Goal: Transaction & Acquisition: Purchase product/service

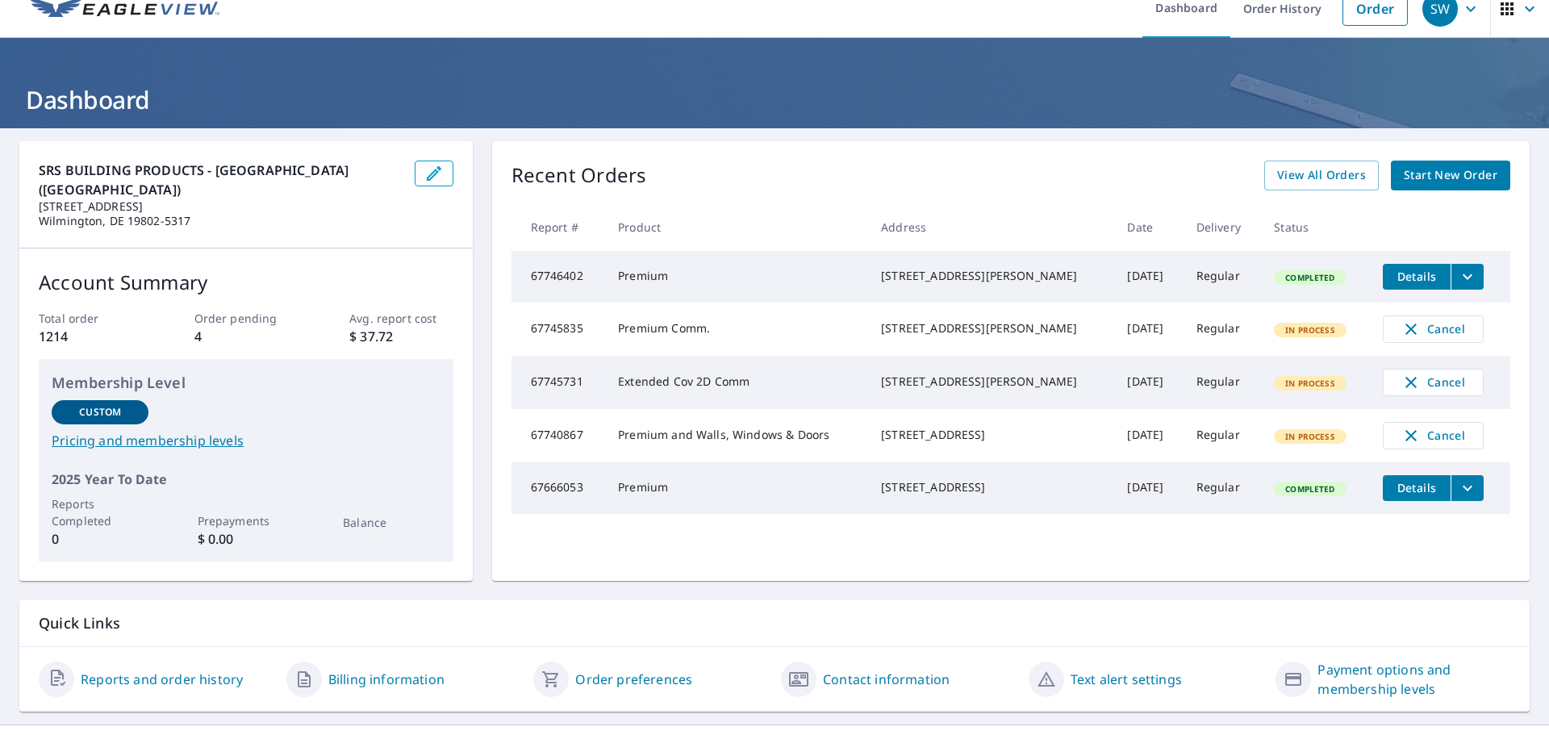
scroll to position [32, 0]
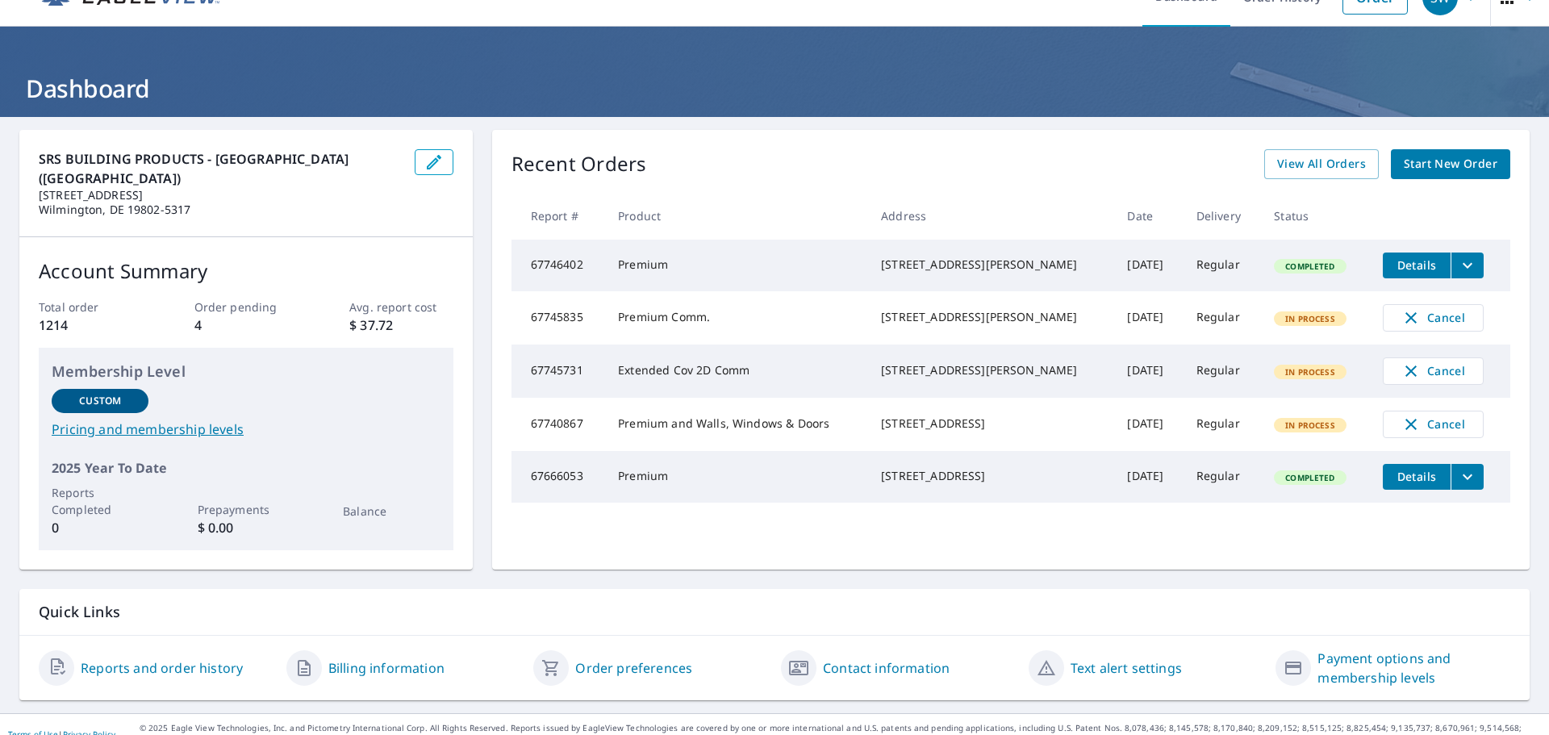
click at [709, 384] on td "Extended Cov 2D Comm" at bounding box center [736, 371] width 263 height 53
drag, startPoint x: 925, startPoint y: 283, endPoint x: 943, endPoint y: 283, distance: 18.6
click at [925, 273] on div "[STREET_ADDRESS][PERSON_NAME]" at bounding box center [991, 265] width 220 height 16
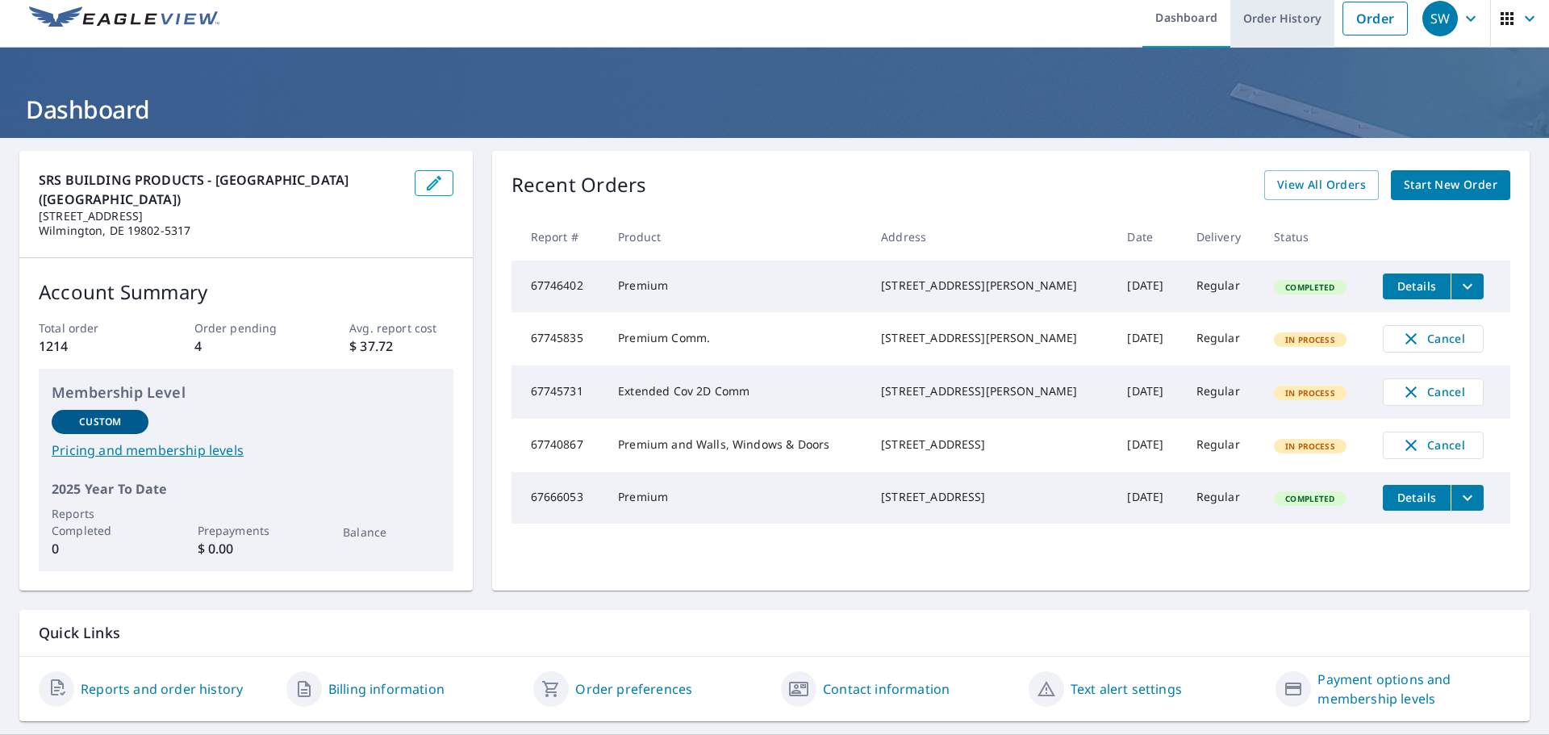
scroll to position [0, 0]
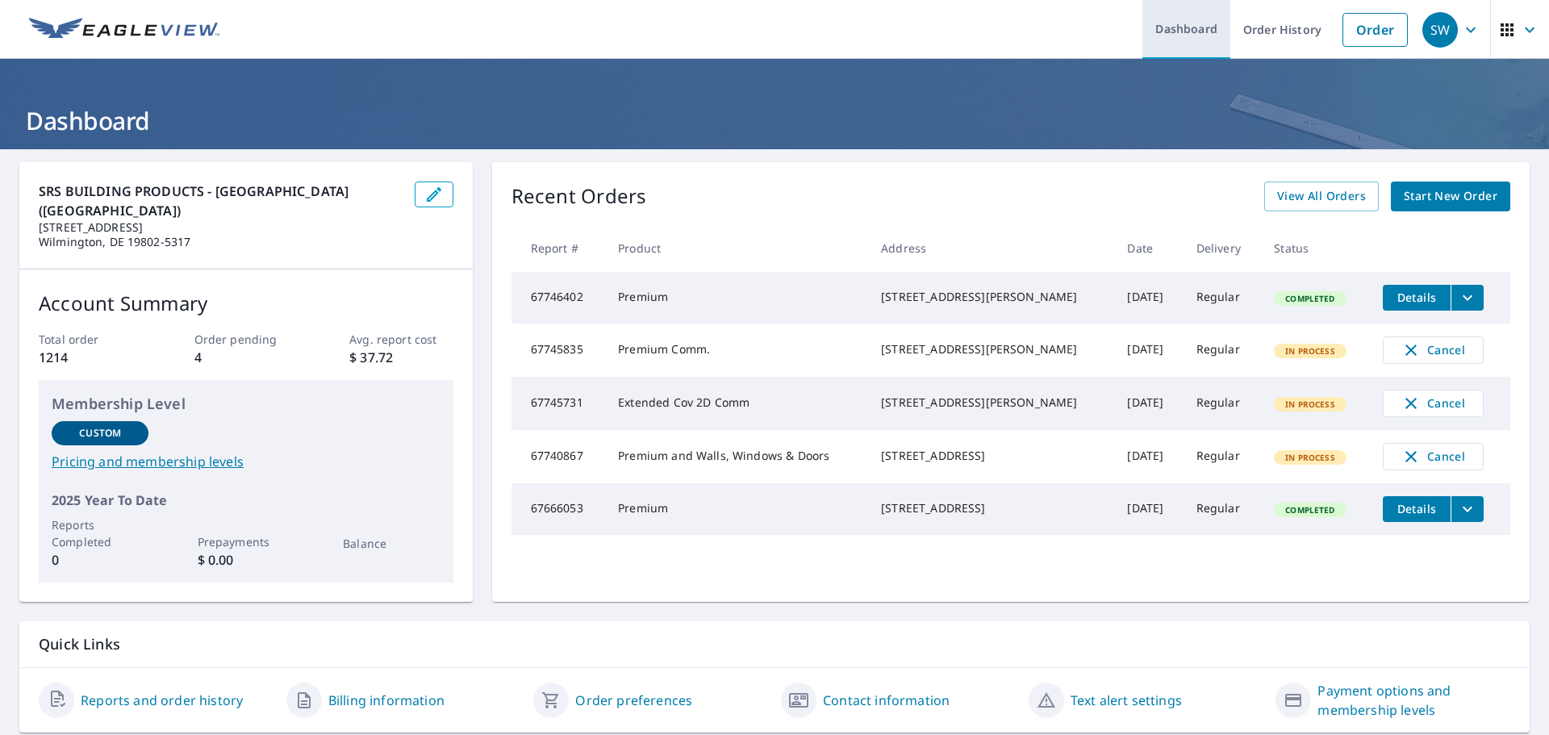
click at [1190, 35] on link "Dashboard" at bounding box center [1187, 29] width 88 height 59
click at [1259, 40] on link "Order History" at bounding box center [1283, 29] width 104 height 59
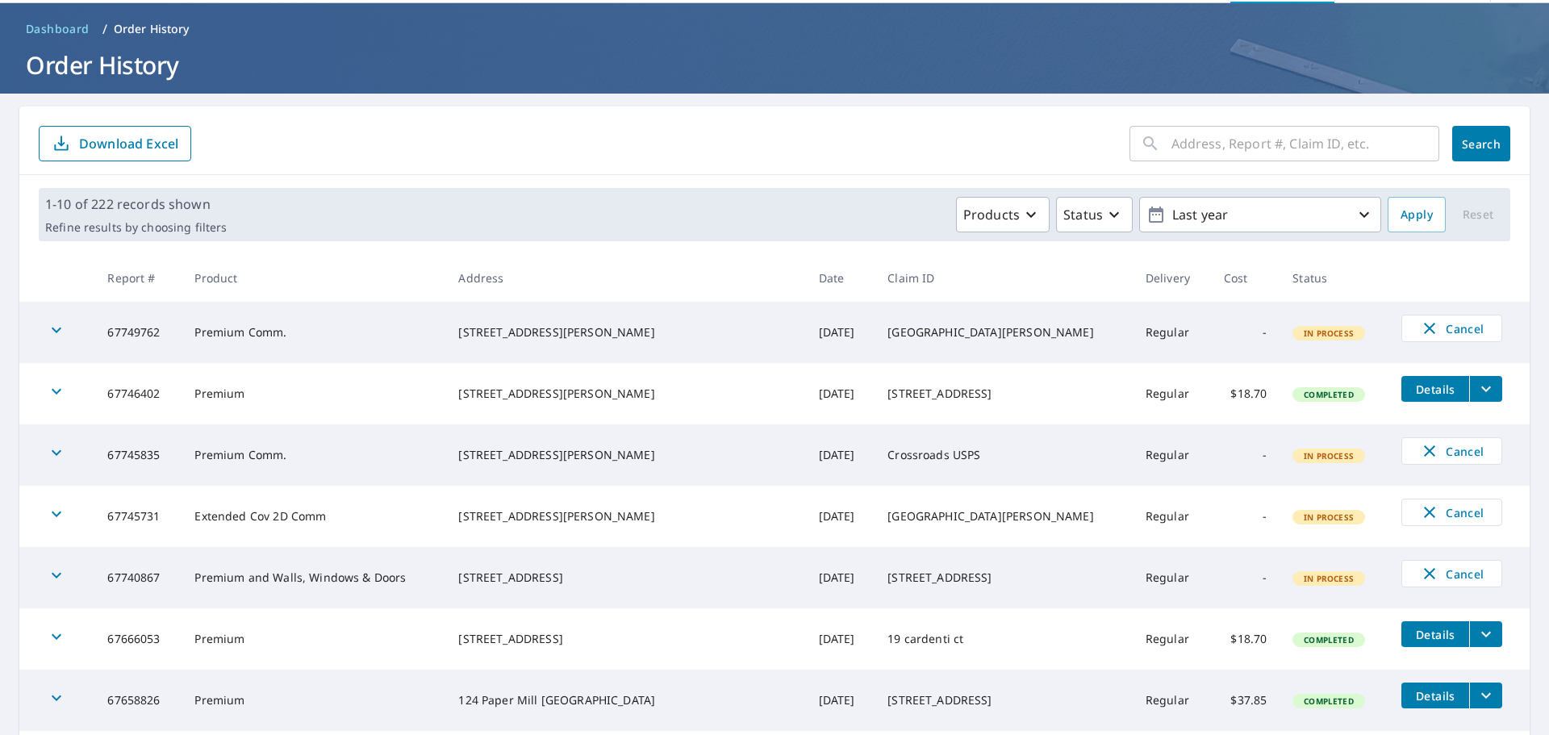
scroll to position [81, 0]
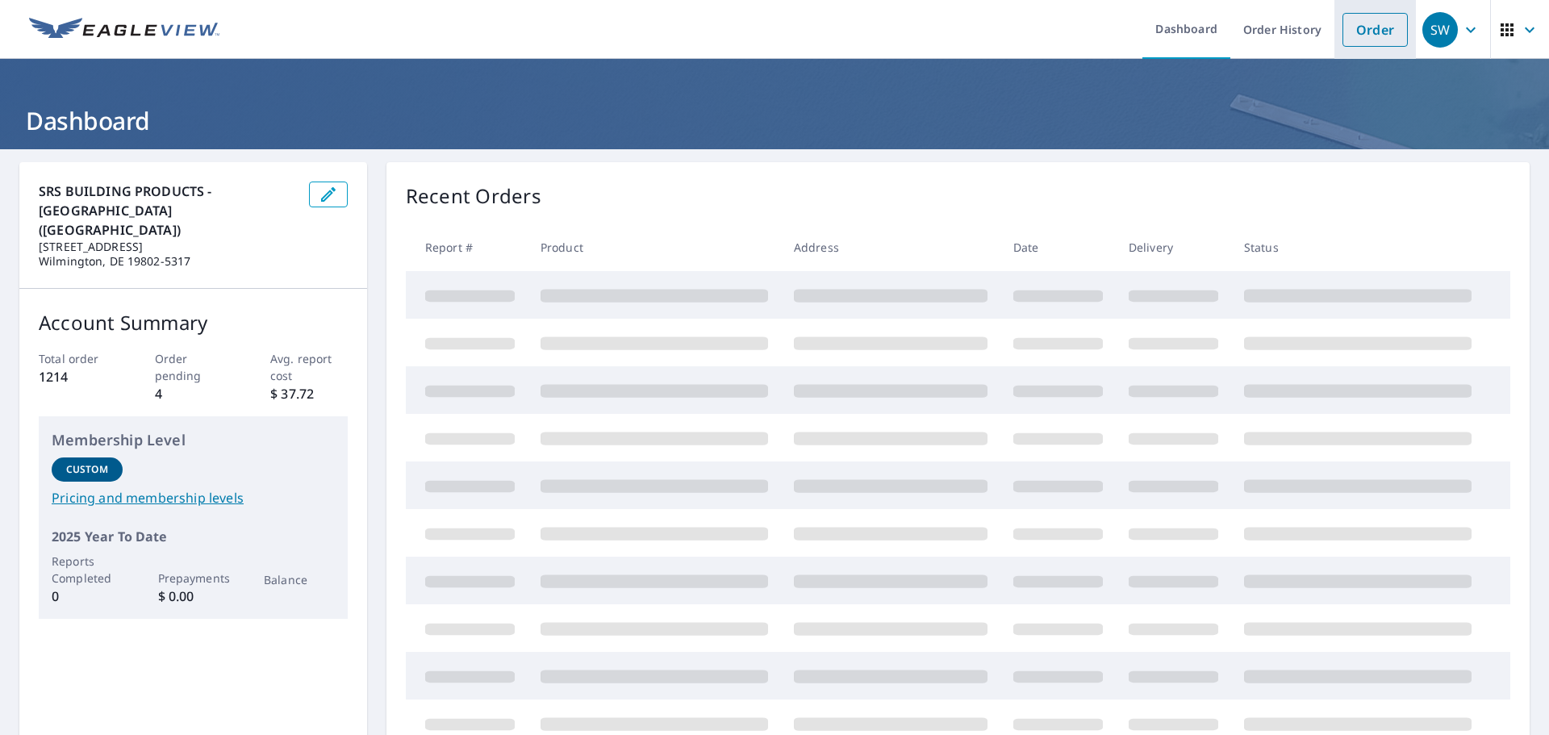
click at [1343, 36] on link "Order" at bounding box center [1375, 30] width 65 height 34
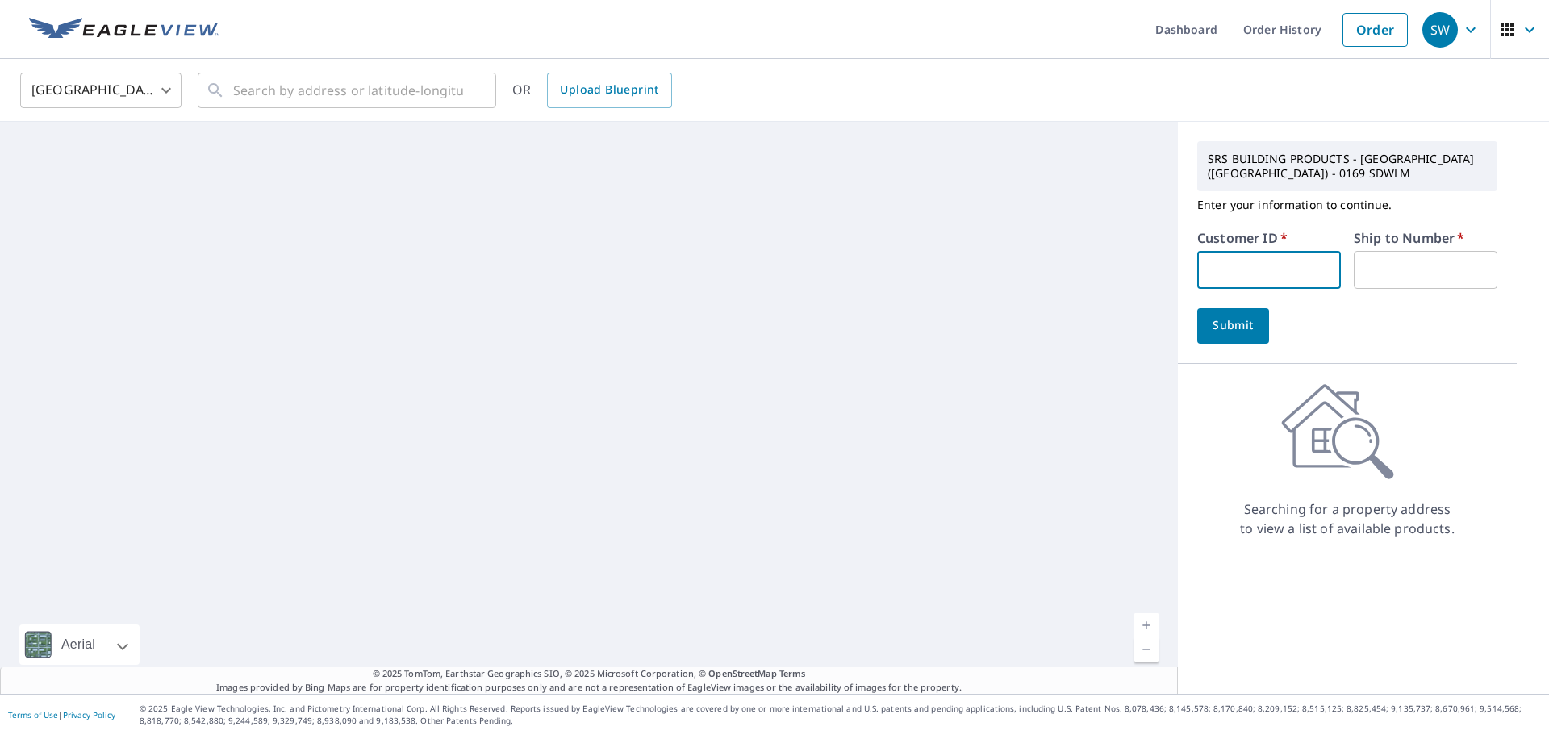
click at [1251, 271] on input "text" at bounding box center [1270, 270] width 144 height 38
type input "S067636"
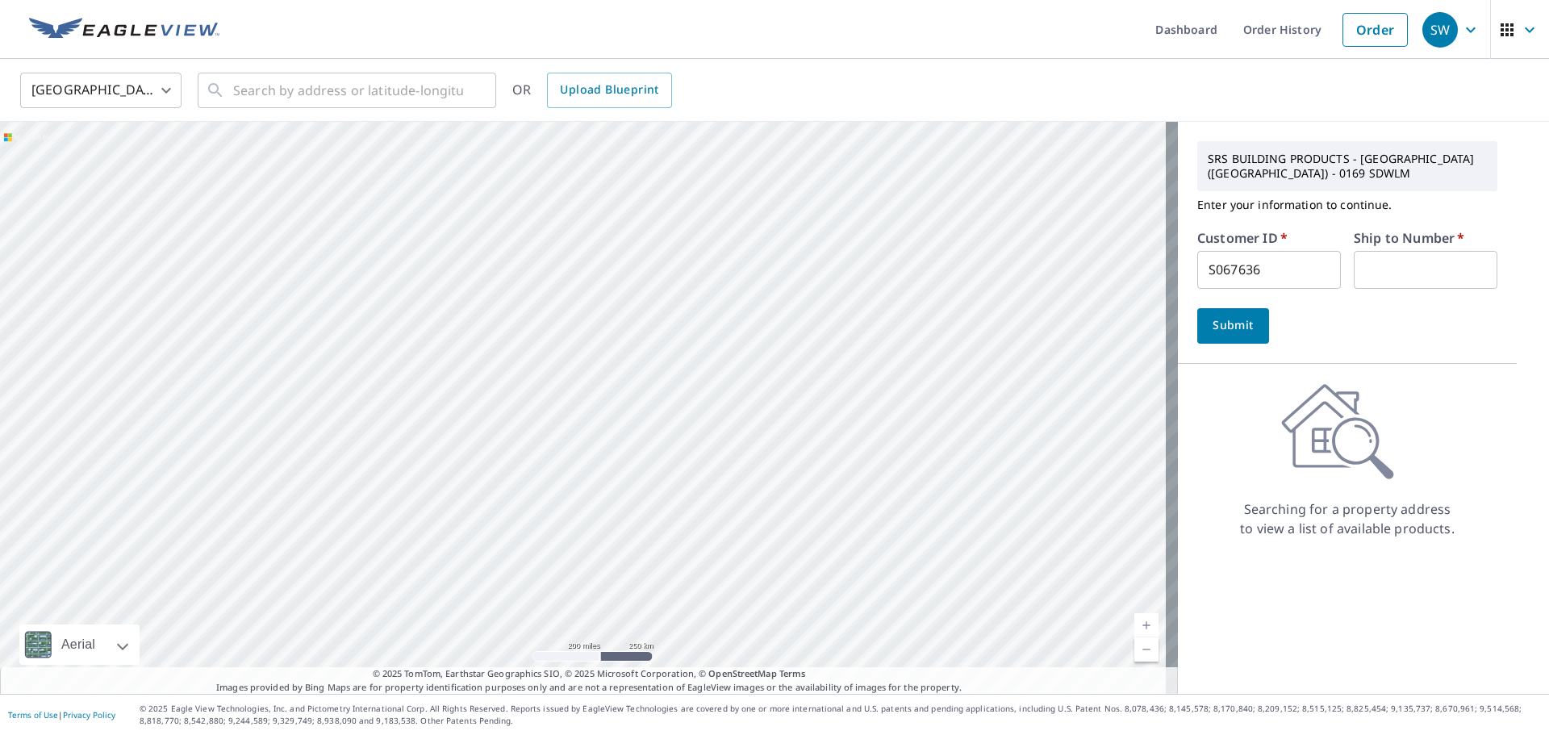
click at [1308, 282] on input "S067636" at bounding box center [1270, 270] width 144 height 38
click at [1398, 270] on input "text" at bounding box center [1426, 270] width 144 height 38
click at [1347, 315] on div "Submit" at bounding box center [1348, 326] width 300 height 36
drag, startPoint x: 1373, startPoint y: 261, endPoint x: 1313, endPoint y: 279, distance: 62.5
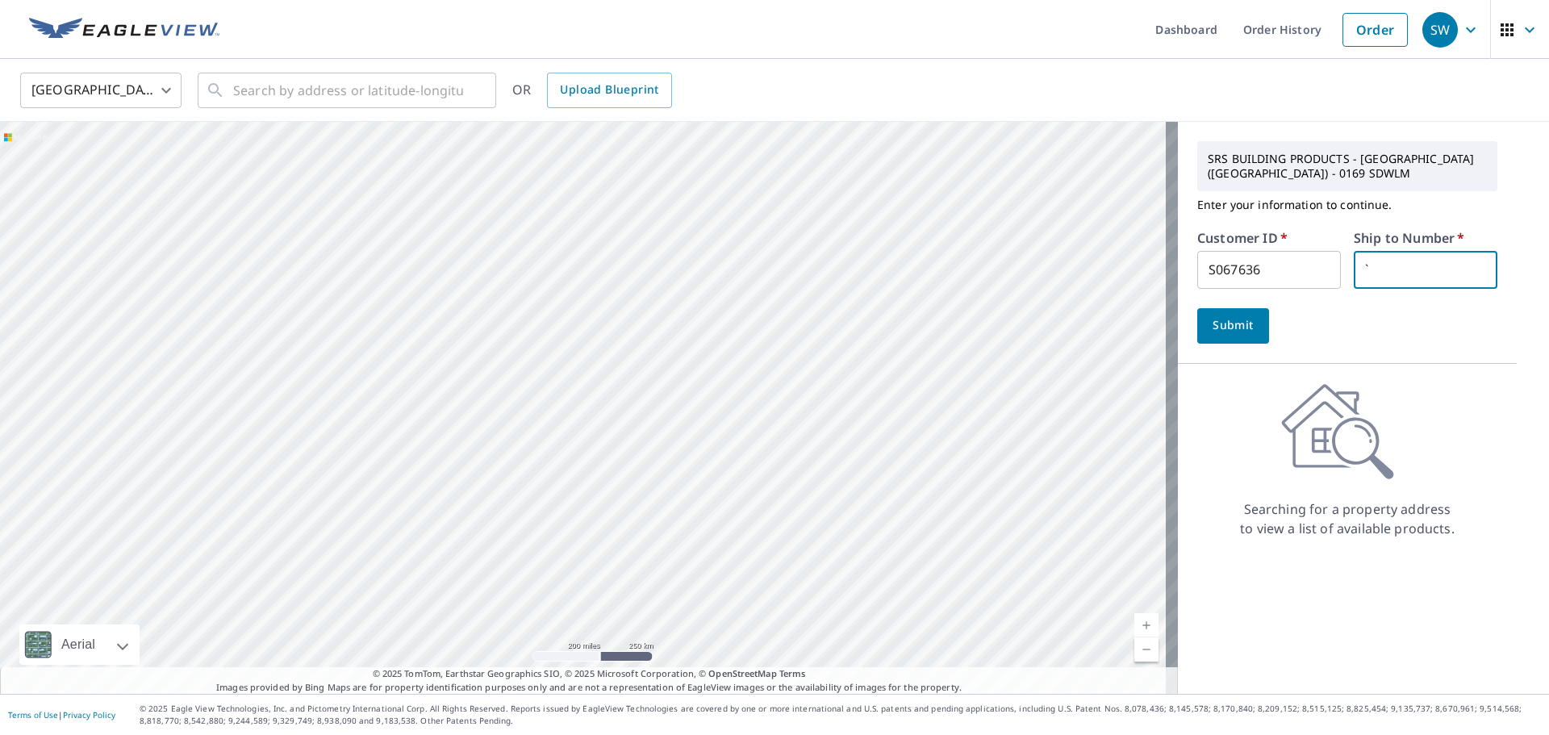
click at [1313, 279] on div "Customer ID   * S067636 ​ Ship to Number   * ` ​" at bounding box center [1348, 260] width 300 height 57
type input "1"
click at [1243, 344] on div "SRS BUILDING PRODUCTS - WILMINGTON (DE) - 0169 SDWLM Enter your information to …" at bounding box center [1347, 243] width 339 height 242
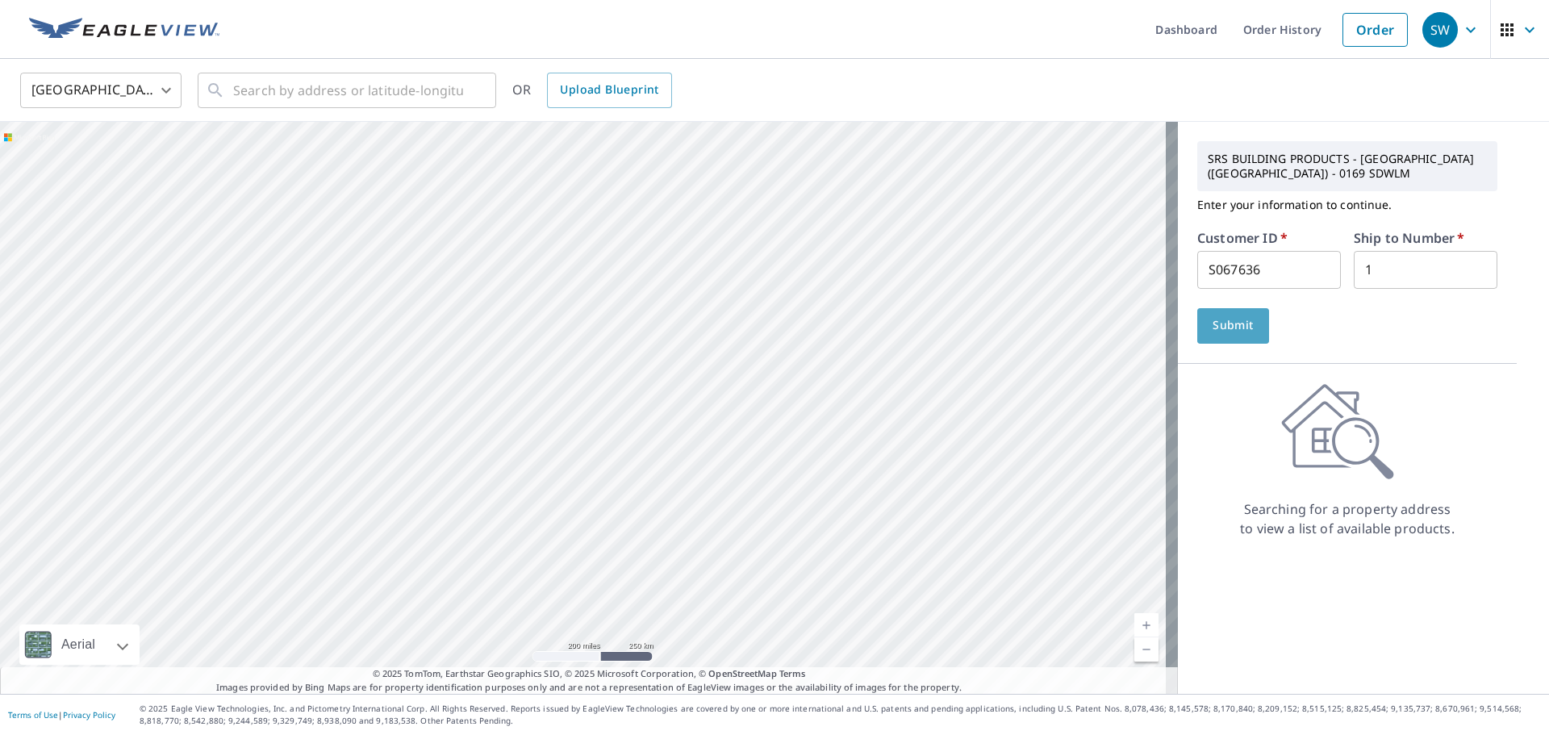
click at [1239, 337] on button "Submit" at bounding box center [1234, 326] width 72 height 36
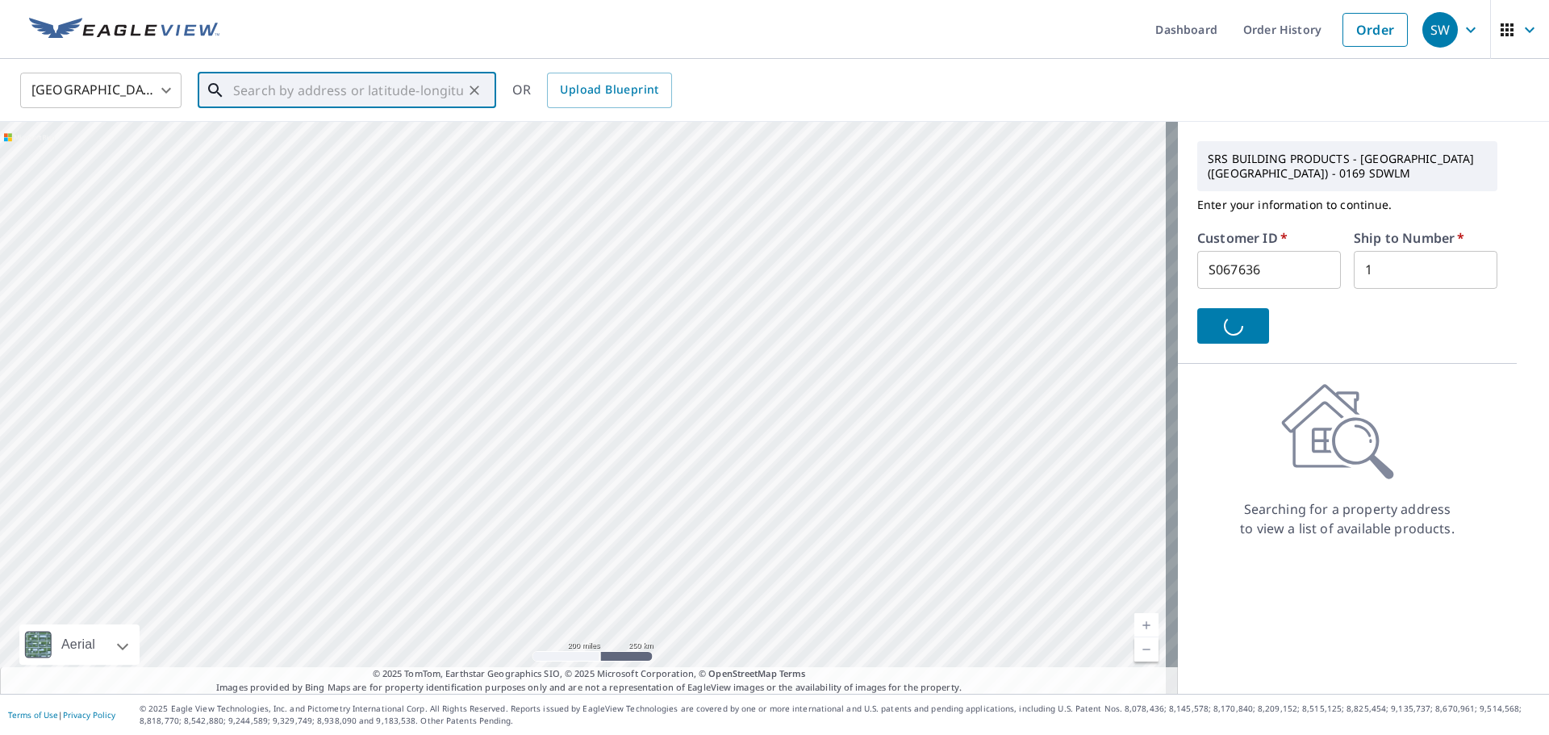
click at [266, 82] on input "text" at bounding box center [348, 90] width 230 height 45
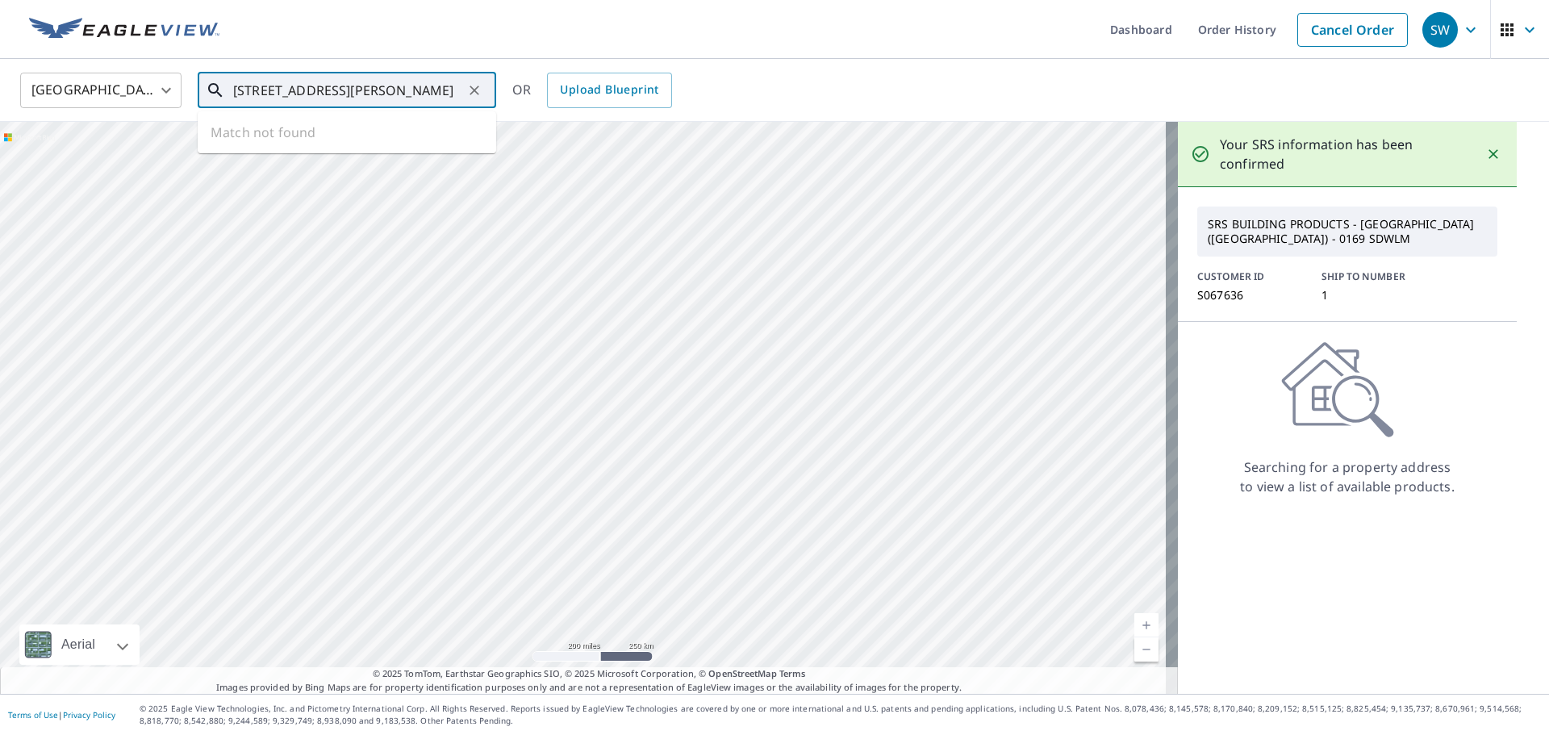
click at [410, 98] on input "2836 way street fort benning" at bounding box center [348, 90] width 230 height 45
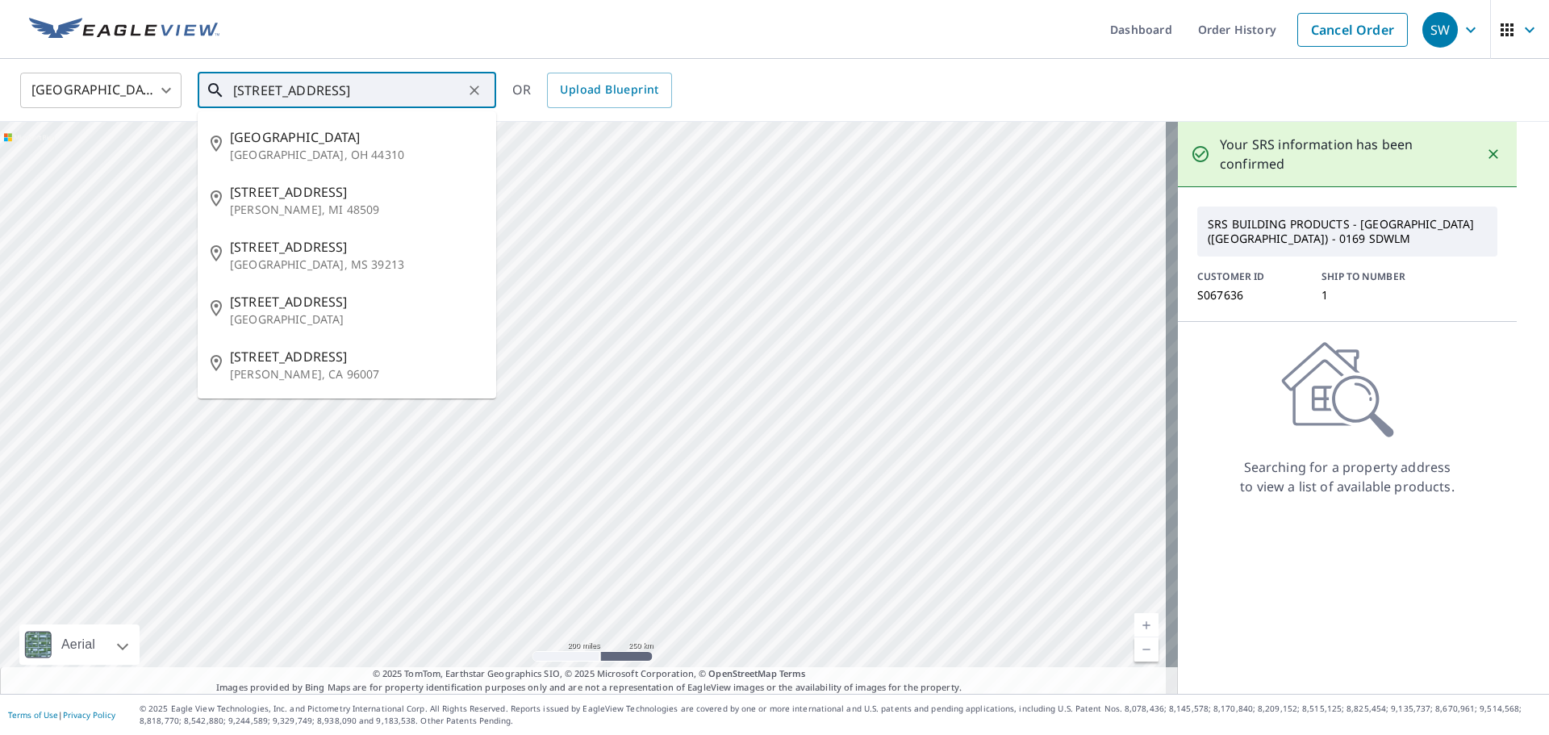
drag, startPoint x: 261, startPoint y: 88, endPoint x: 43, endPoint y: 101, distance: 218.3
click at [43, 101] on div "United States US ​ 2836 way street fort ​ 305 Way St Akron, OH 44310 5041 Way S…" at bounding box center [769, 90] width 1522 height 38
click at [403, 97] on input "6200 way street fort" at bounding box center [348, 90] width 230 height 45
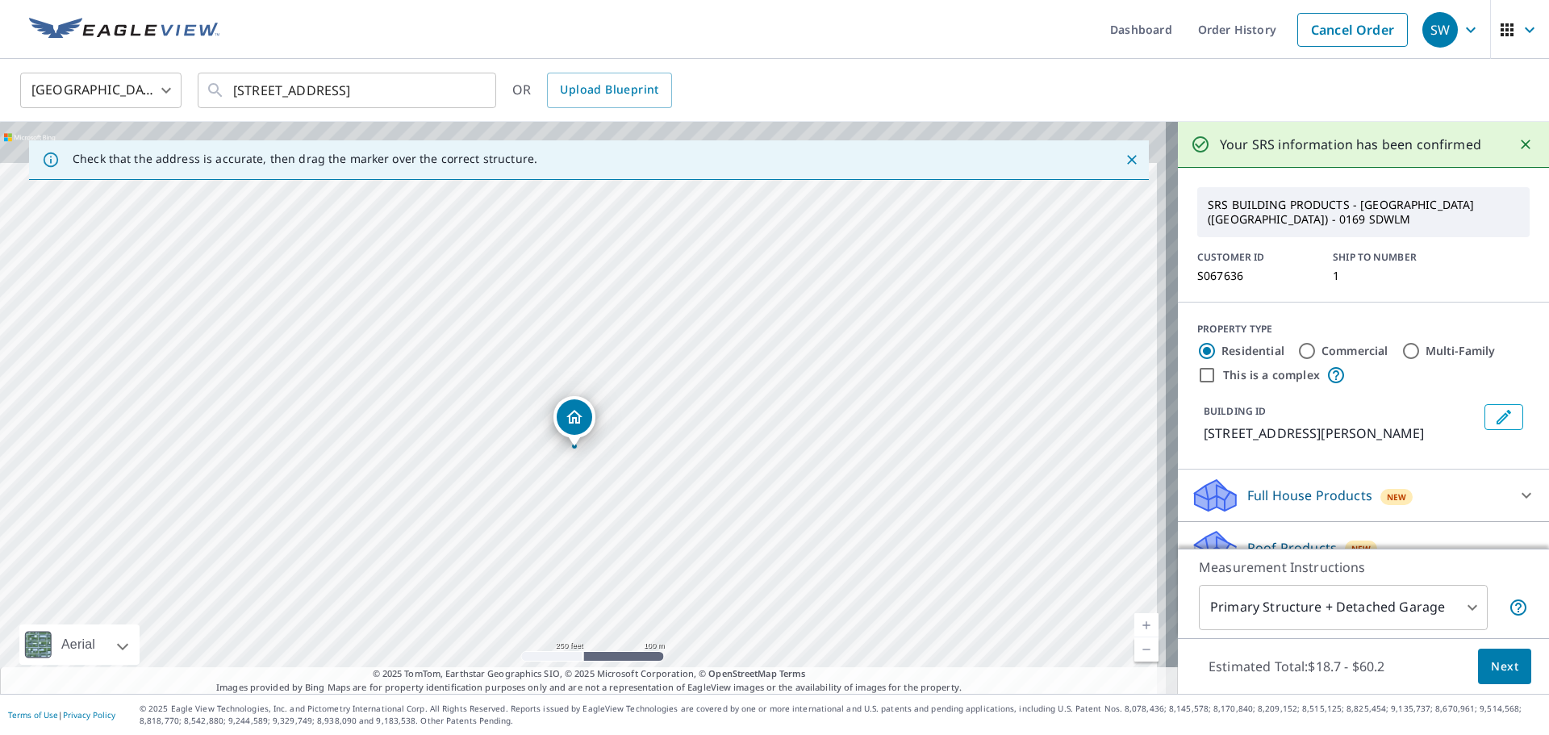
drag, startPoint x: 661, startPoint y: 412, endPoint x: 652, endPoint y: 453, distance: 42.1
click at [652, 453] on div "6200 Way St Fort Moore, GA 31905" at bounding box center [589, 408] width 1178 height 572
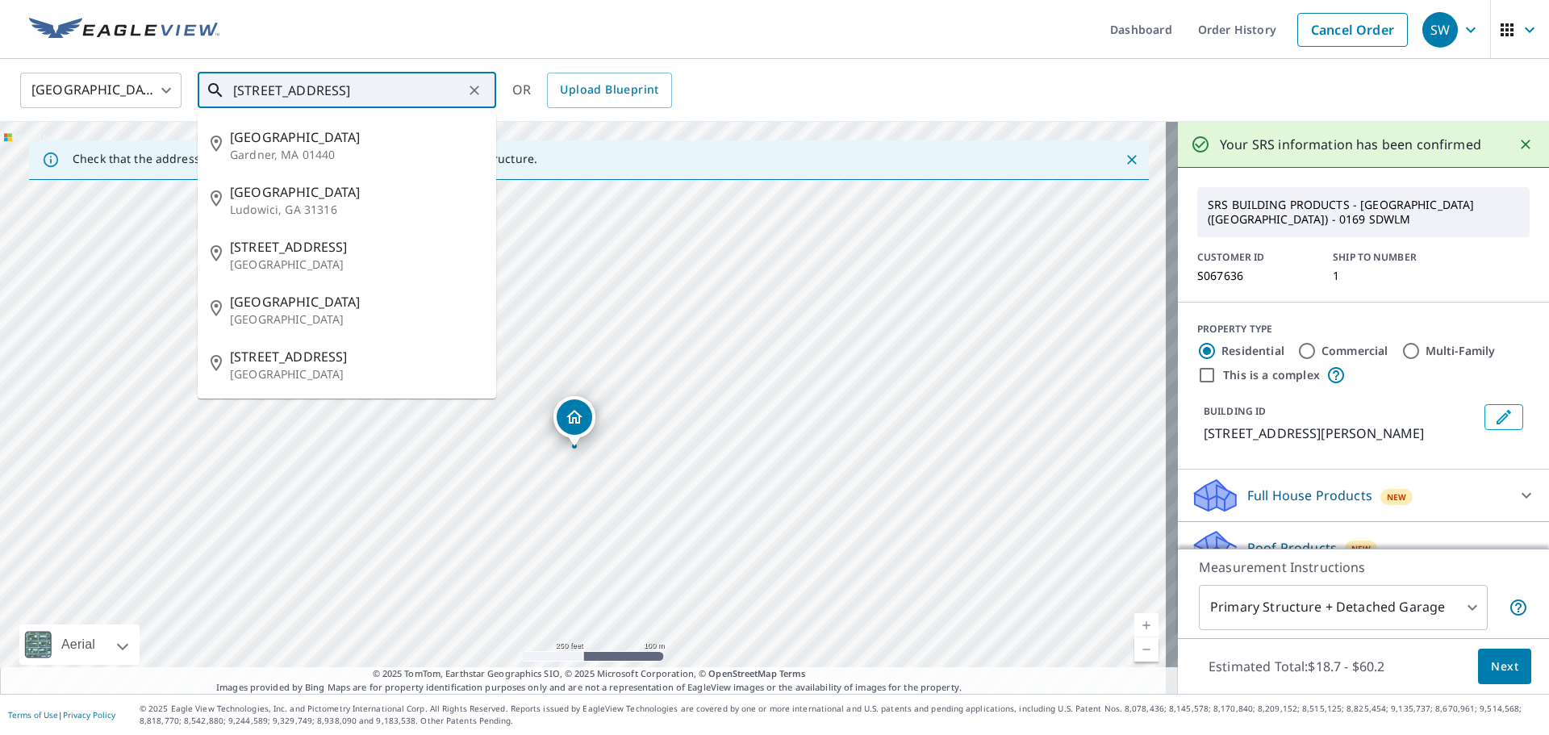
drag, startPoint x: 361, startPoint y: 90, endPoint x: 155, endPoint y: 98, distance: 205.9
click at [155, 98] on div "United States US ​ 6200 way street ga ​ 30 Way St Gardner, MA 01440 94 Way St L…" at bounding box center [769, 90] width 1522 height 38
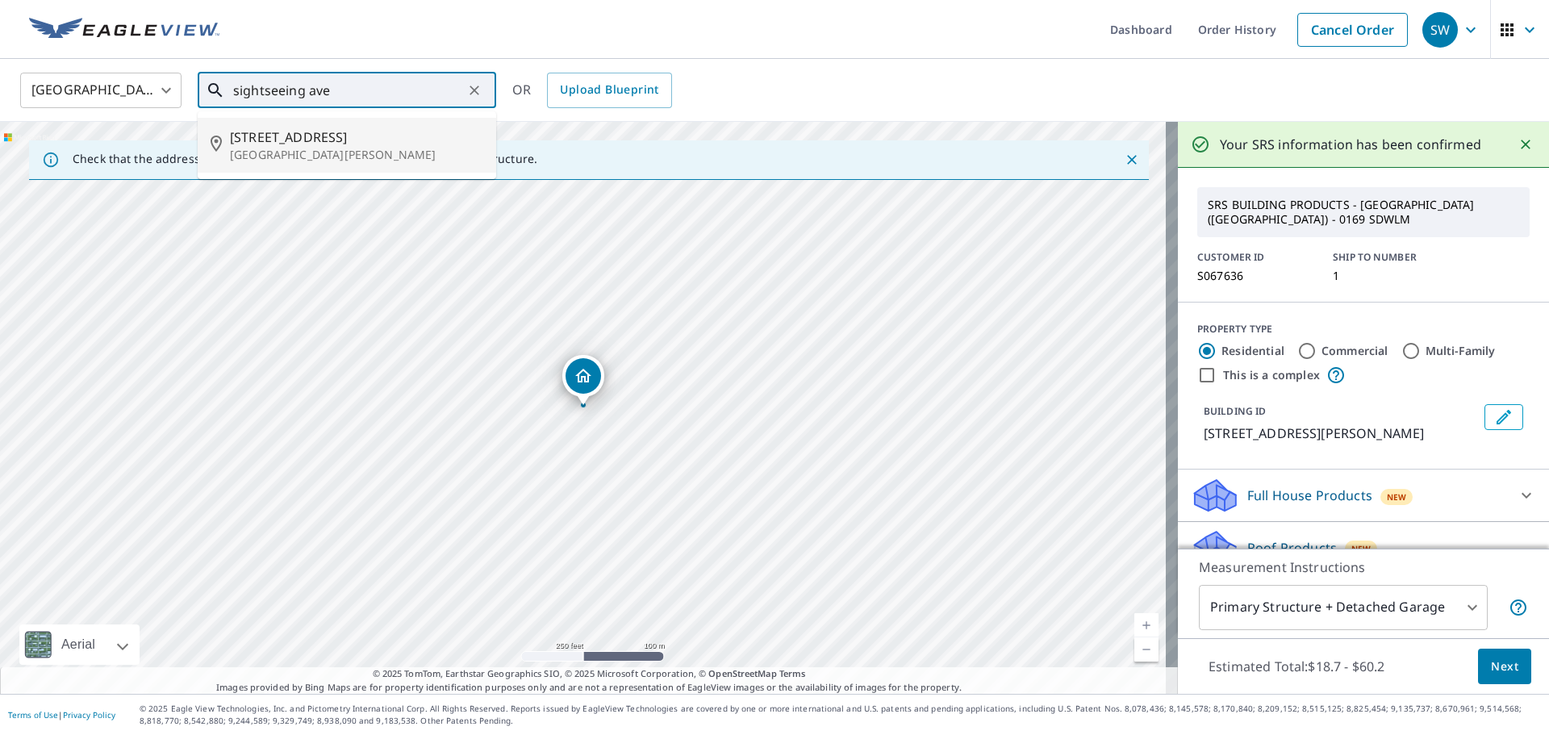
click at [357, 148] on p "Fort Benning, GA 31905" at bounding box center [356, 155] width 253 height 16
type input "7450 Sightseeing Rd Fort Benning, GA 31905"
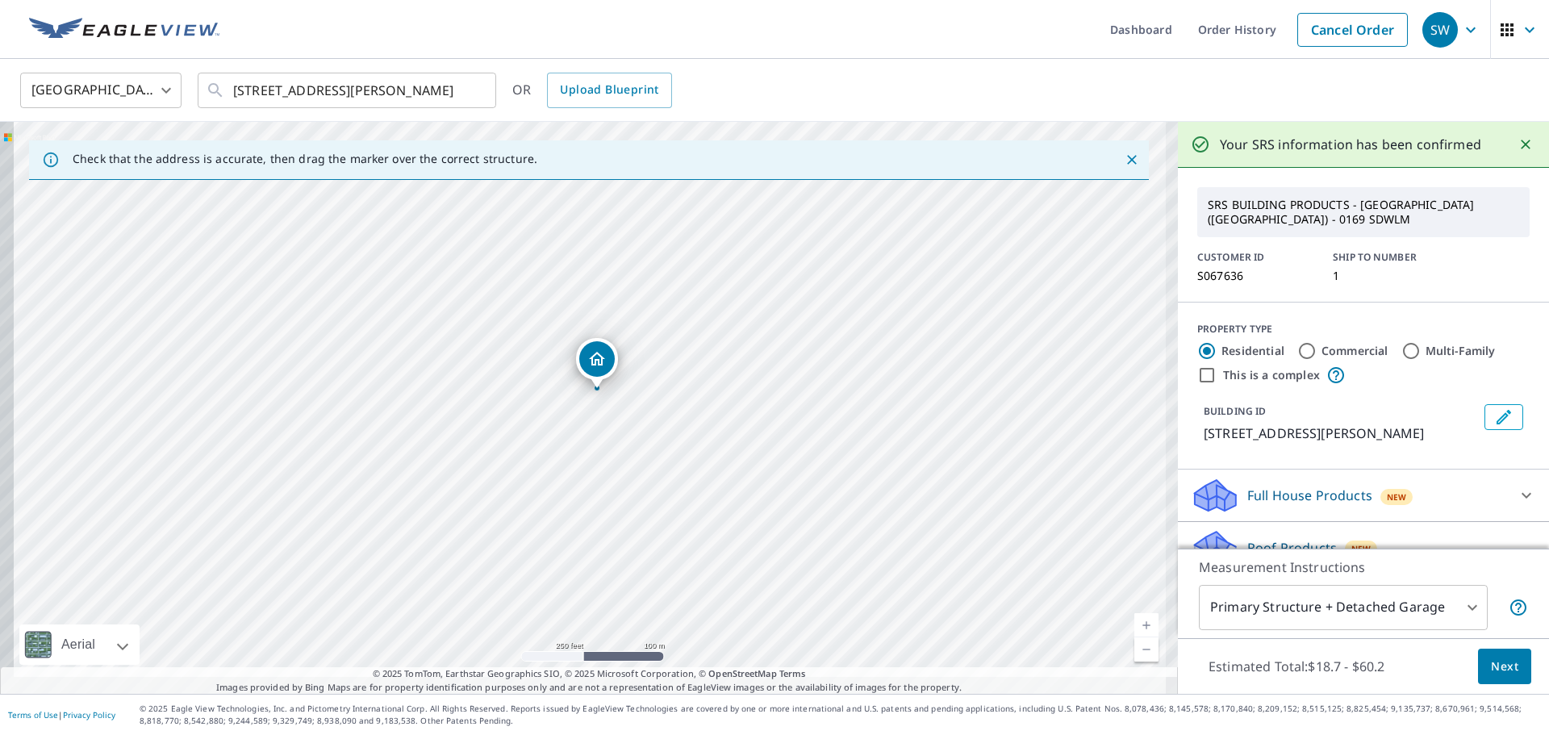
drag, startPoint x: 540, startPoint y: 448, endPoint x: 547, endPoint y: 380, distance: 68.2
click at [547, 380] on div "7450 Sightseeing Rd Fort Benning, GA 31905" at bounding box center [589, 408] width 1178 height 572
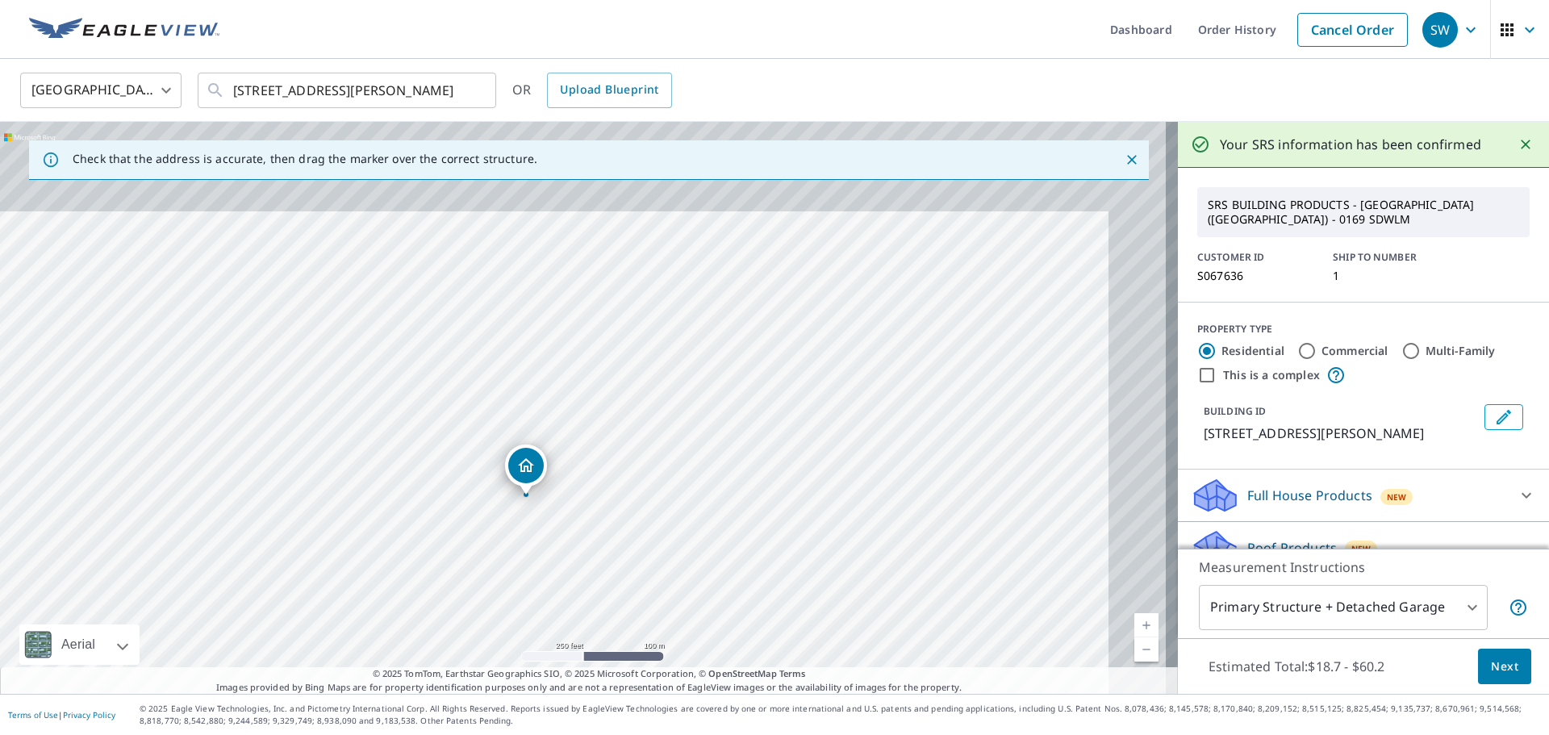
drag, startPoint x: 433, startPoint y: 320, endPoint x: 257, endPoint y: 261, distance: 185.5
click at [257, 261] on div "7450 Sightseeing Rd Fort Benning, GA 31905" at bounding box center [589, 408] width 1178 height 572
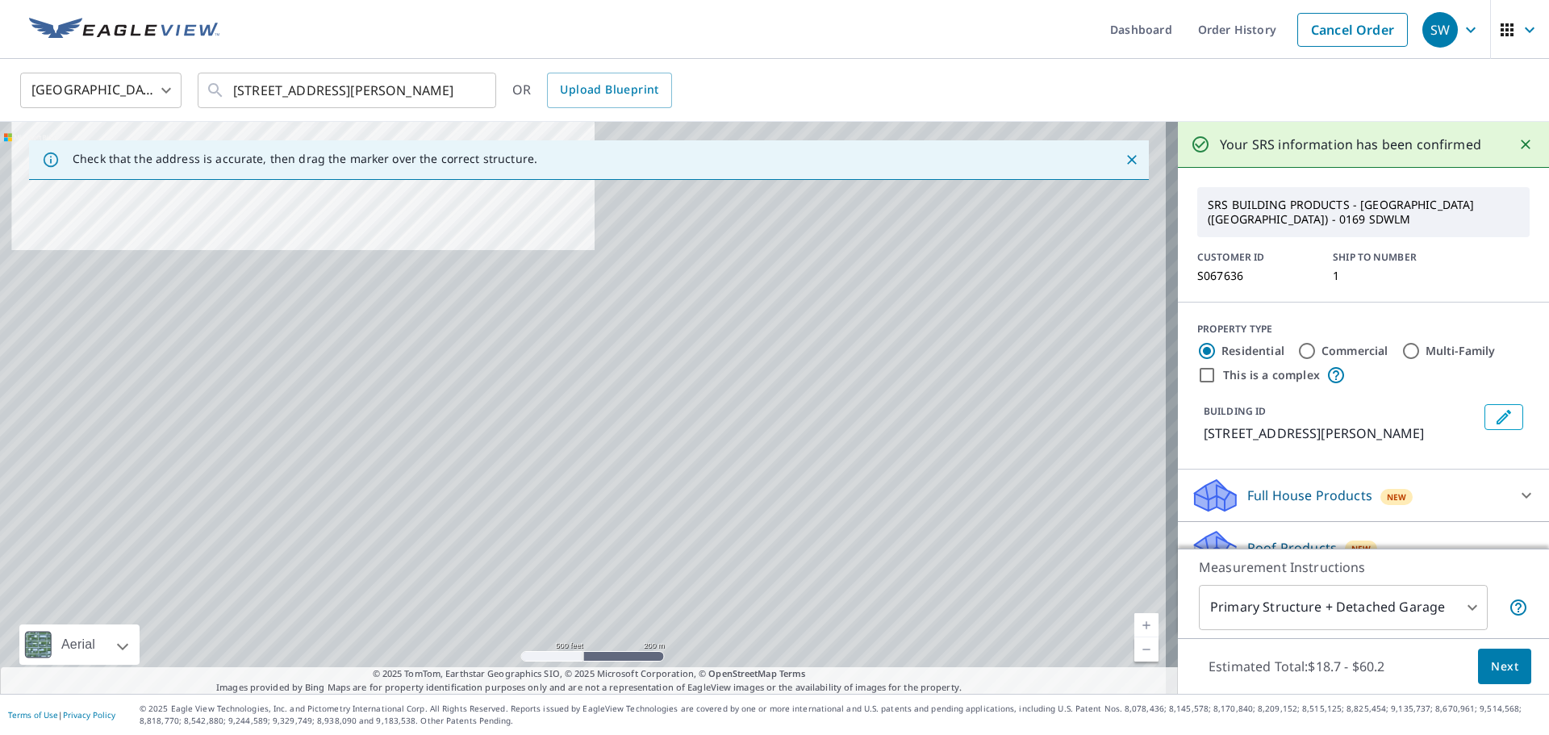
drag, startPoint x: 357, startPoint y: 378, endPoint x: 267, endPoint y: 155, distance: 240.8
click at [267, 155] on div "Check that the address is accurate, then drag the marker over the correct struc…" at bounding box center [589, 408] width 1178 height 572
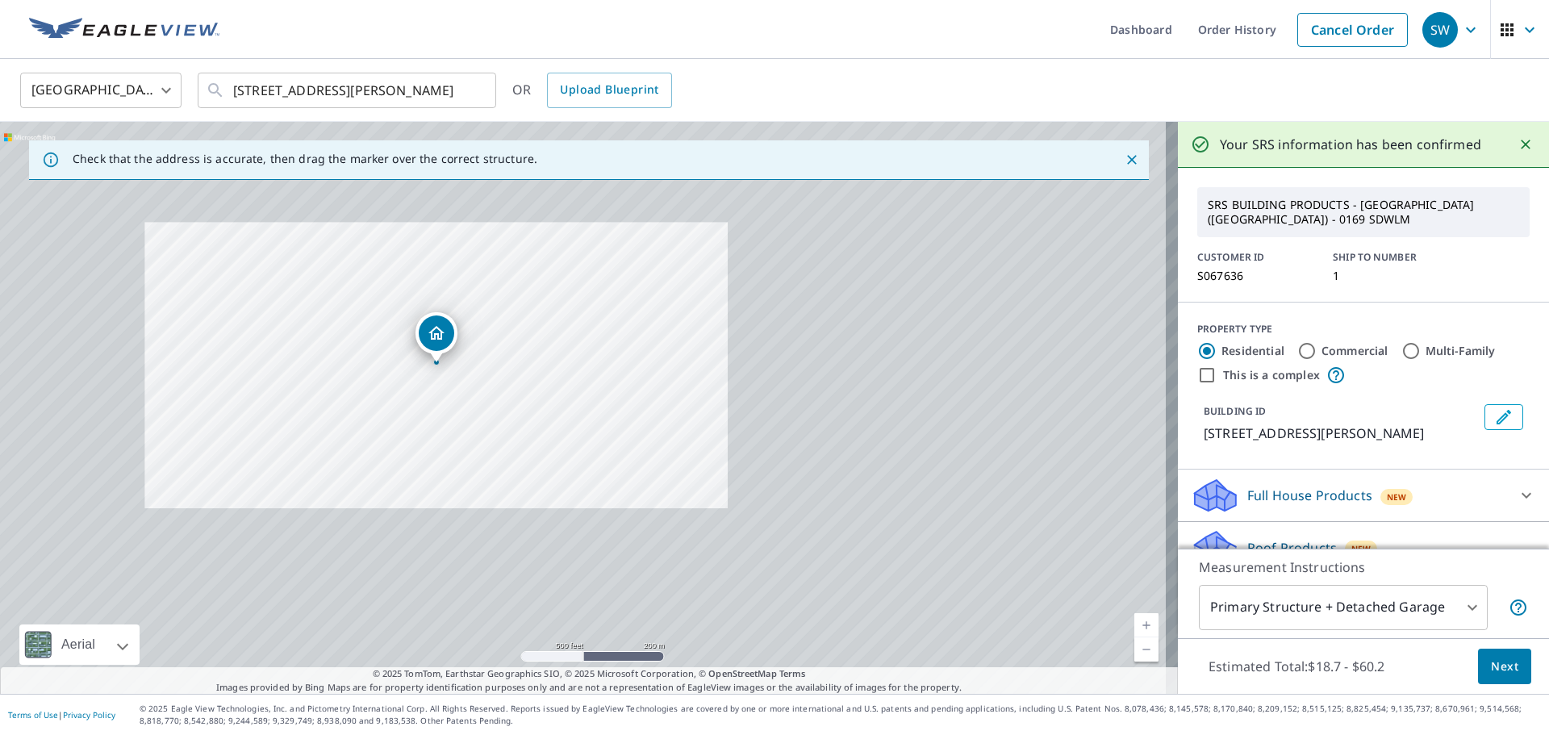
drag, startPoint x: 379, startPoint y: 402, endPoint x: 558, endPoint y: 669, distance: 321.2
click at [575, 707] on div "Dashboard Order History Cancel Order SW United States US ​ 7450 Sightseeing Rd …" at bounding box center [774, 367] width 1549 height 735
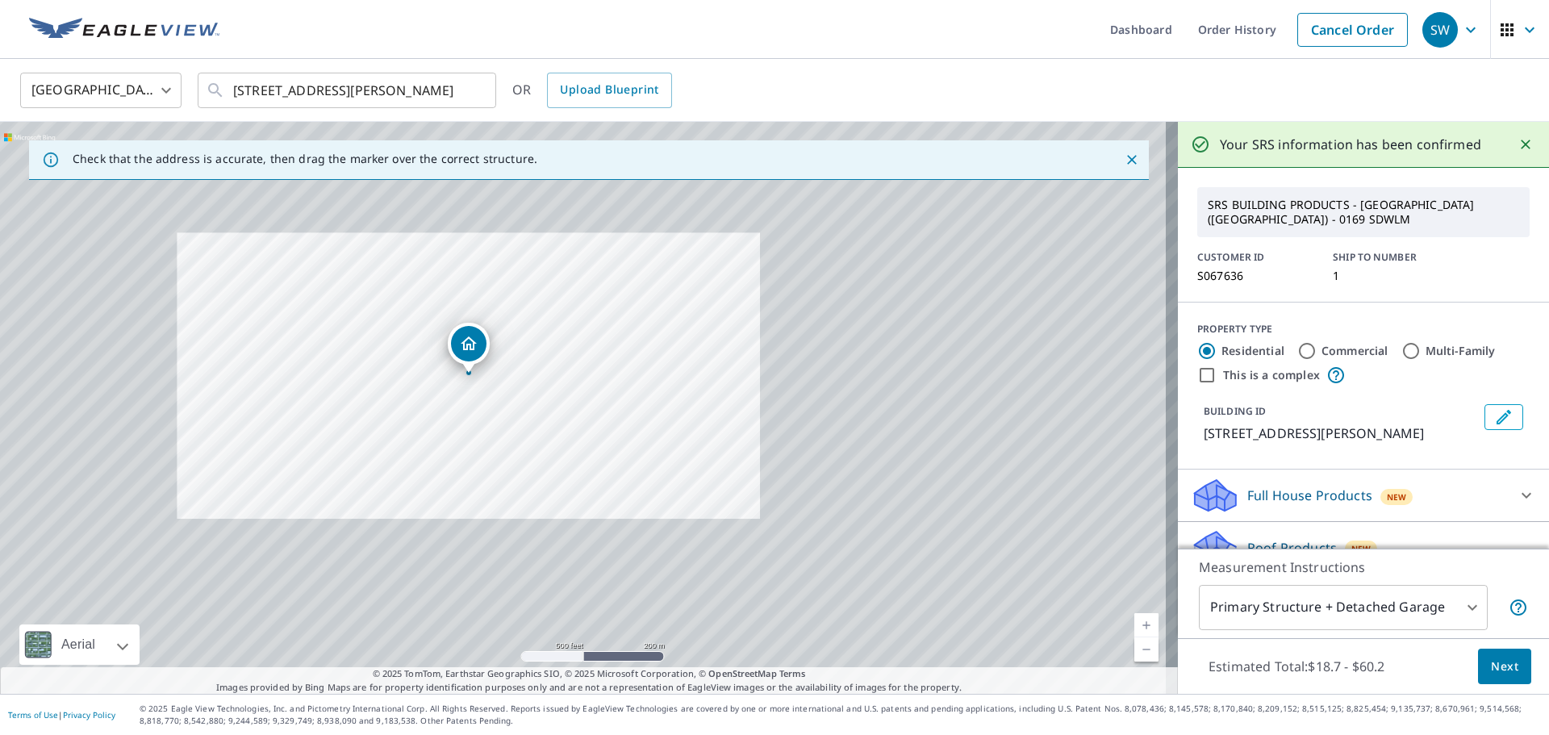
drag, startPoint x: 466, startPoint y: 502, endPoint x: 507, endPoint y: 583, distance: 90.2
click at [507, 583] on div "7450 Sightseeing Rd Fort Benning, GA 31905" at bounding box center [589, 408] width 1178 height 572
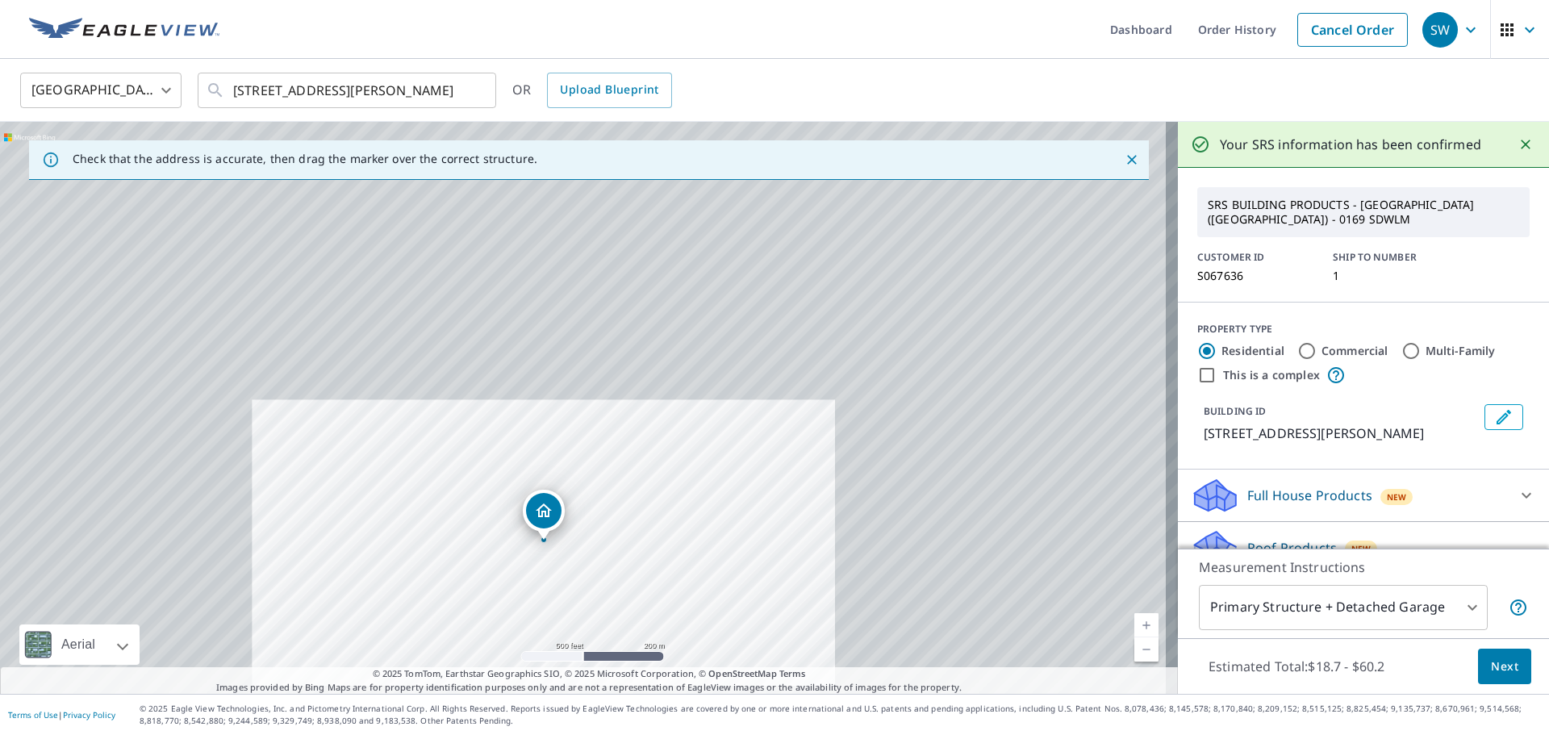
drag, startPoint x: 429, startPoint y: 385, endPoint x: 420, endPoint y: 321, distance: 64.3
click at [420, 321] on div "7450 Sightseeing Rd Fort Benning, GA 31905" at bounding box center [589, 408] width 1178 height 572
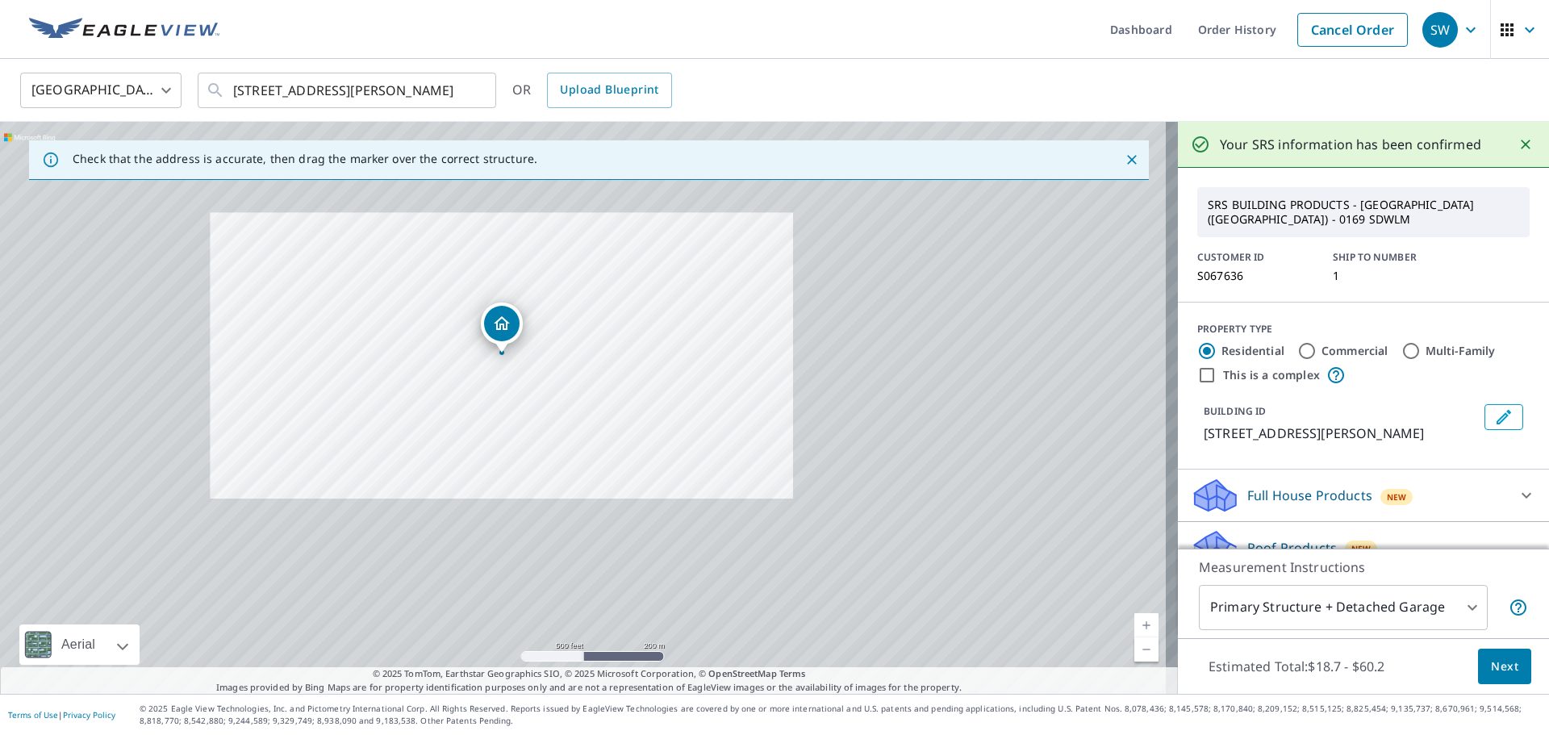
drag, startPoint x: 473, startPoint y: 442, endPoint x: 427, endPoint y: 327, distance: 124.2
click at [421, 282] on div "7450 Sightseeing Rd Fort Benning, GA 31905" at bounding box center [589, 408] width 1178 height 572
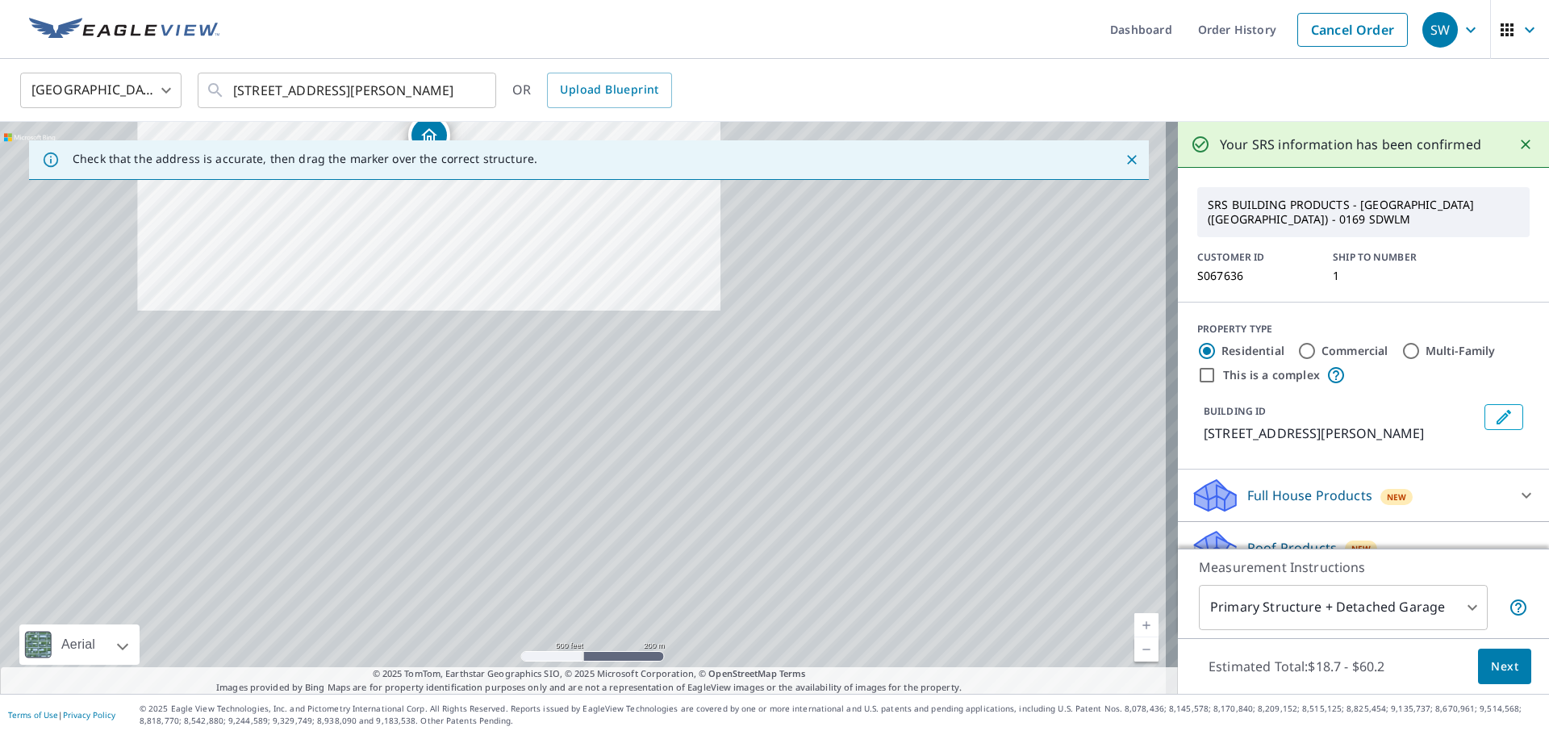
drag, startPoint x: 474, startPoint y: 442, endPoint x: 420, endPoint y: 318, distance: 135.5
click at [420, 318] on div "7450 Sightseeing Rd Fort Benning, GA 31905" at bounding box center [589, 408] width 1178 height 572
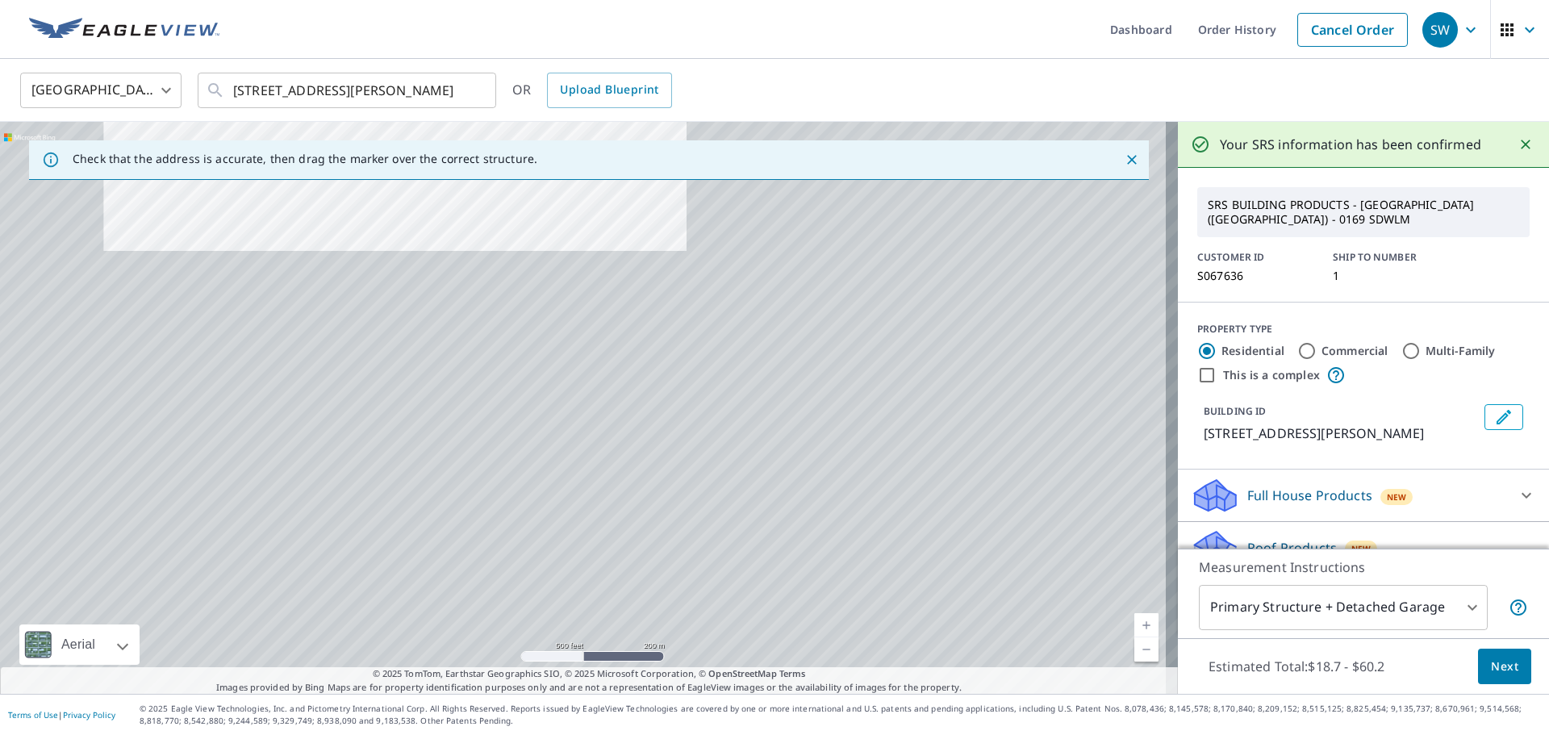
drag, startPoint x: 470, startPoint y: 440, endPoint x: 408, endPoint y: 240, distance: 208.8
click at [408, 238] on div "7450 Sightseeing Rd Fort Benning, GA 31905" at bounding box center [589, 408] width 1178 height 572
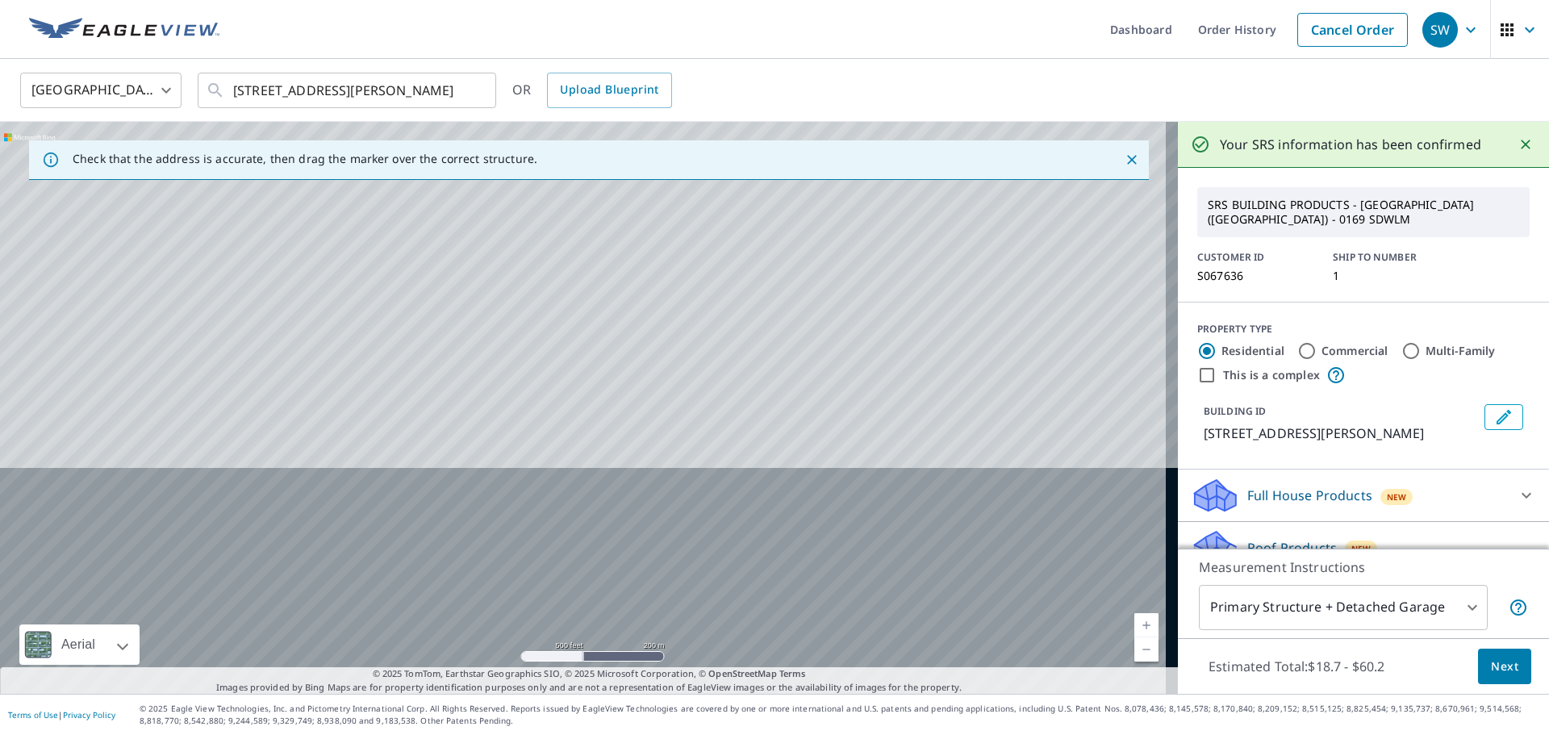
drag, startPoint x: 450, startPoint y: 377, endPoint x: 408, endPoint y: 239, distance: 144.5
click at [408, 239] on div "7450 Sightseeing Rd Fort Benning, GA 31905" at bounding box center [589, 408] width 1178 height 572
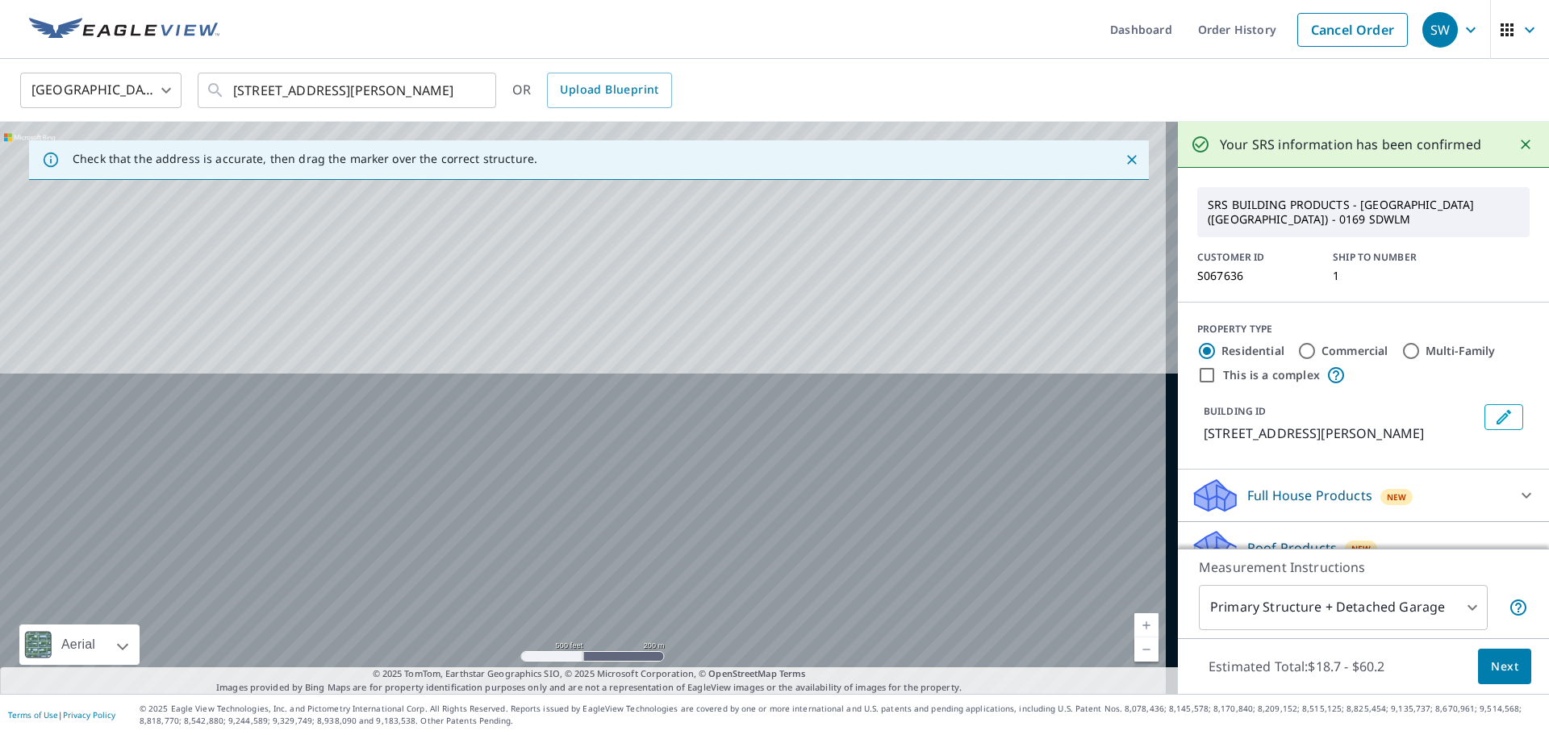
drag, startPoint x: 466, startPoint y: 394, endPoint x: 407, endPoint y: 244, distance: 161.5
click at [407, 244] on div "7450 Sightseeing Rd Fort Benning, GA 31905" at bounding box center [589, 408] width 1178 height 572
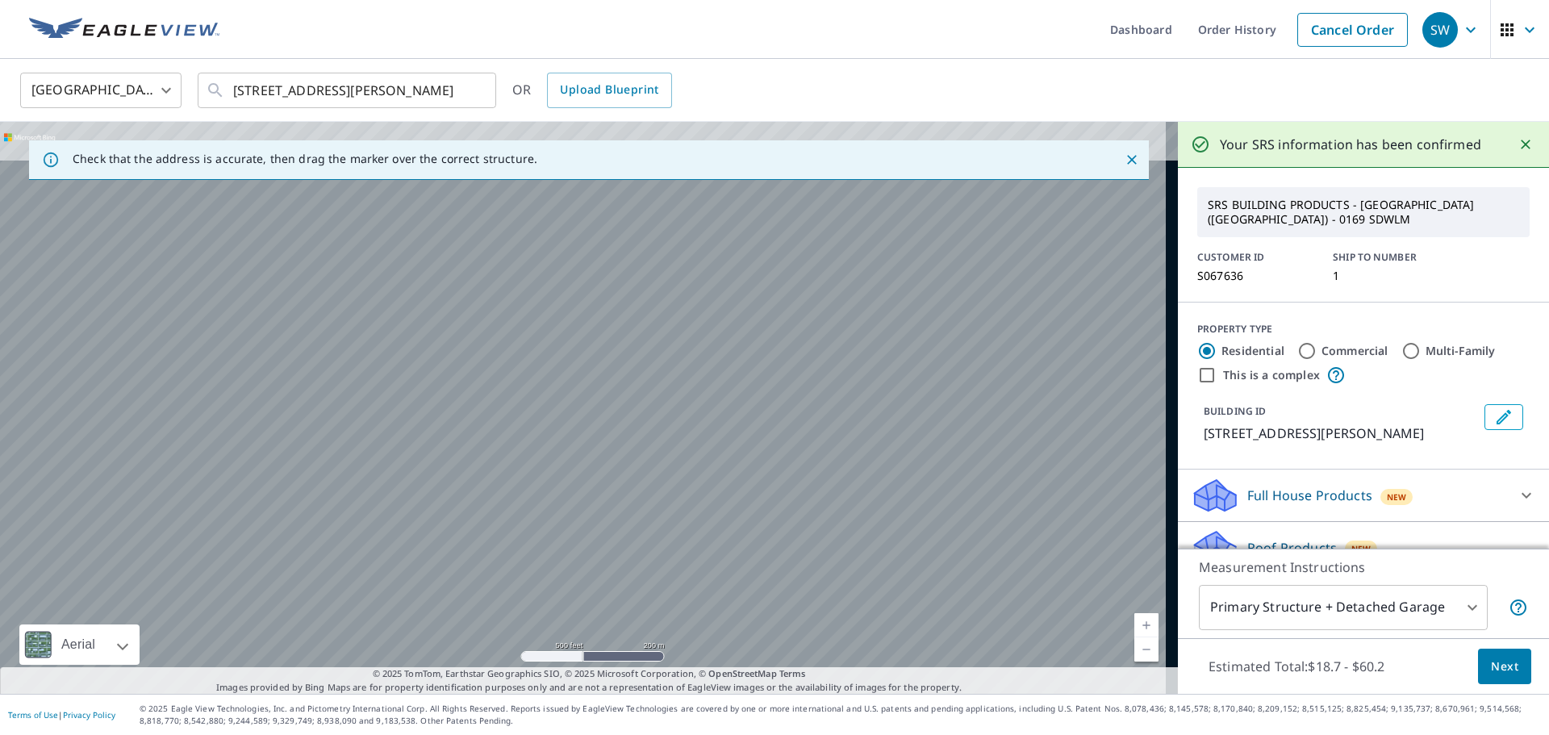
drag, startPoint x: 482, startPoint y: 358, endPoint x: 441, endPoint y: 312, distance: 61.7
click at [441, 285] on div "7450 Sightseeing Rd Fort Benning, GA 31905" at bounding box center [589, 408] width 1178 height 572
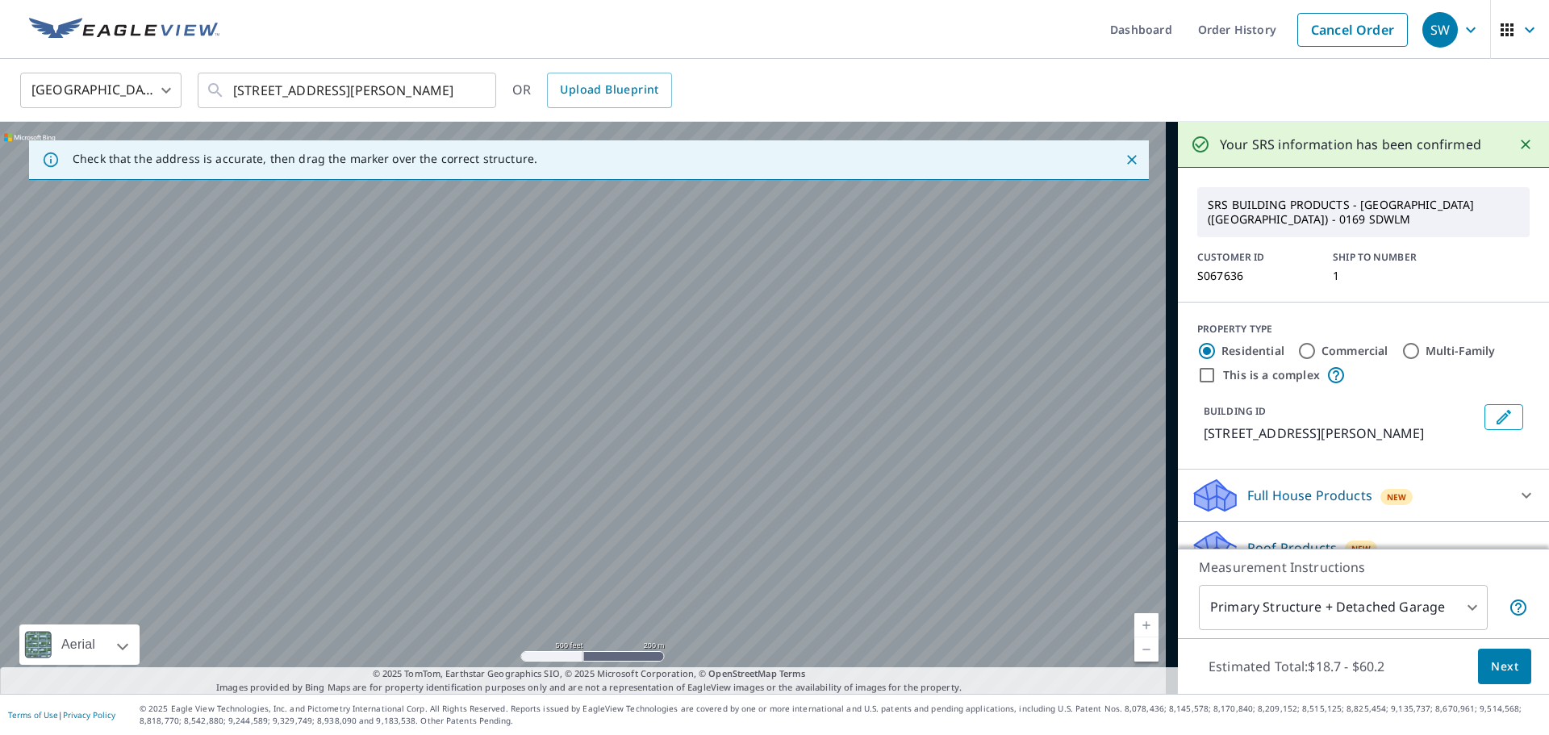
drag, startPoint x: 479, startPoint y: 392, endPoint x: 475, endPoint y: 343, distance: 49.3
click at [475, 343] on div "7450 Sightseeing Rd Fort Benning, GA 31905" at bounding box center [589, 408] width 1178 height 572
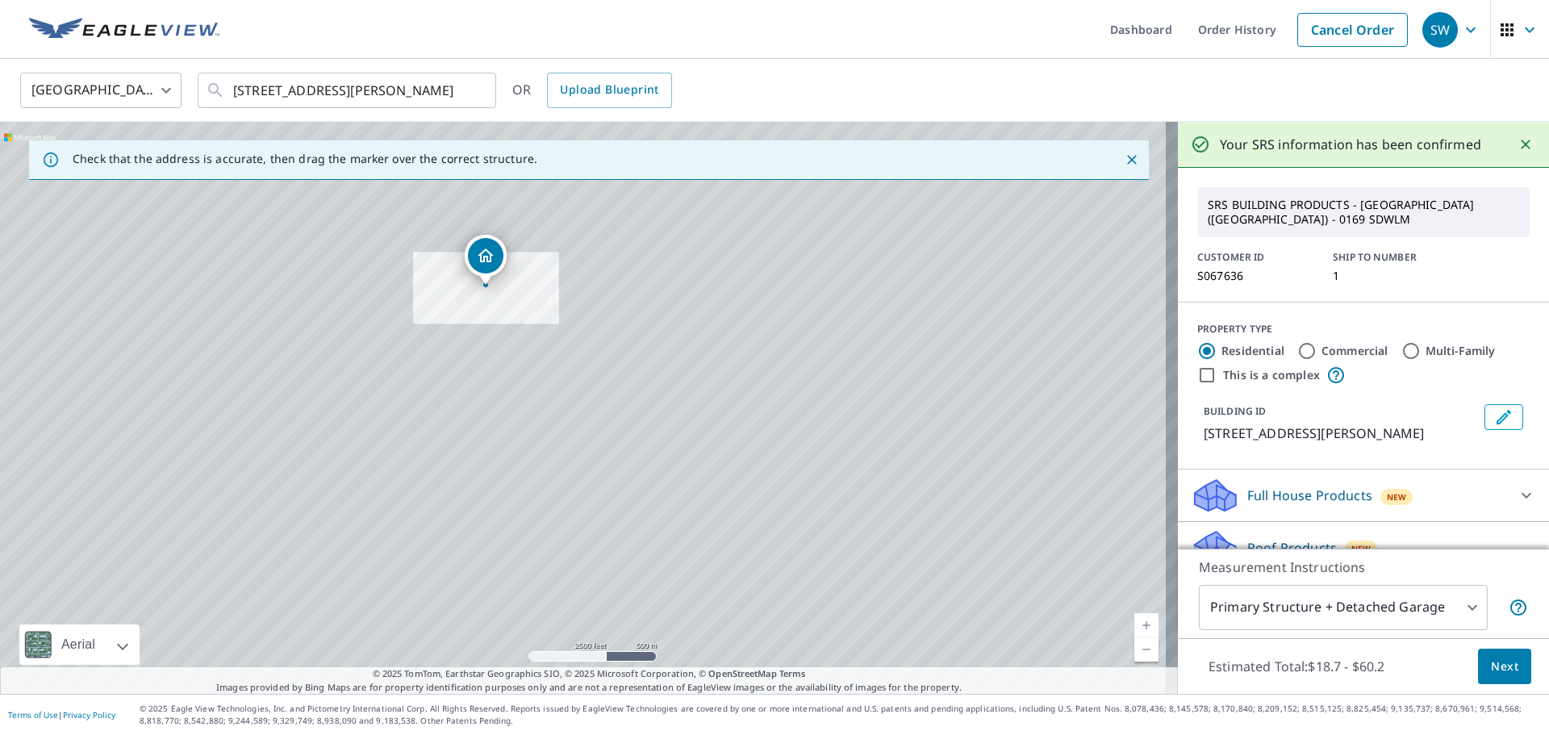
drag, startPoint x: 505, startPoint y: 366, endPoint x: 561, endPoint y: 492, distance: 138.4
click at [561, 492] on div "7450 Sightseeing Rd Fort Benning, GA 31905" at bounding box center [589, 408] width 1178 height 572
drag, startPoint x: 484, startPoint y: 343, endPoint x: 536, endPoint y: 480, distance: 146.6
click at [536, 480] on div "7450 Sightseeing Rd Fort Benning, GA 31905" at bounding box center [589, 408] width 1178 height 572
drag, startPoint x: 582, startPoint y: 239, endPoint x: 579, endPoint y: 345, distance: 105.8
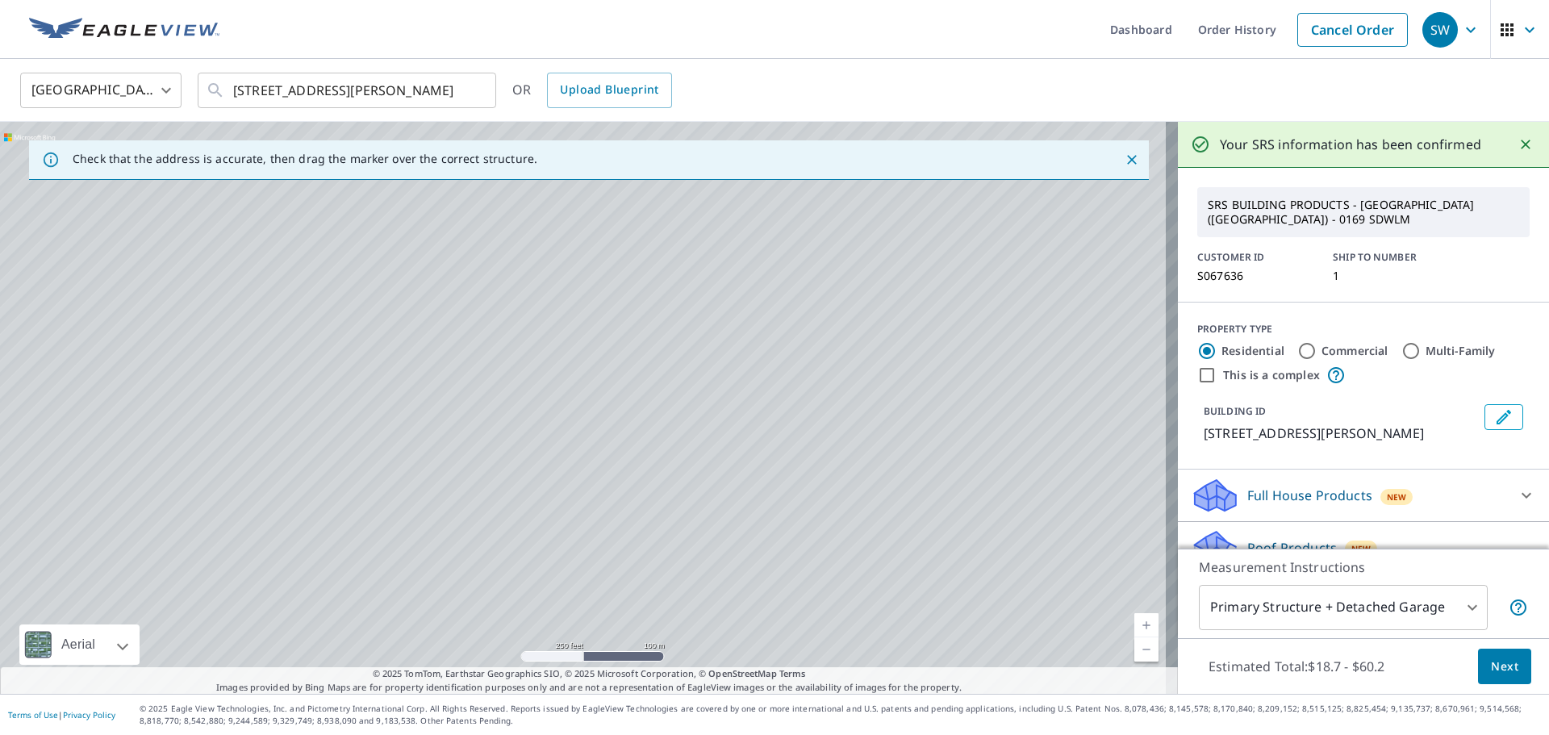
click at [579, 345] on div "7450 Sightseeing Rd Fort Benning, GA 31905" at bounding box center [589, 408] width 1178 height 572
click at [500, 337] on div "7450 Sightseeing Rd Fort Benning, GA 31905" at bounding box center [589, 408] width 1178 height 572
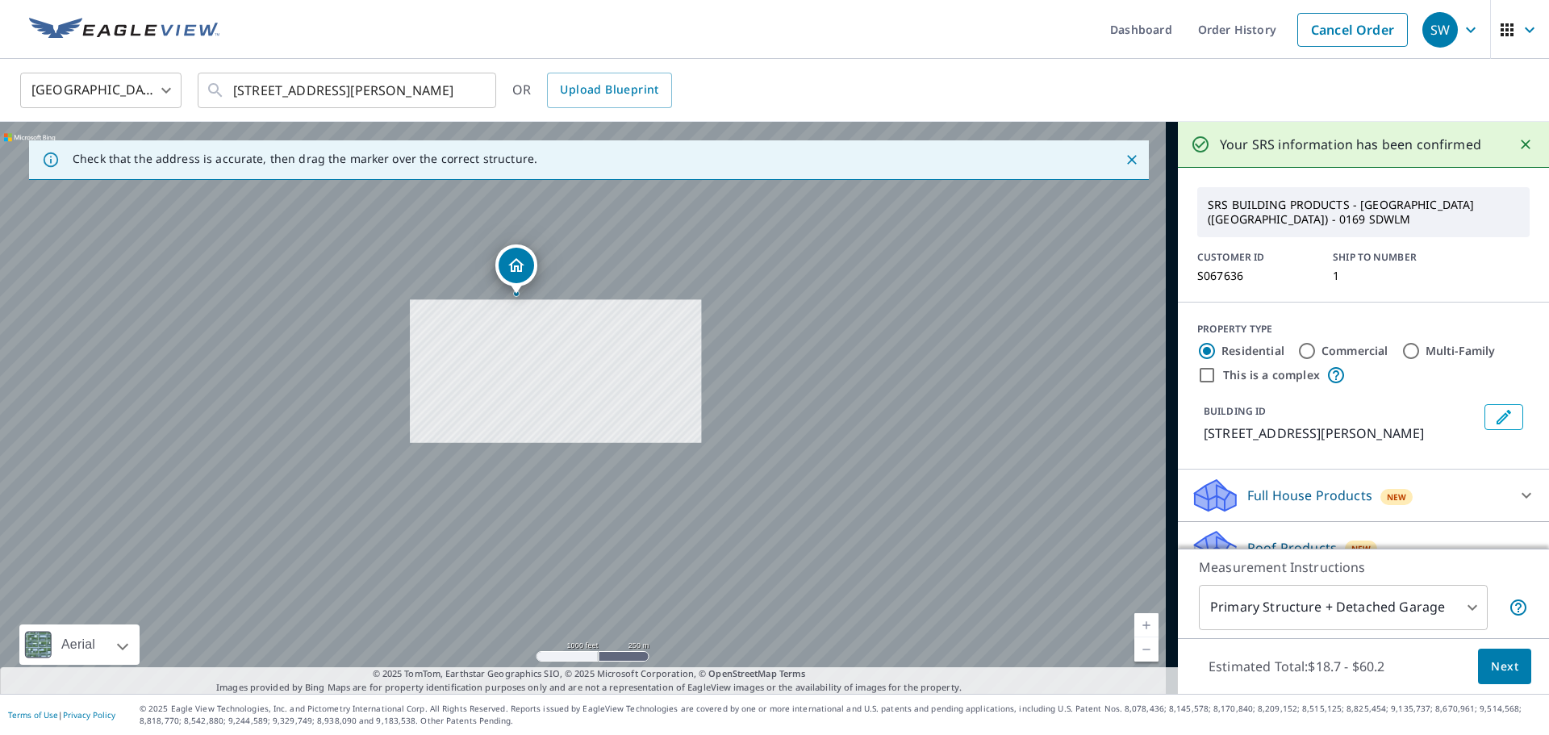
drag, startPoint x: 556, startPoint y: 345, endPoint x: 514, endPoint y: 263, distance: 92.4
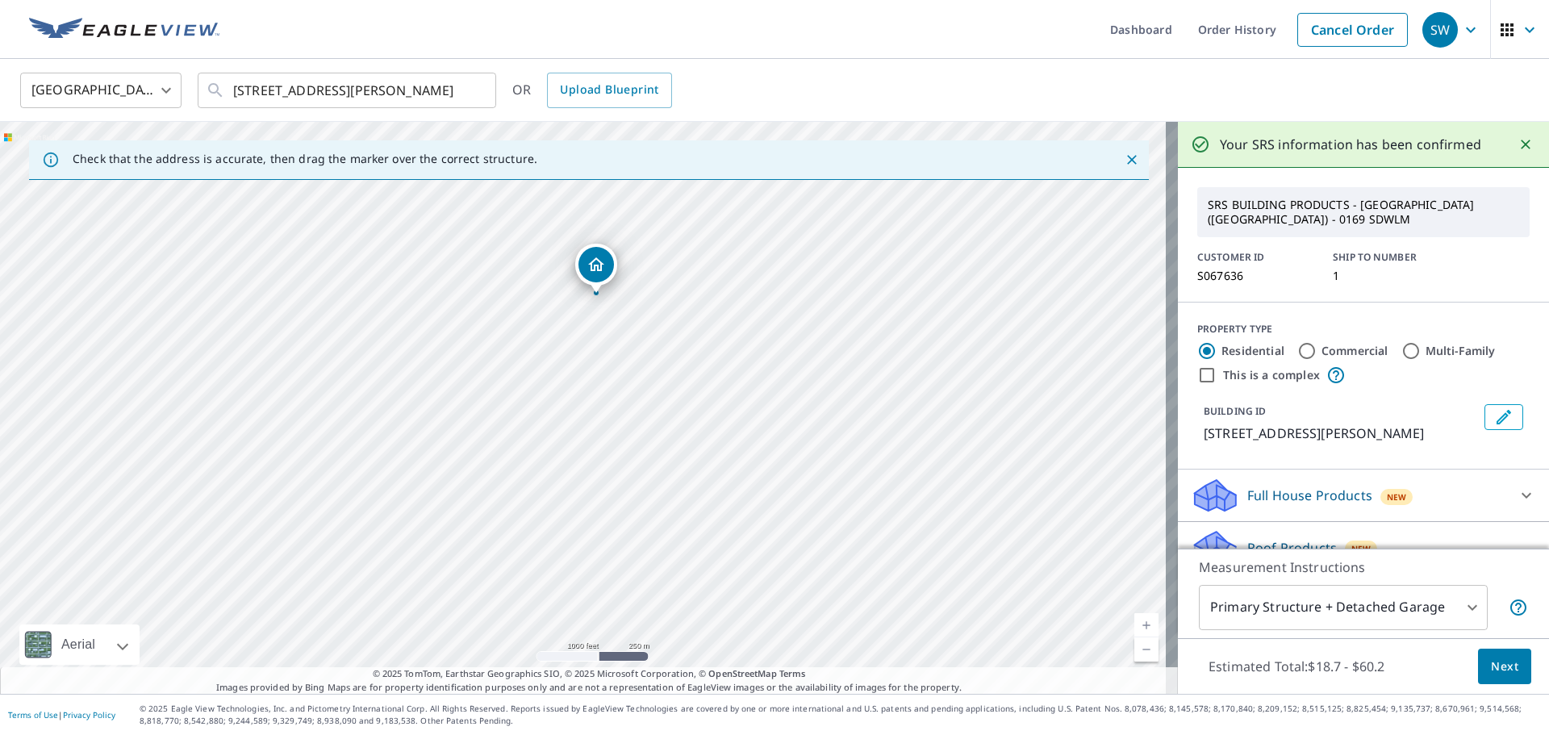
drag, startPoint x: 587, startPoint y: 367, endPoint x: 588, endPoint y: 255, distance: 112.2
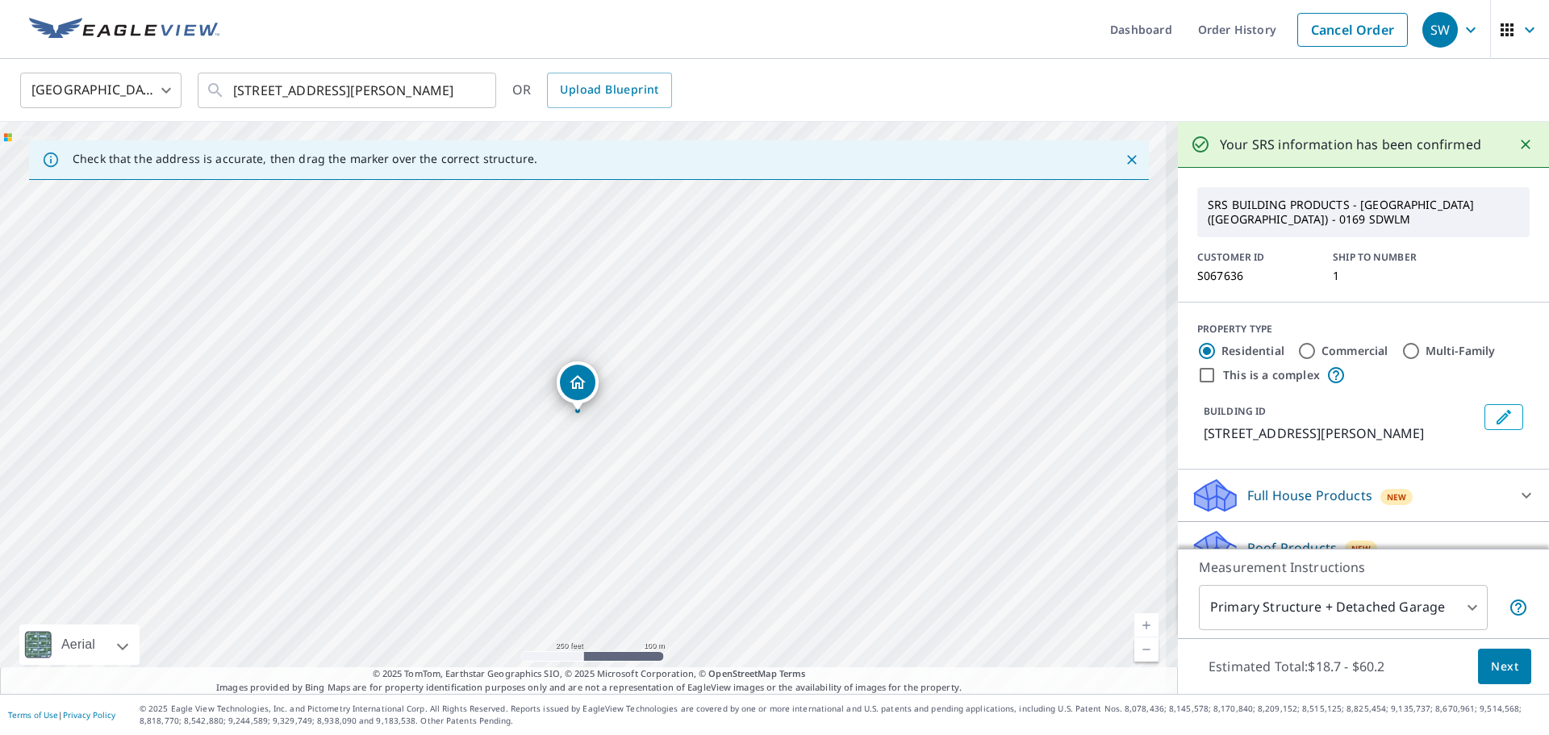
drag, startPoint x: 577, startPoint y: 387, endPoint x: 601, endPoint y: 457, distance: 73.5
click at [601, 457] on div "6420 Way Ave Fort Moore, GA 31905" at bounding box center [589, 408] width 1178 height 572
drag, startPoint x: 598, startPoint y: 412, endPoint x: 585, endPoint y: 466, distance: 54.8
click at [585, 466] on div "6420 Way Ave Fort Moore, GA 31905" at bounding box center [589, 408] width 1178 height 572
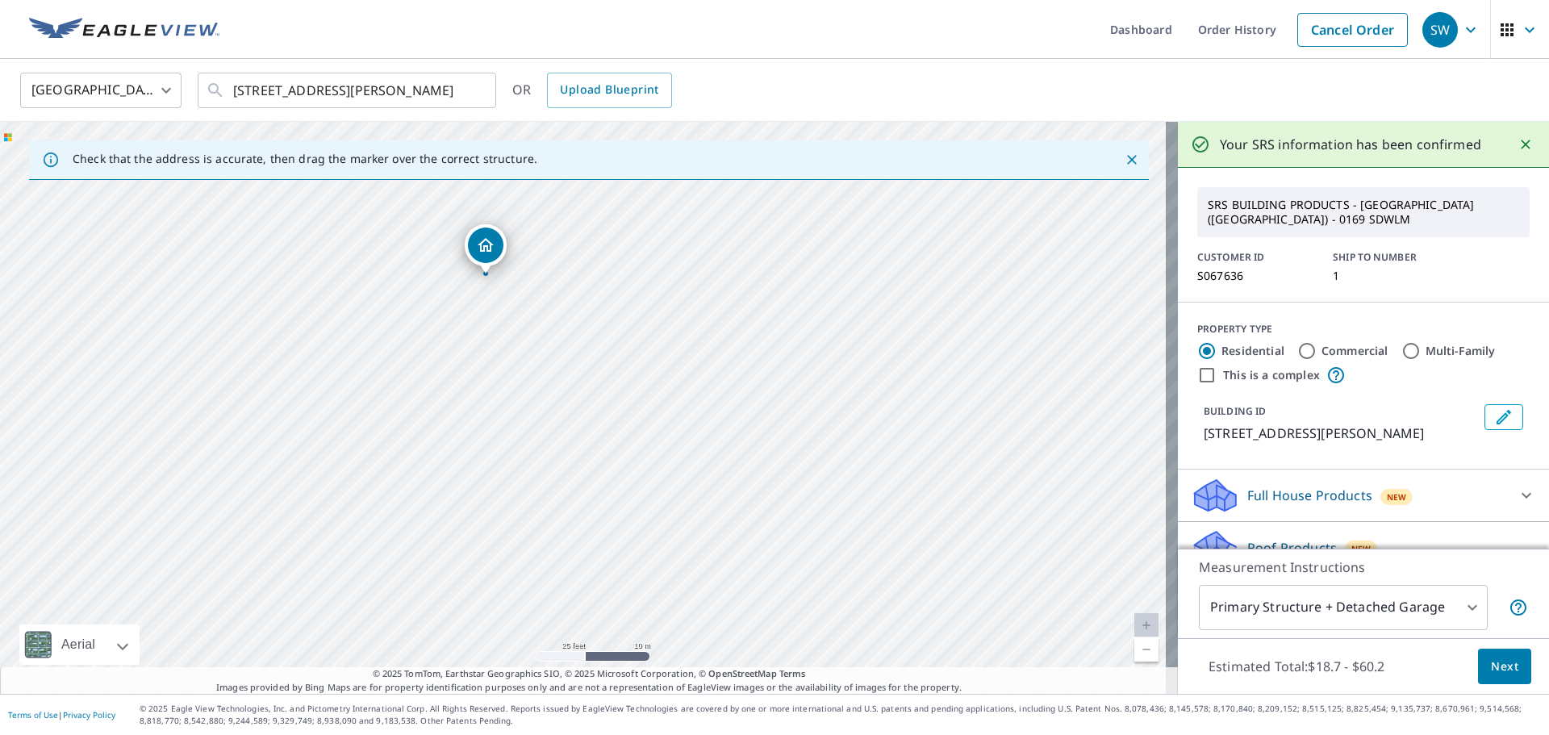
drag, startPoint x: 558, startPoint y: 303, endPoint x: 486, endPoint y: 239, distance: 96.0
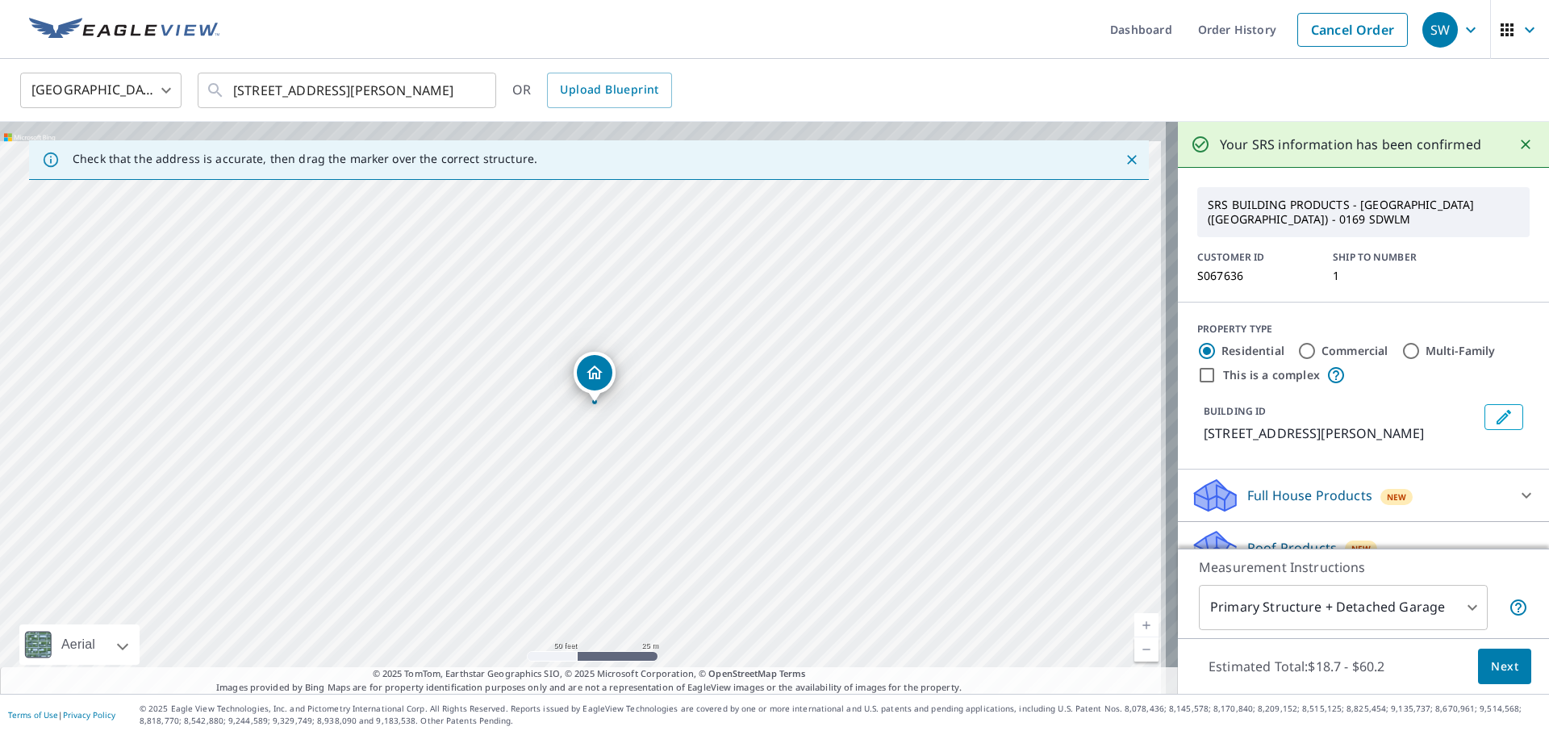
drag, startPoint x: 700, startPoint y: 339, endPoint x: 684, endPoint y: 386, distance: 49.3
click at [684, 386] on div "6420 Way Ave Fort Moore, GA 31905" at bounding box center [589, 408] width 1178 height 572
drag, startPoint x: 585, startPoint y: 392, endPoint x: 596, endPoint y: 300, distance: 92.6
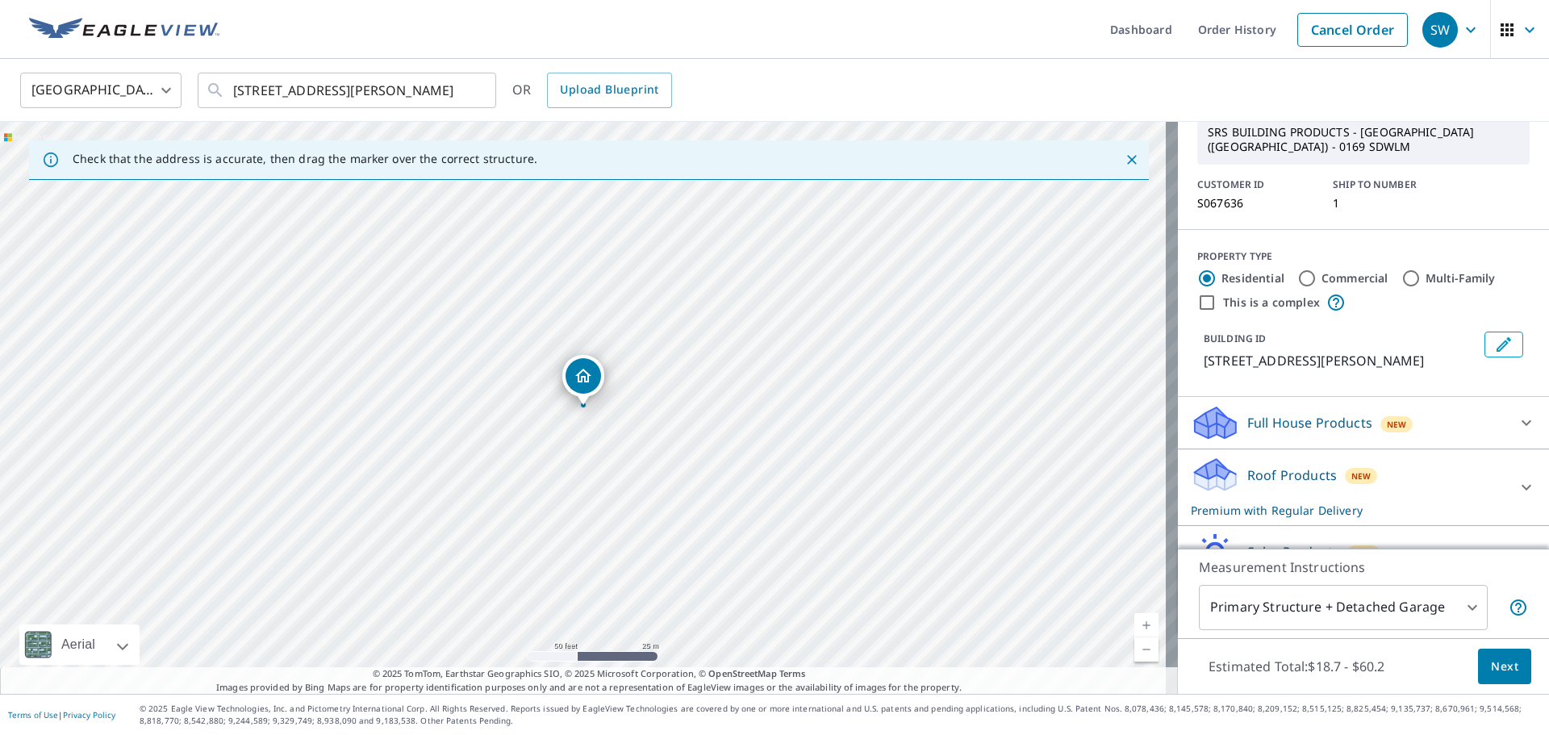
scroll to position [155, 0]
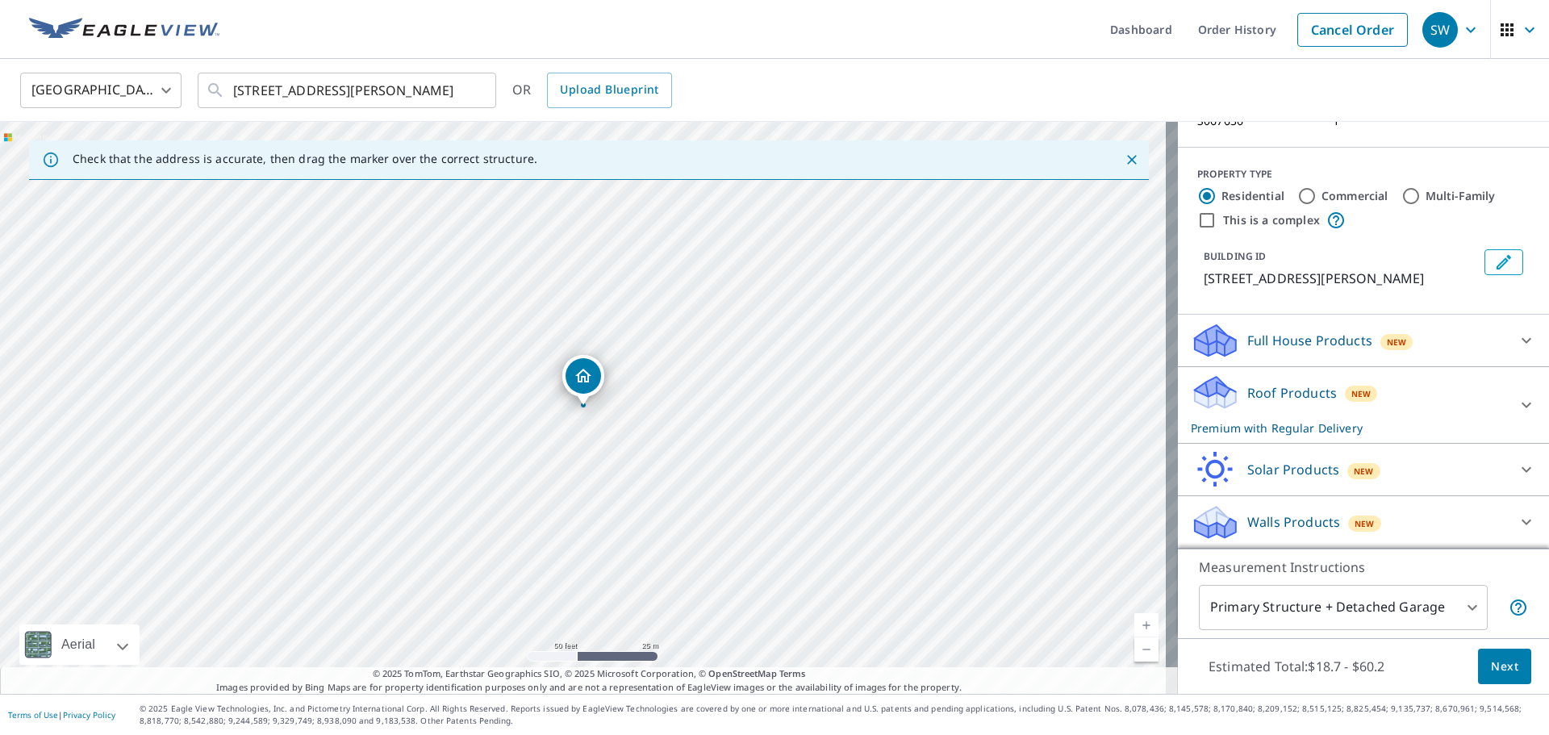
click at [1398, 392] on div "Roof Products New Premium with Regular Delivery" at bounding box center [1349, 405] width 316 height 63
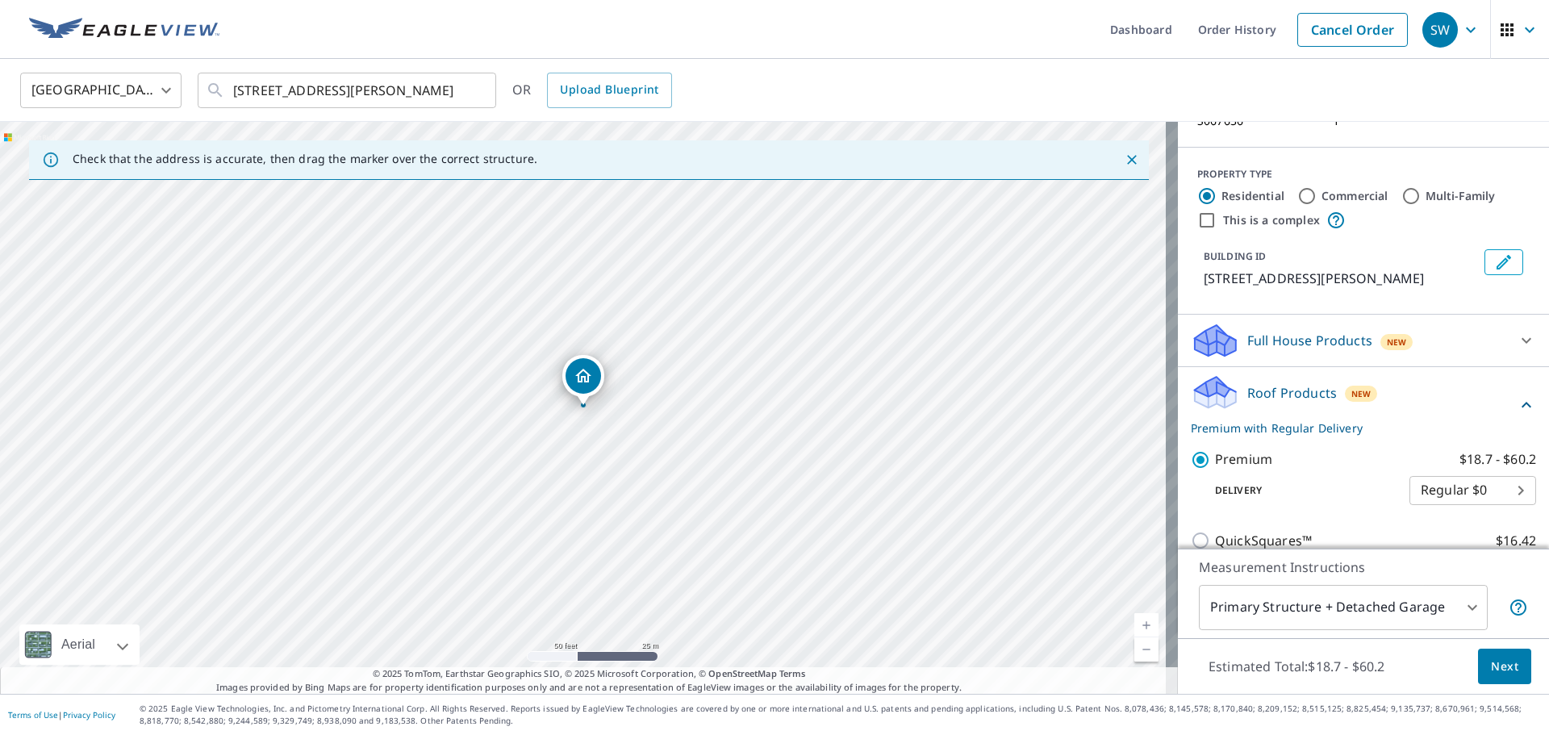
click at [1322, 199] on label "Commercial" at bounding box center [1355, 196] width 67 height 16
click at [1317, 199] on input "Commercial" at bounding box center [1307, 195] width 19 height 19
radio input "true"
type input "4"
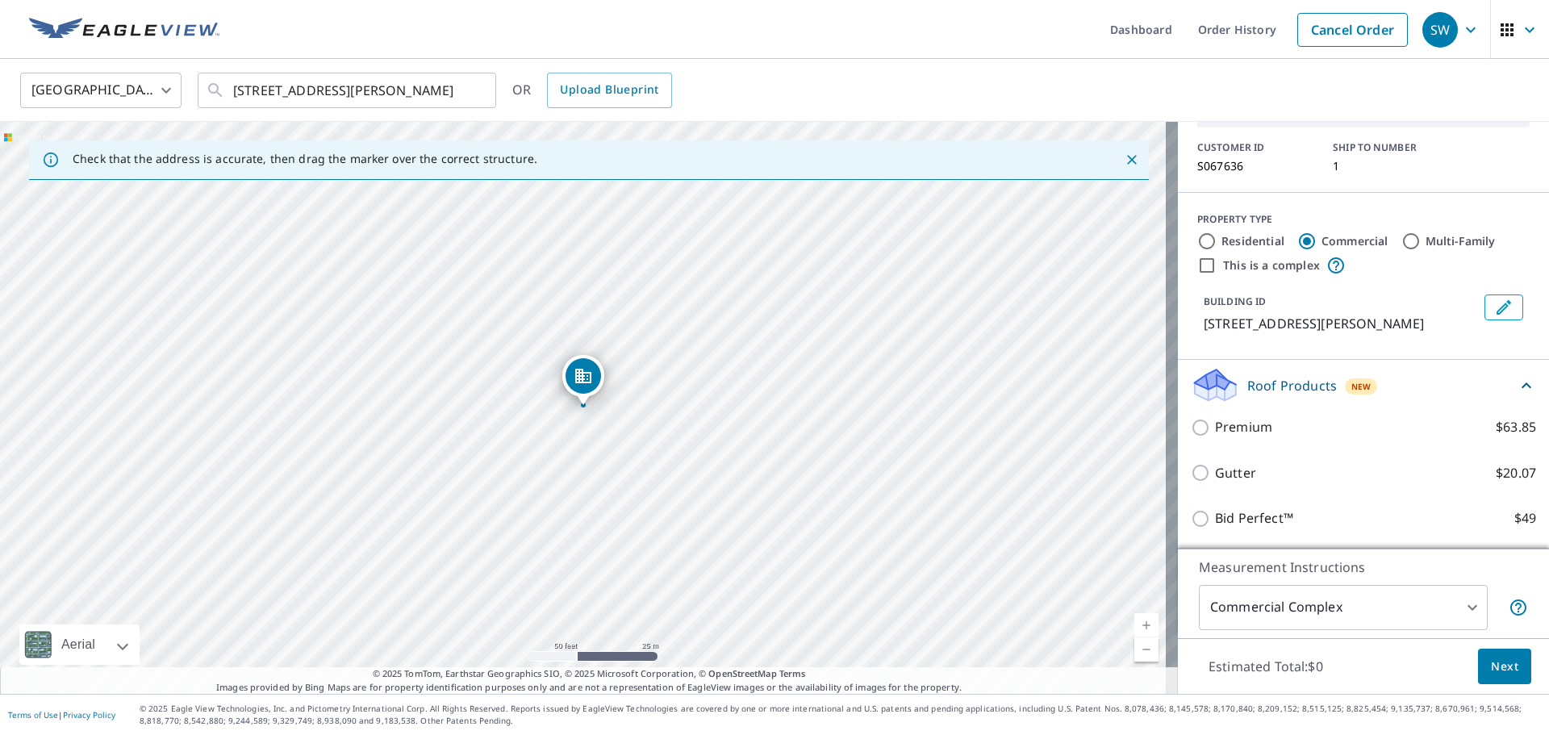
scroll to position [110, 0]
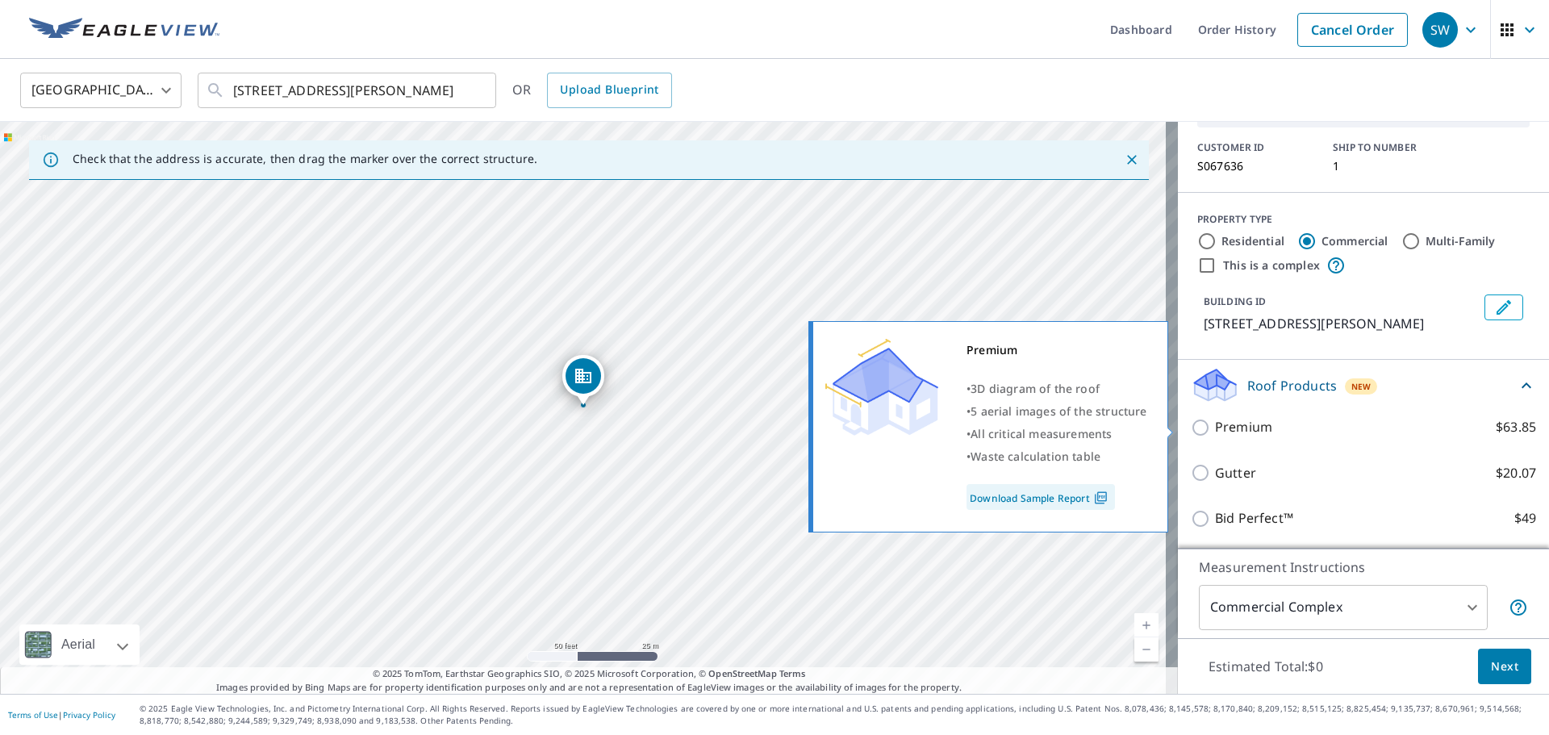
click at [1241, 436] on p "Premium" at bounding box center [1243, 427] width 57 height 20
click at [1215, 436] on input "Premium $63.85" at bounding box center [1203, 427] width 24 height 19
checkbox input "true"
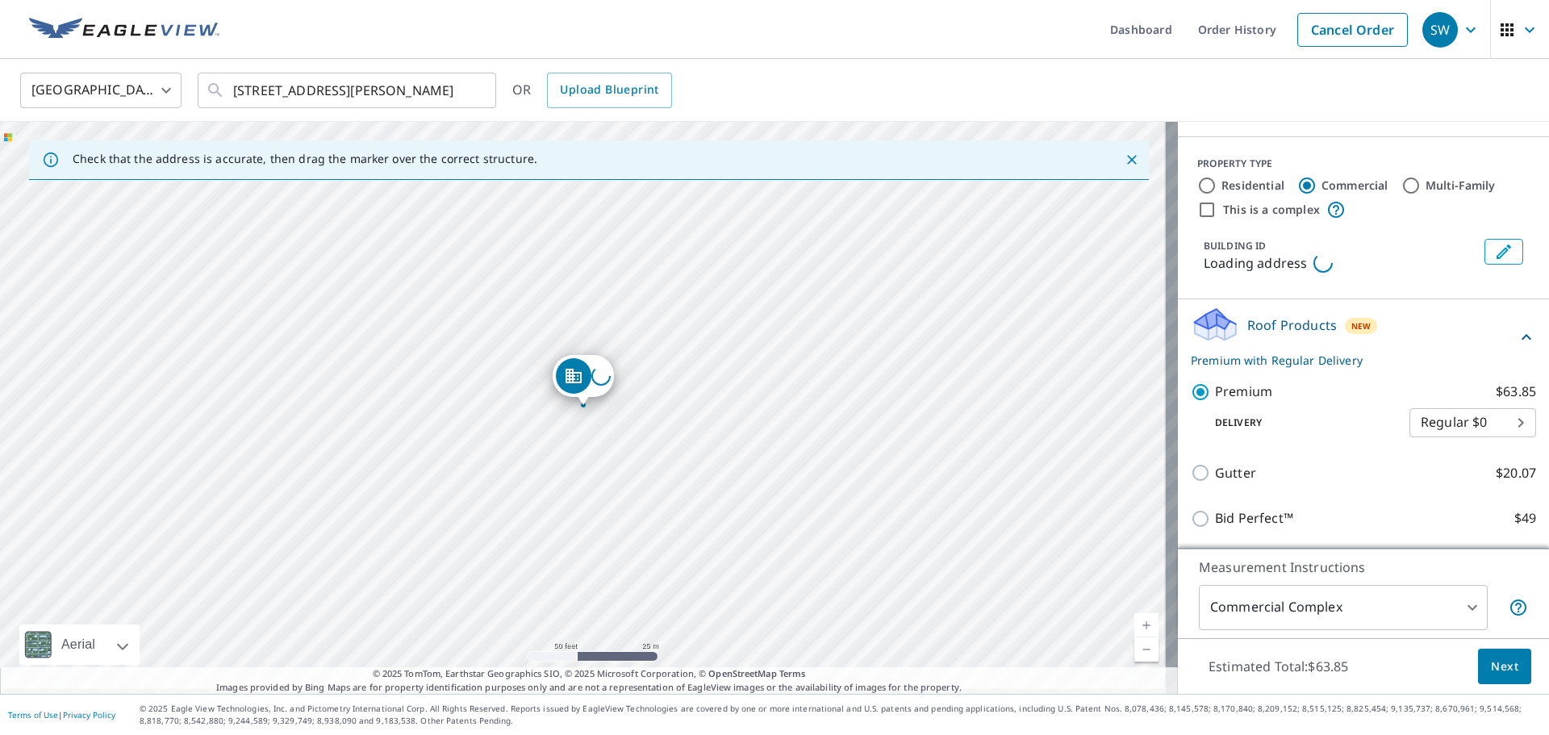
scroll to position [170, 0]
drag, startPoint x: 1425, startPoint y: 263, endPoint x: 1312, endPoint y: 261, distance: 113.0
click at [1322, 263] on p "2828 Way Ave, Fort Benning, GA, 31905" at bounding box center [1341, 262] width 274 height 19
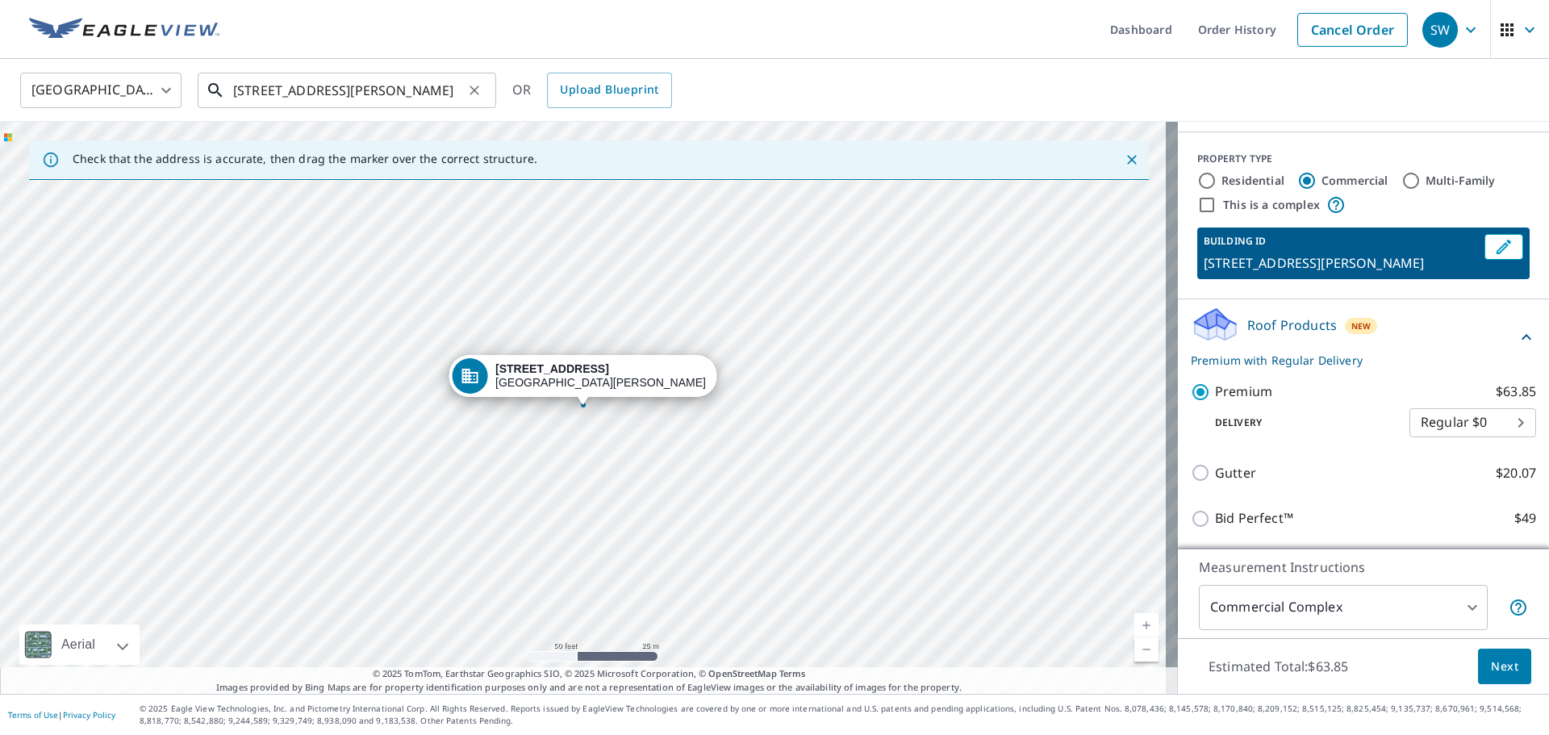
click at [395, 92] on input "7450 Sightseeing Rd Fort Benning, GA 31905" at bounding box center [348, 90] width 230 height 45
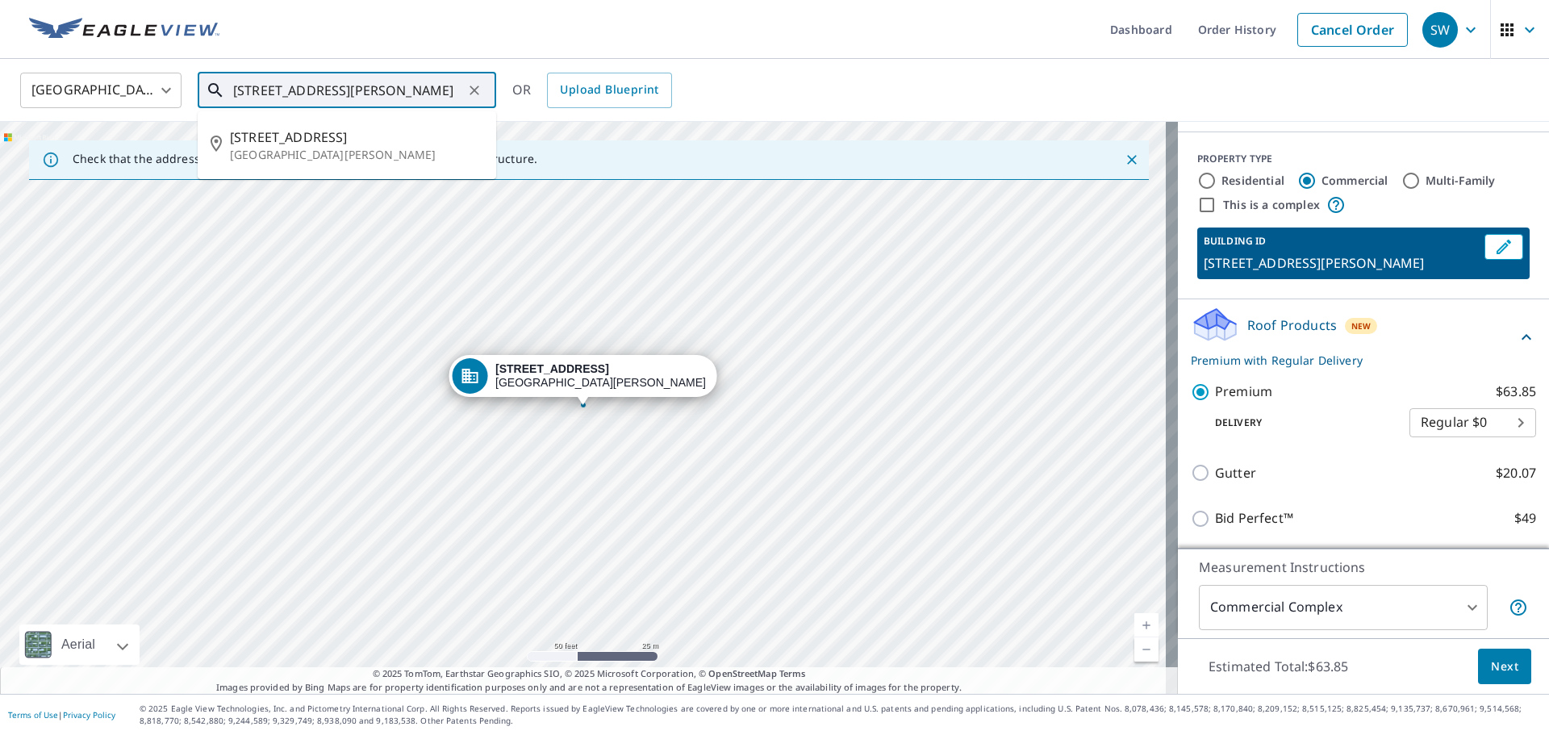
click at [395, 92] on input "7450 Sightseeing Rd Fort Benning, GA 31905" at bounding box center [348, 90] width 230 height 45
click at [352, 149] on p "Fort Benning, GA 31905" at bounding box center [356, 155] width 253 height 16
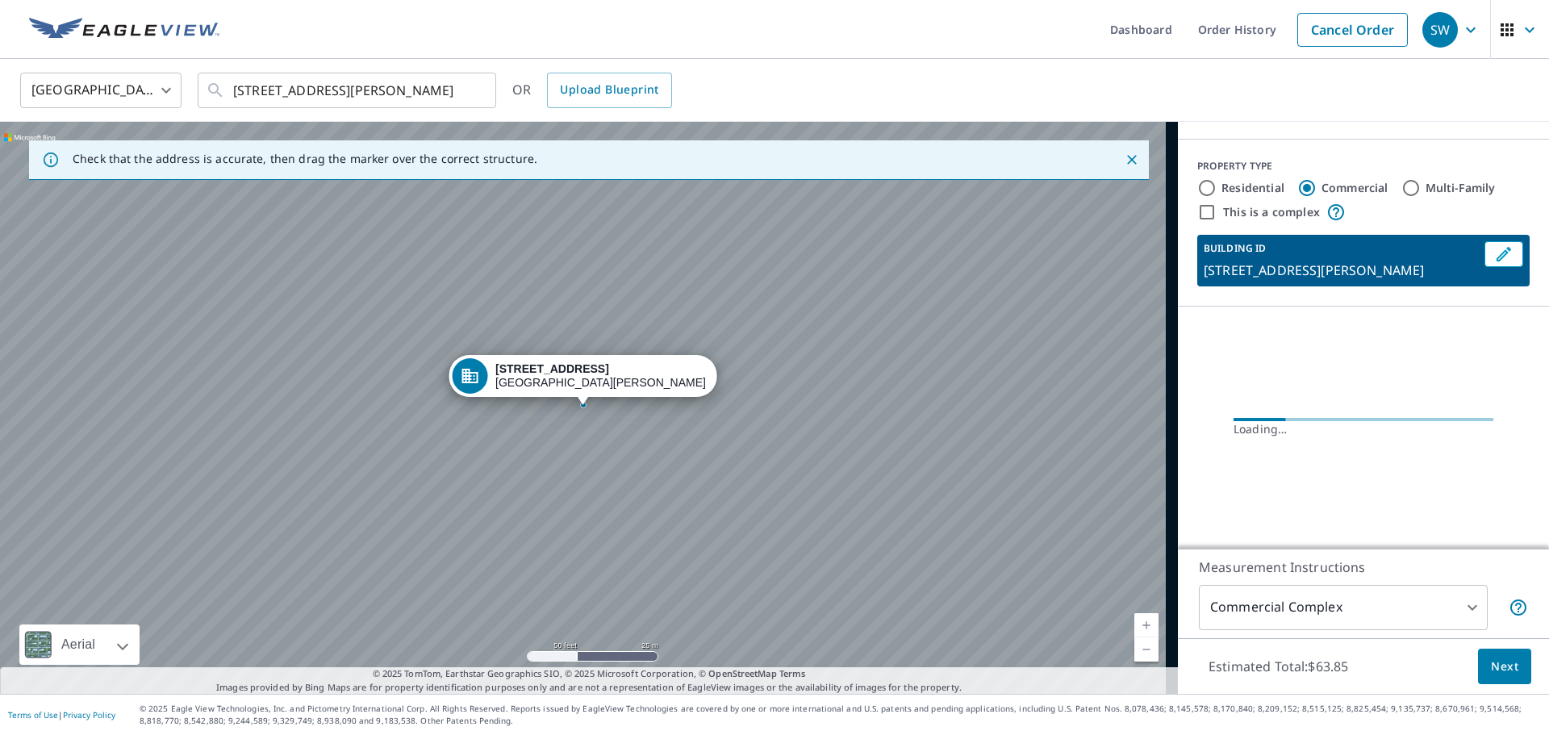
scroll to position [163, 0]
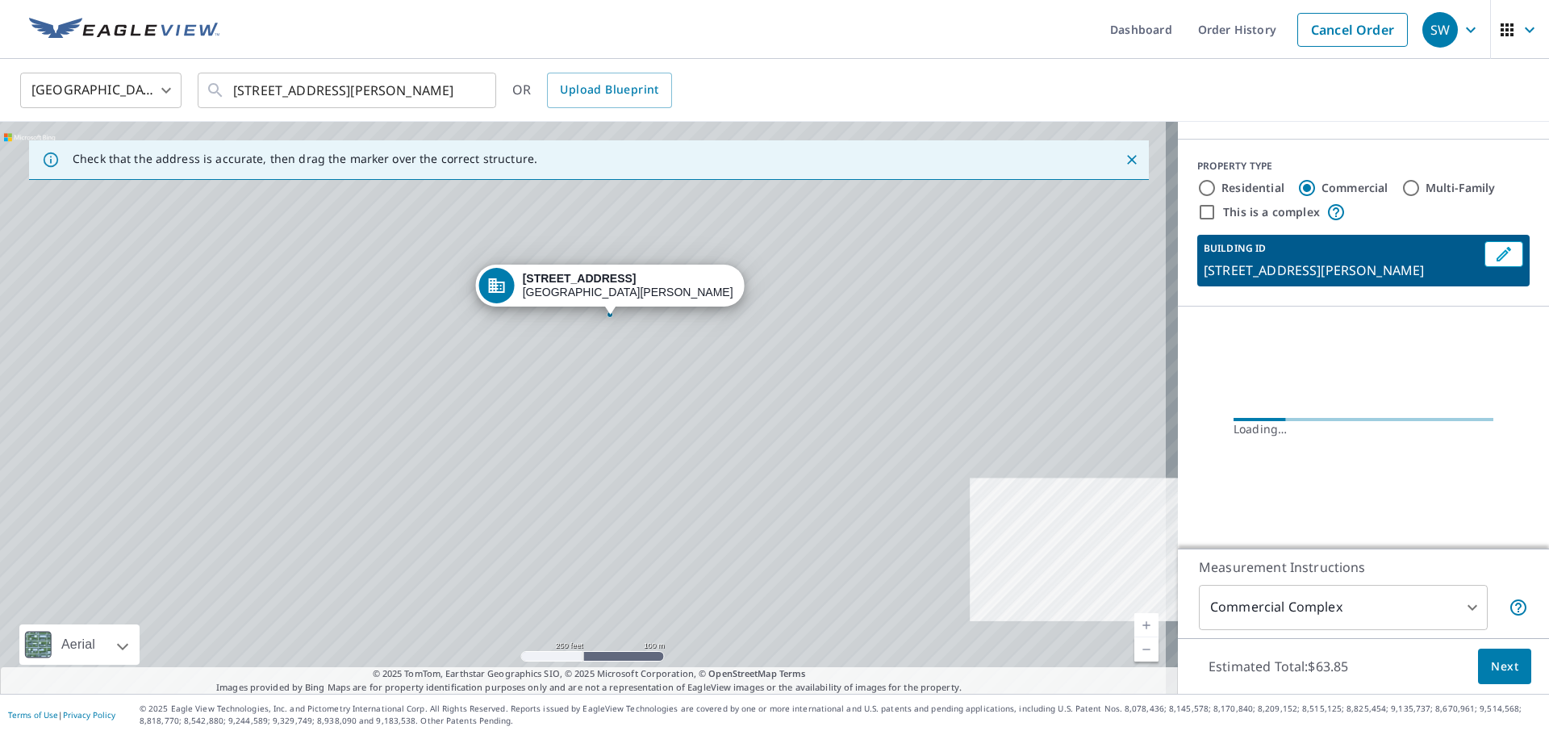
drag, startPoint x: 763, startPoint y: 454, endPoint x: 715, endPoint y: 384, distance: 85.3
click at [715, 384] on div "6460 Way Ave Fort Benning, GA 31905" at bounding box center [589, 408] width 1178 height 572
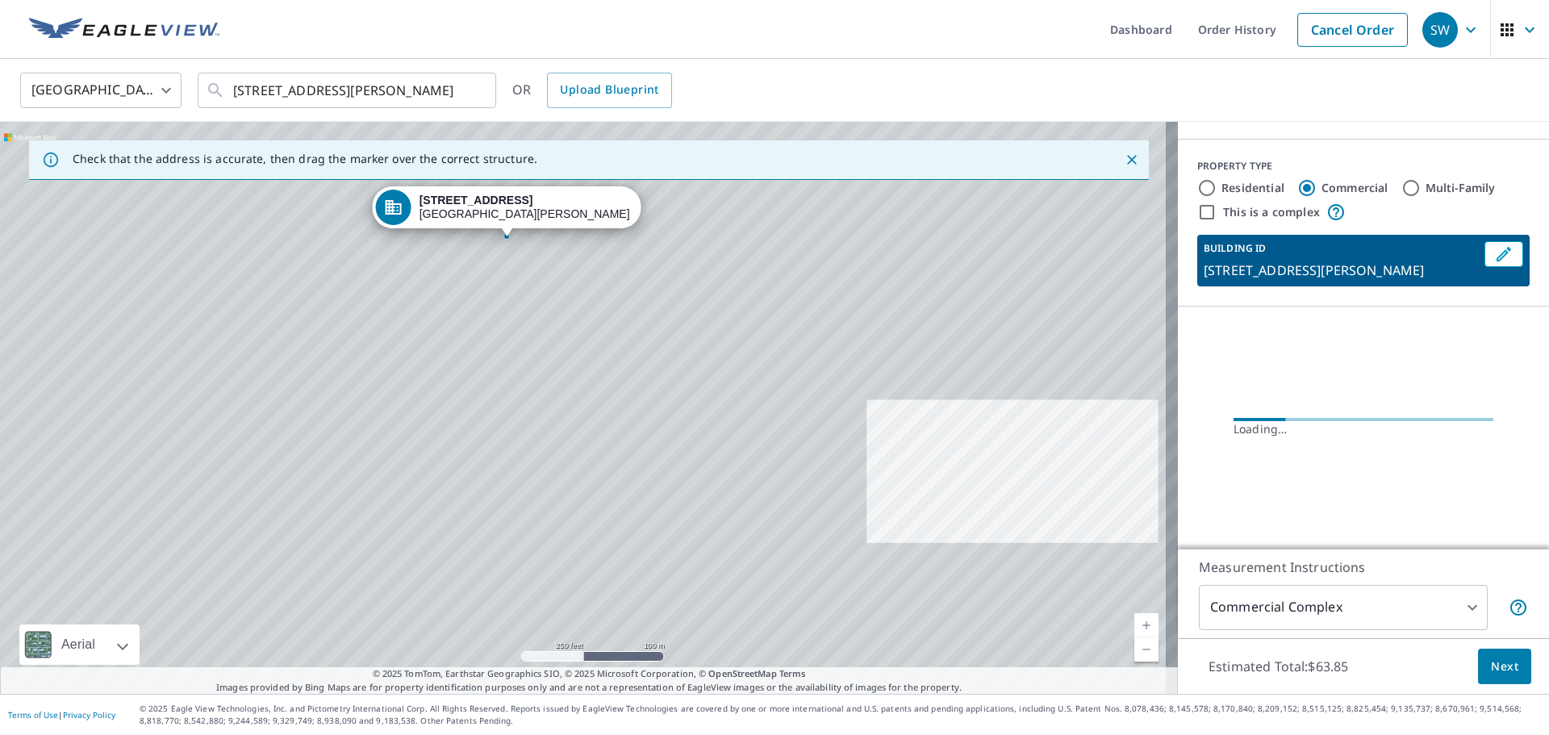
drag, startPoint x: 719, startPoint y: 392, endPoint x: 548, endPoint y: 283, distance: 202.8
click at [545, 282] on div "6460 Way Ave Fort Benning, GA 31905" at bounding box center [589, 408] width 1178 height 572
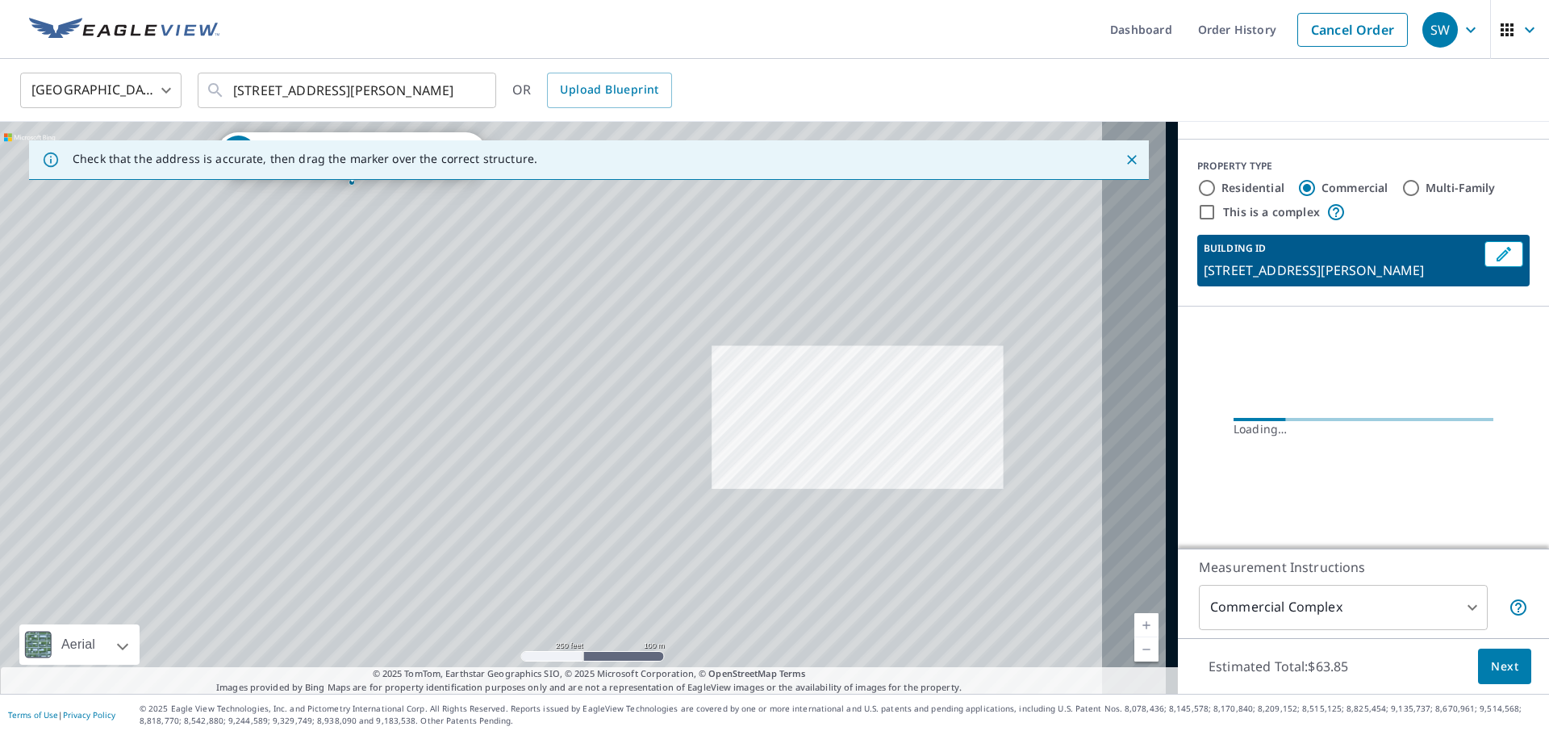
drag, startPoint x: 739, startPoint y: 370, endPoint x: 637, endPoint y: 355, distance: 103.5
click at [650, 362] on div "6460 Way Ave Fort Benning, GA 31905" at bounding box center [589, 408] width 1178 height 572
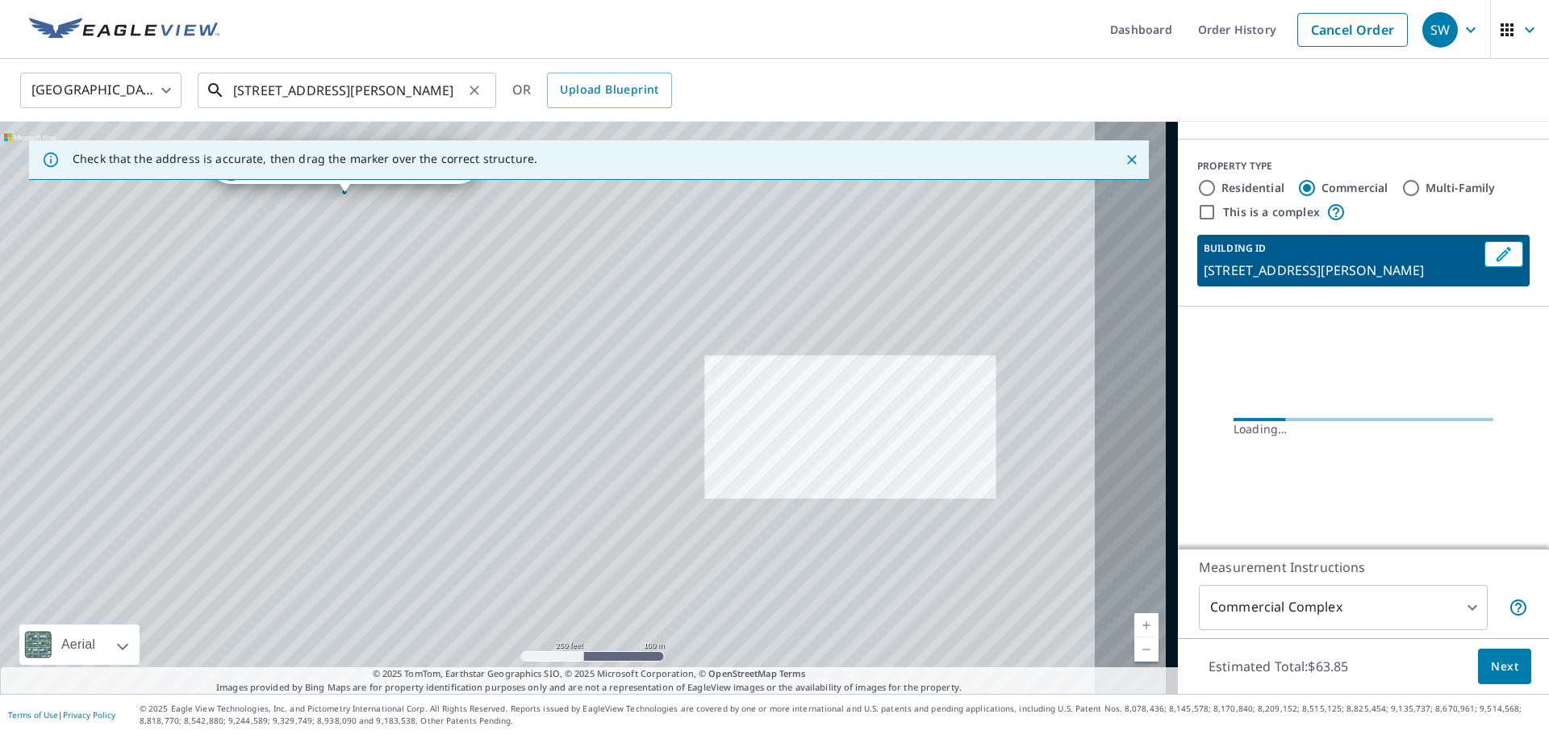
click at [242, 92] on input "6460 Way Ave Fort Benning, GA 31905" at bounding box center [348, 90] width 230 height 45
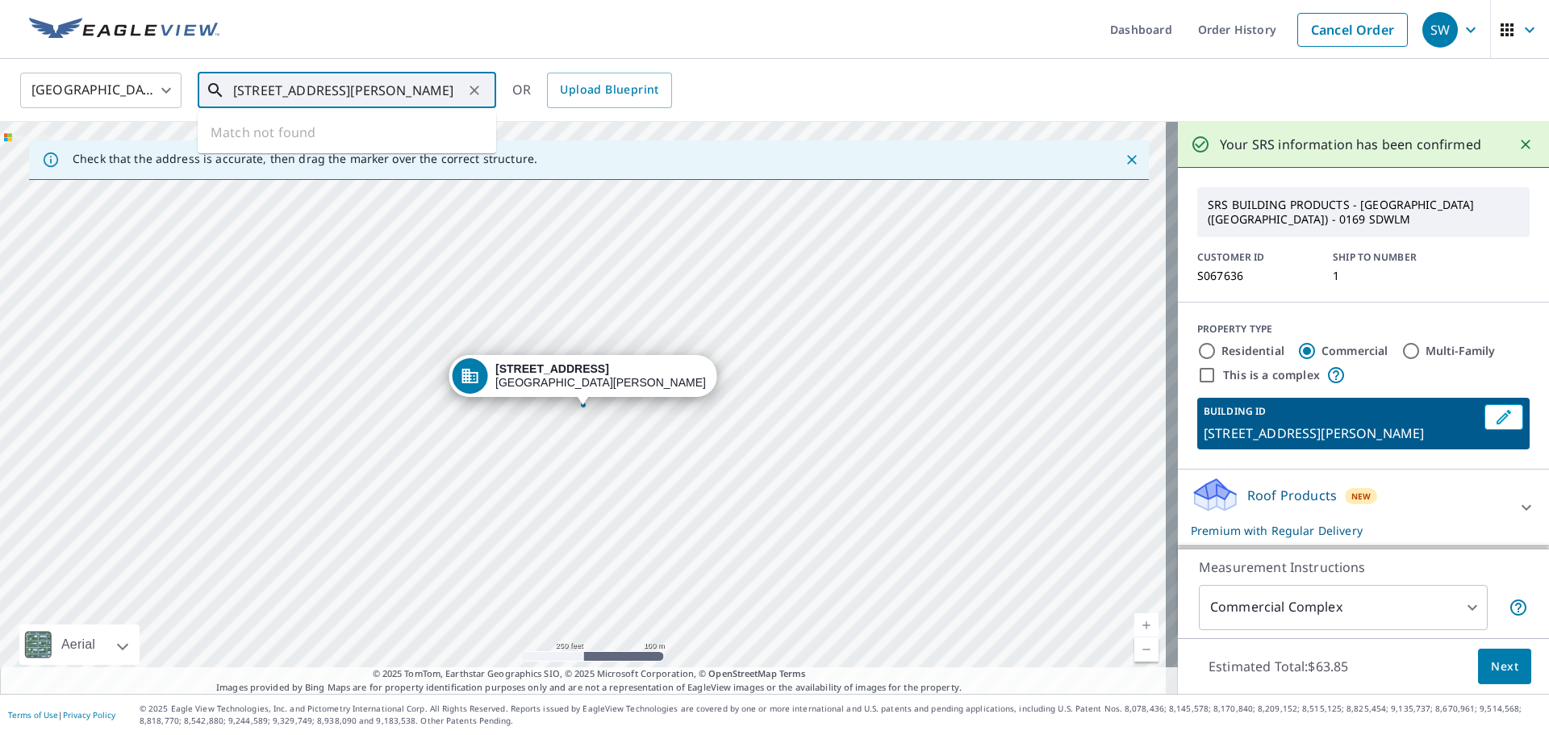
scroll to position [0, 0]
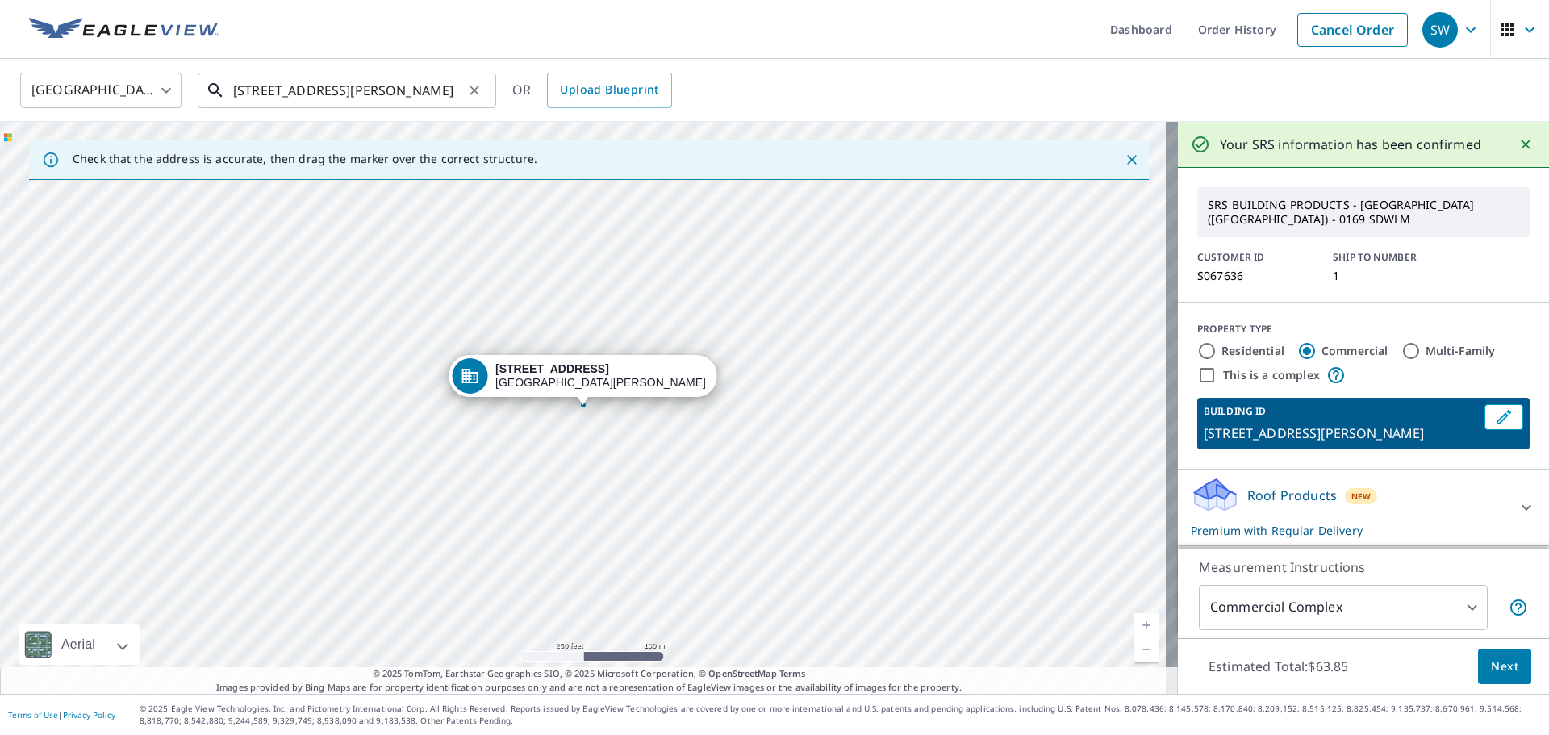
click at [236, 97] on div "2428 Way Ave Fort Benning, GA 31905 ​" at bounding box center [347, 91] width 299 height 36
click at [236, 97] on input "2428 Way Ave Fort Benning, GA 31905" at bounding box center [348, 90] width 230 height 45
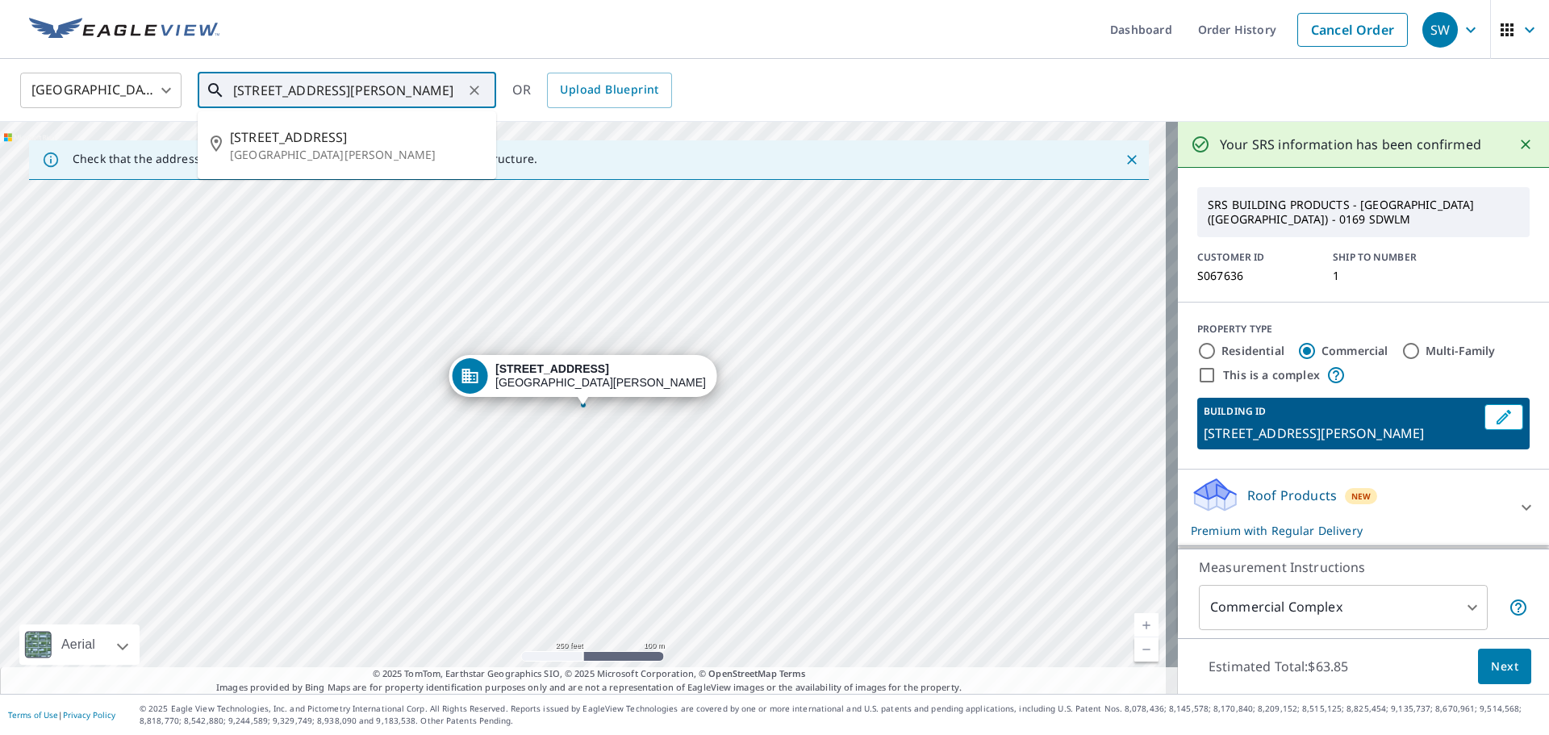
click at [236, 97] on input "2428 Way Ave Fort Benning, GA 31905" at bounding box center [348, 90] width 230 height 45
type input "6432 Way Ave Fort Benning, GA 31905"
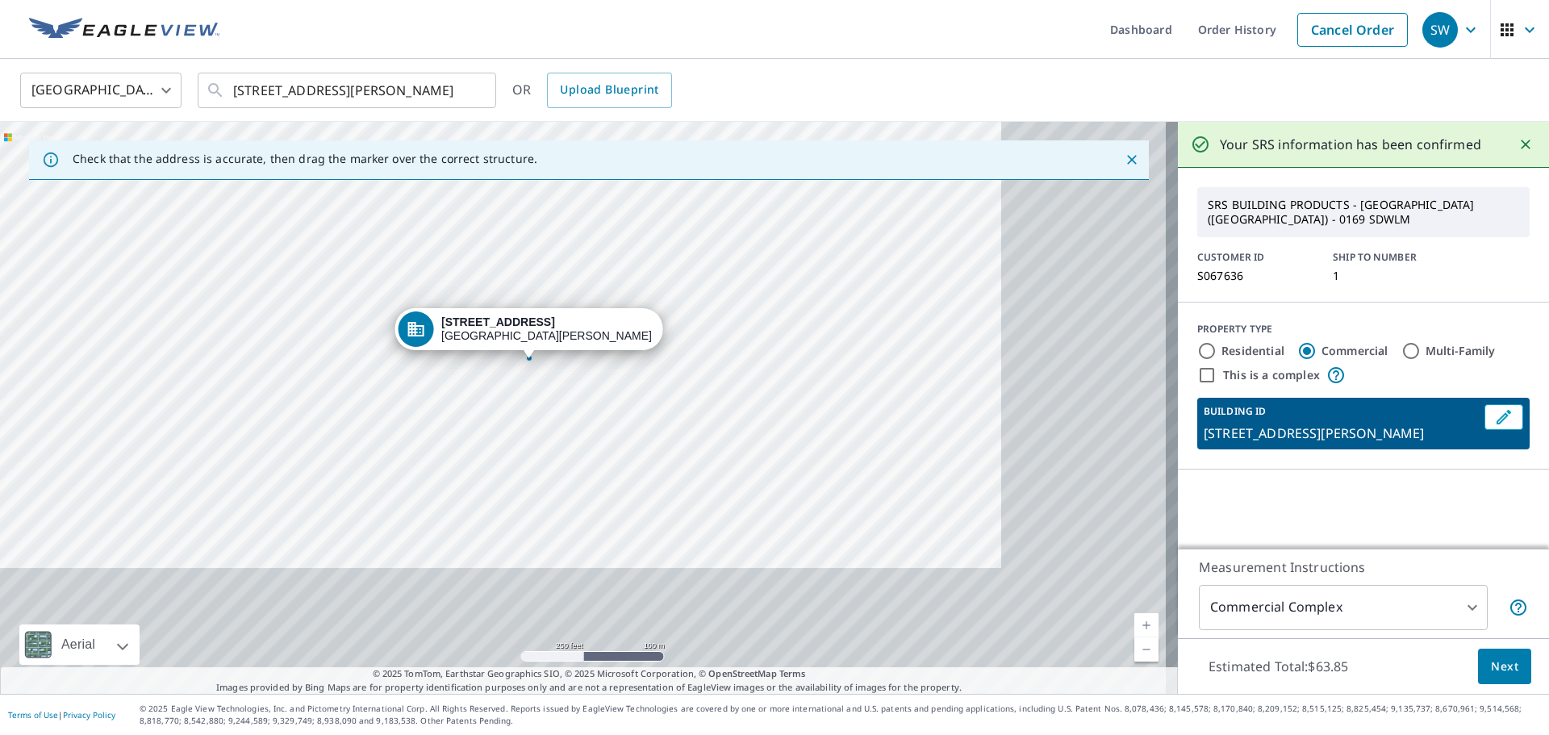
drag, startPoint x: 829, startPoint y: 496, endPoint x: 676, endPoint y: 389, distance: 186.5
click at [683, 390] on div "6432 Way Ave Fort Benning, GA 31905" at bounding box center [589, 408] width 1178 height 572
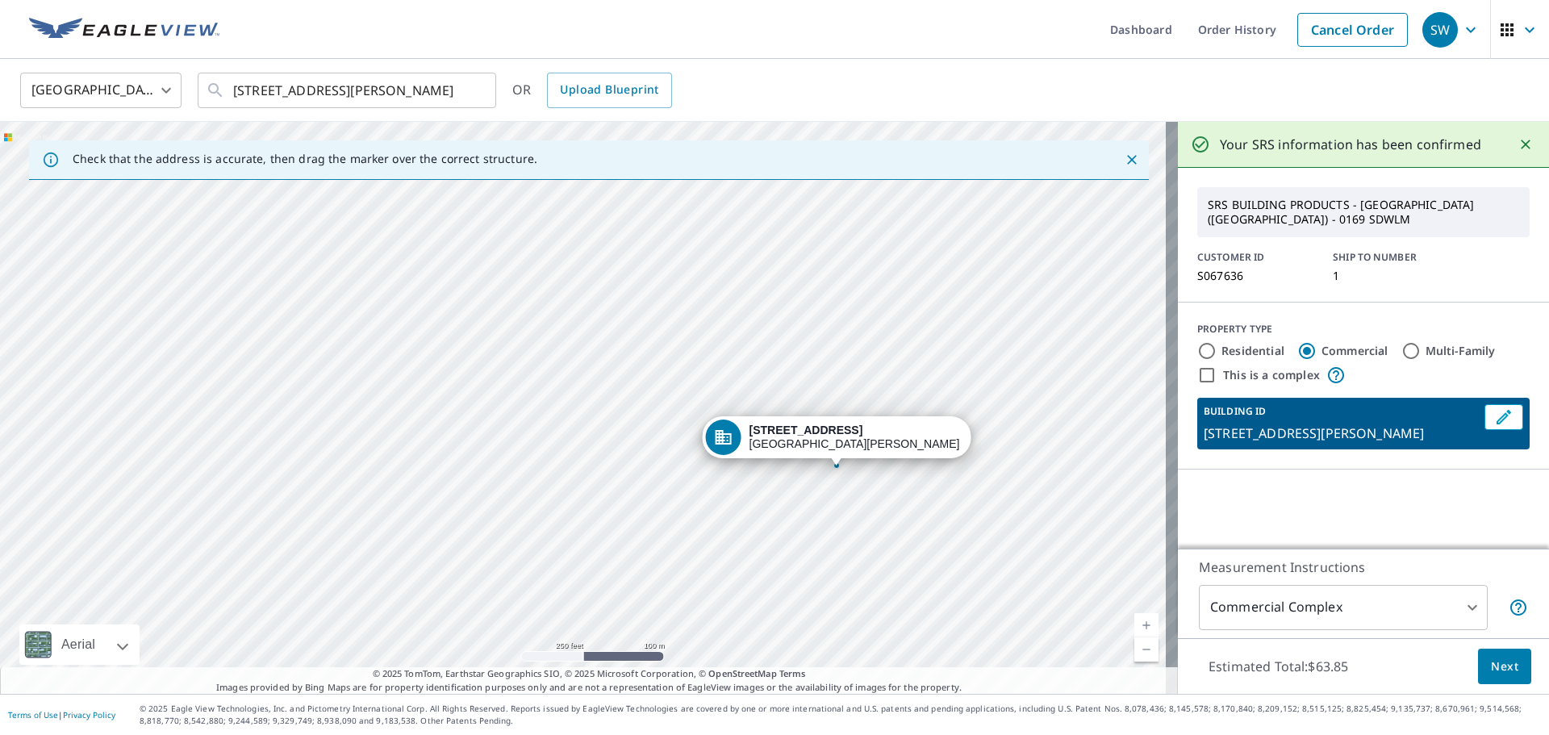
drag, startPoint x: 389, startPoint y: 276, endPoint x: 788, endPoint y: 442, distance: 431.9
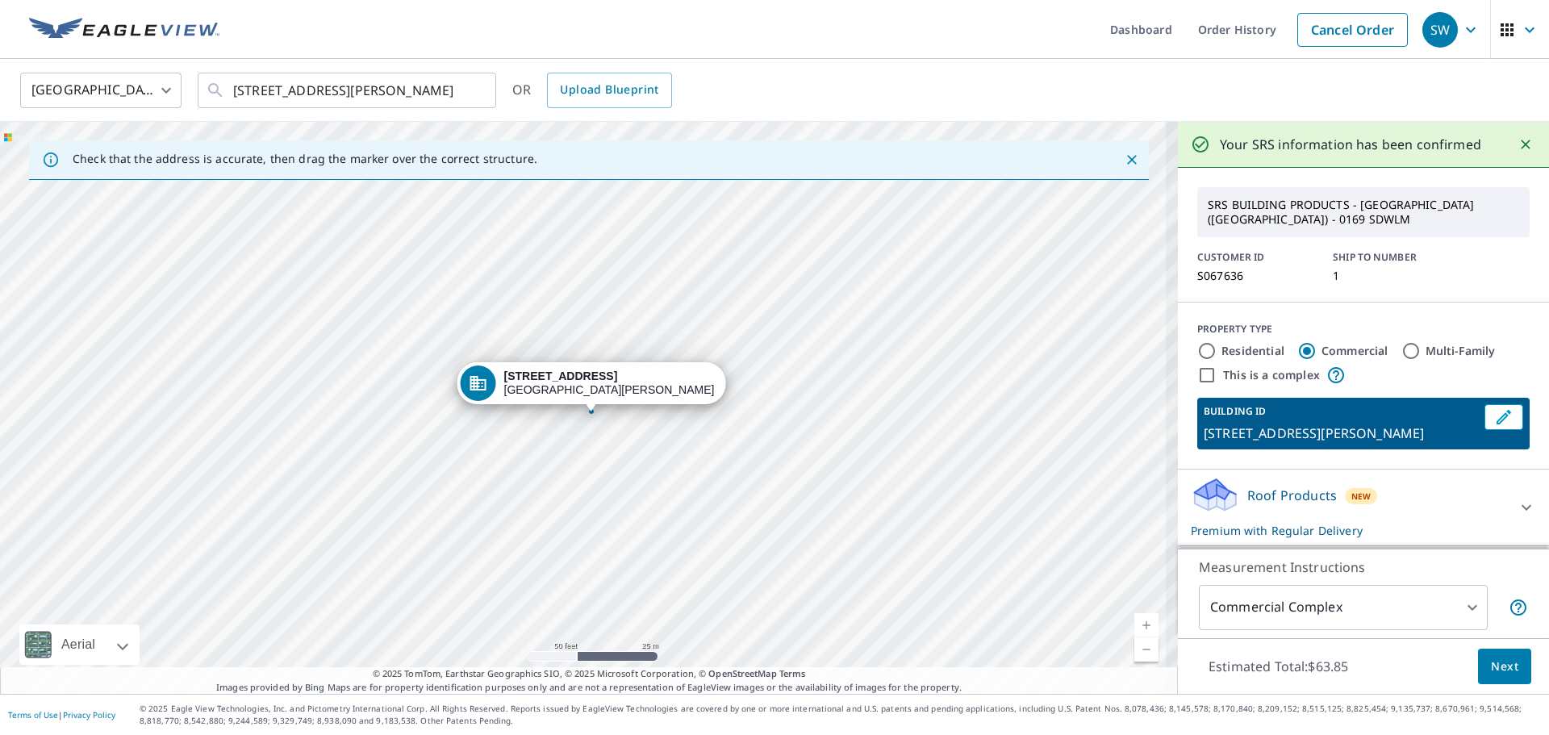
drag, startPoint x: 592, startPoint y: 433, endPoint x: 617, endPoint y: 466, distance: 41.7
click at [617, 468] on div "6420 Way Ave Fort Moore, GA 31905" at bounding box center [589, 408] width 1178 height 572
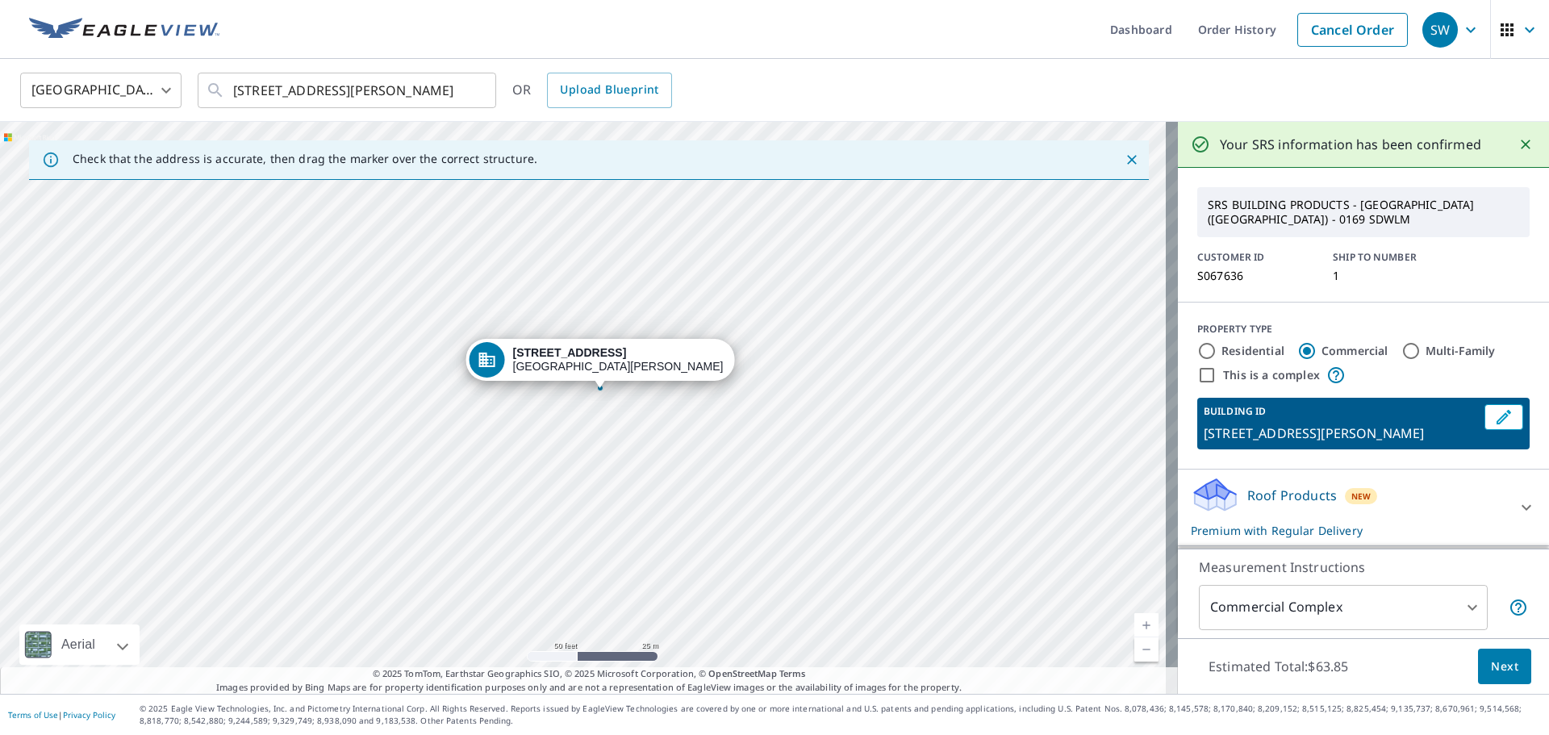
drag, startPoint x: 608, startPoint y: 412, endPoint x: 594, endPoint y: 353, distance: 60.7
click at [1414, 493] on div "Roof Products New Premium with Regular Delivery" at bounding box center [1349, 507] width 316 height 63
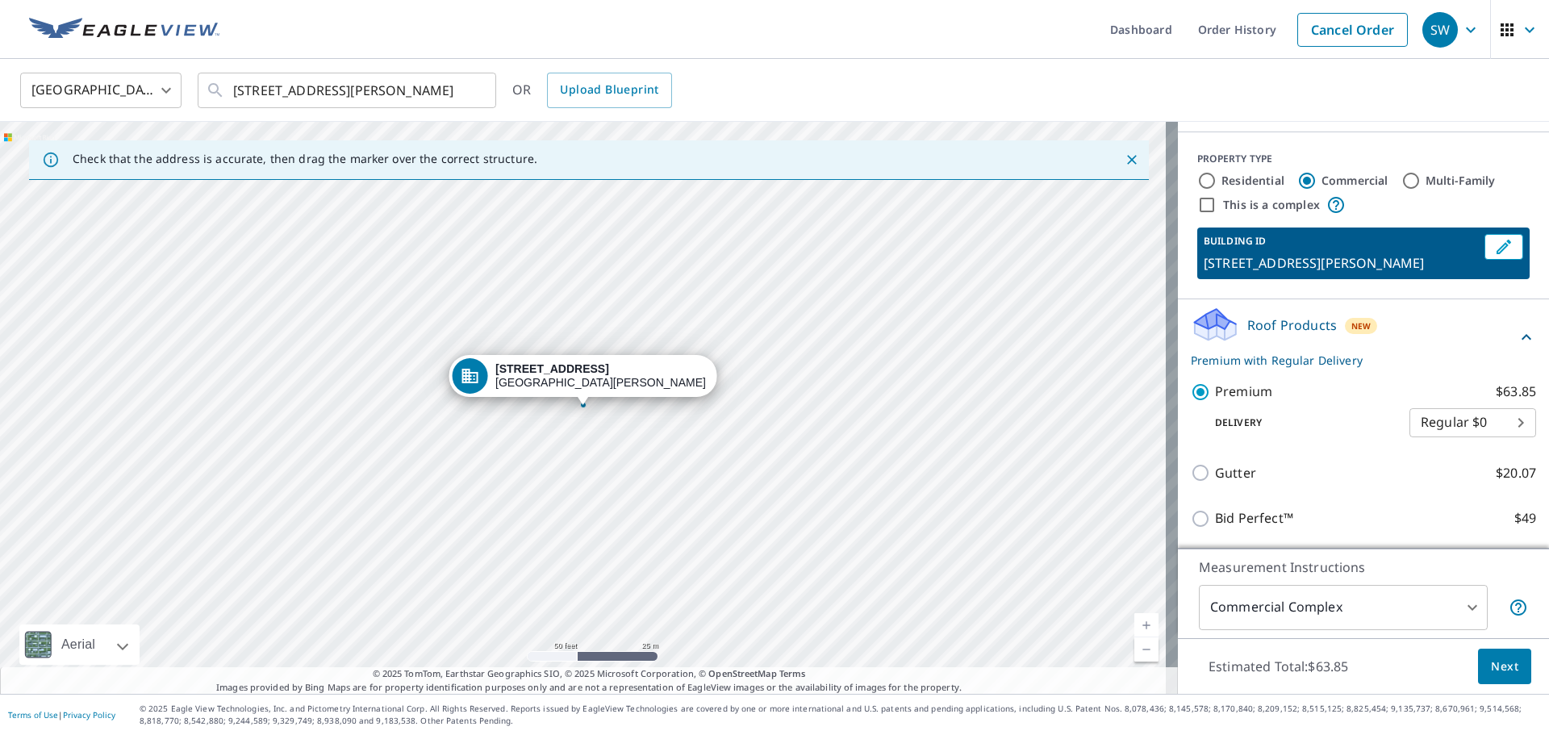
click at [1440, 345] on div "Roof Products New Premium with Regular Delivery" at bounding box center [1354, 337] width 326 height 63
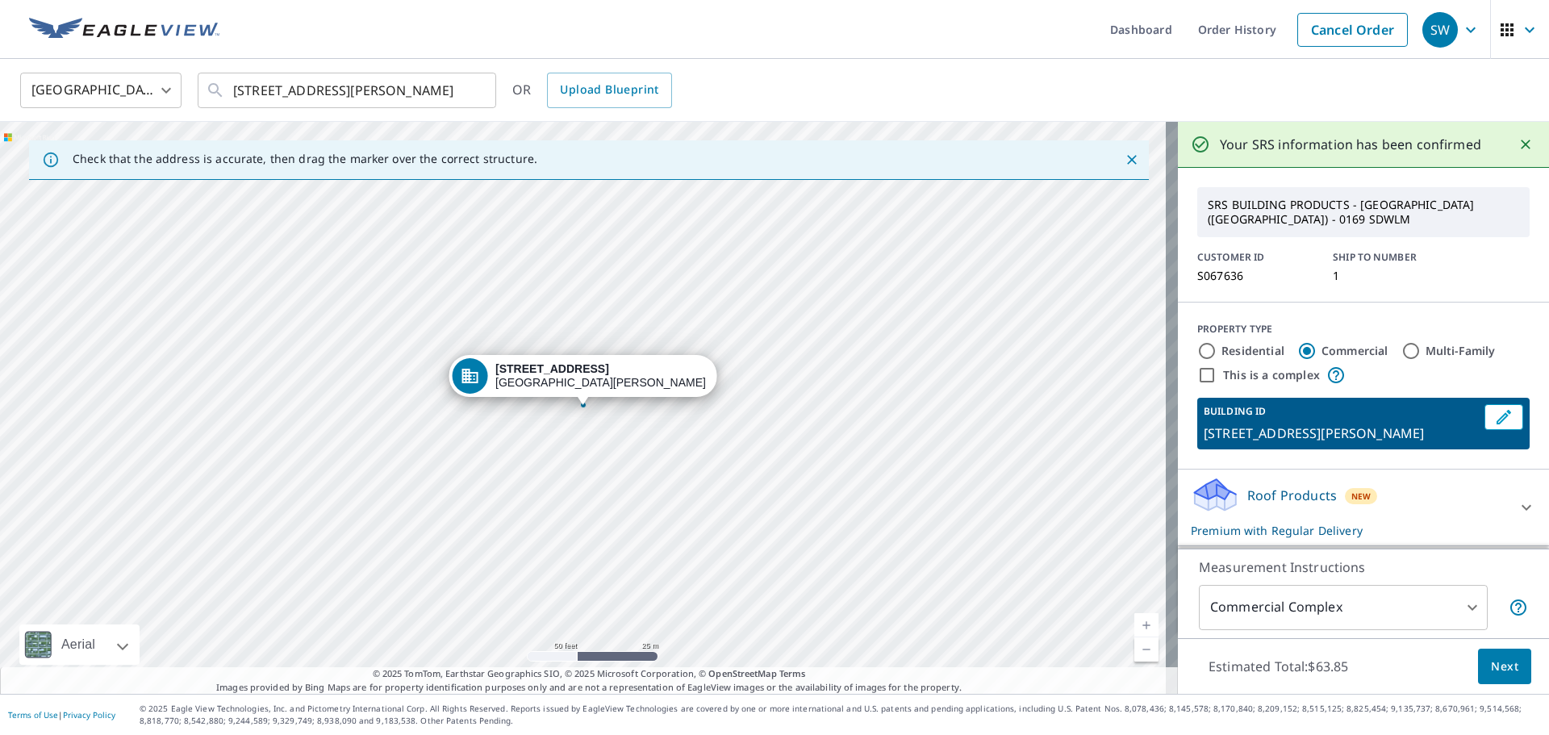
click at [1514, 677] on button "Next" at bounding box center [1504, 667] width 53 height 36
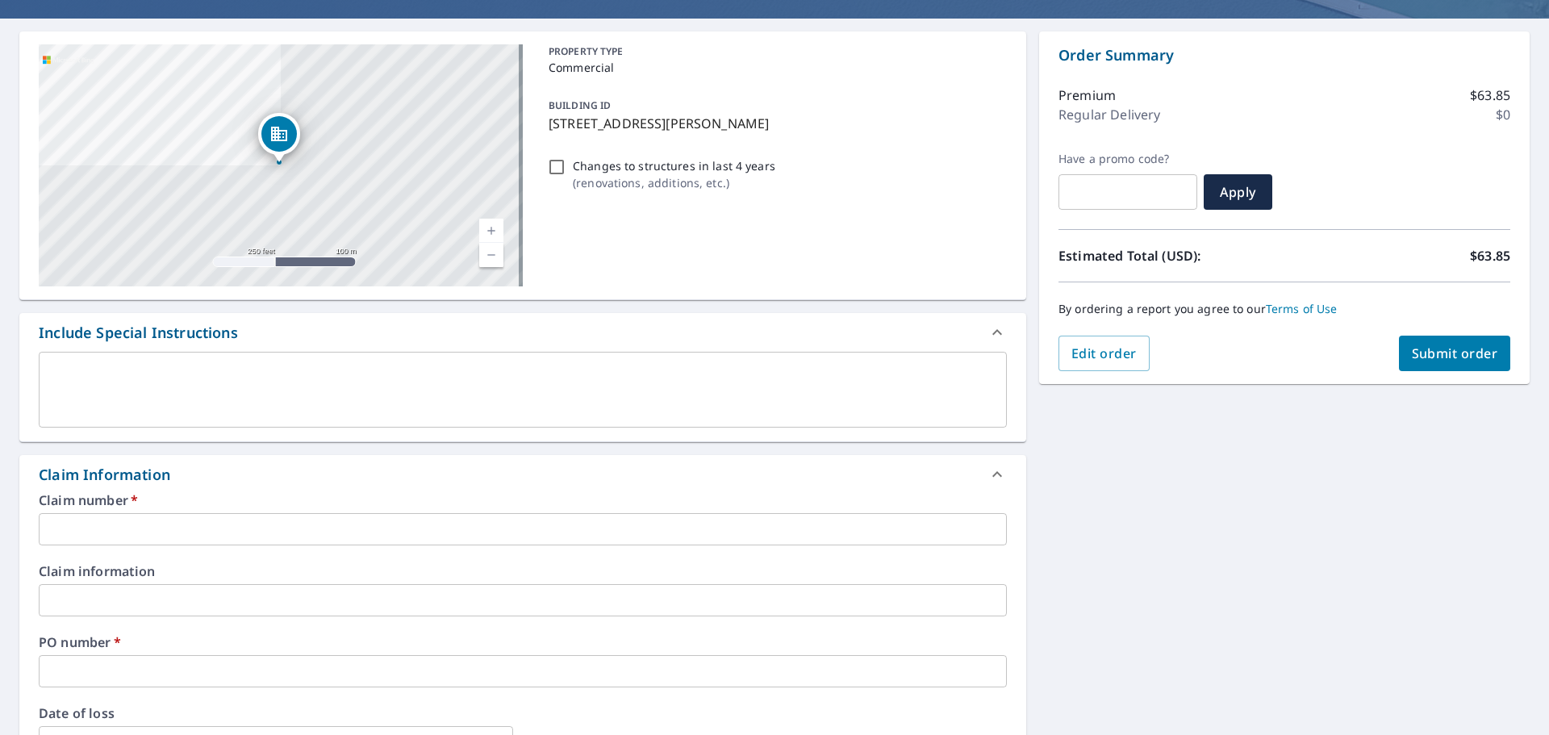
scroll to position [161, 0]
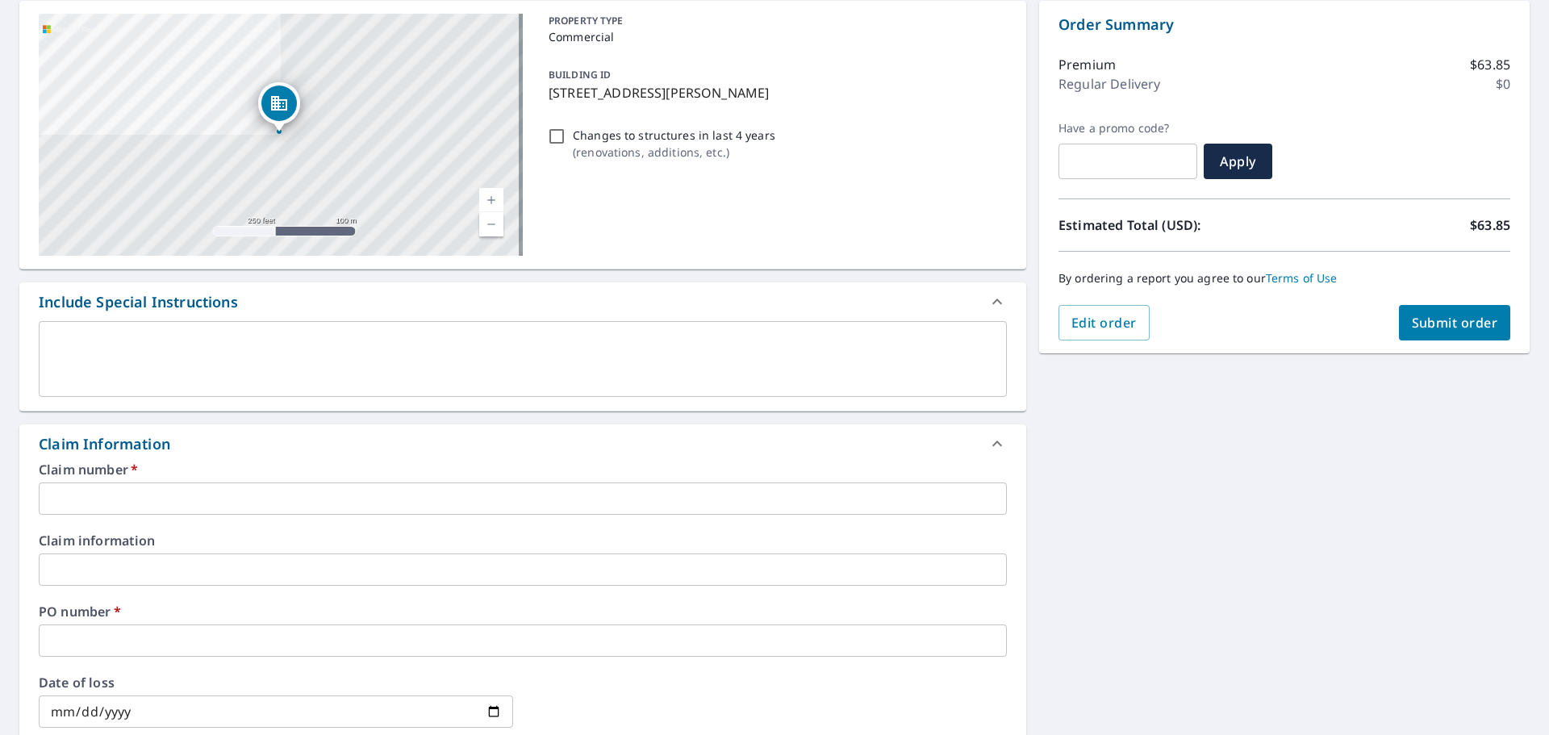
click at [326, 505] on input "text" at bounding box center [523, 499] width 968 height 32
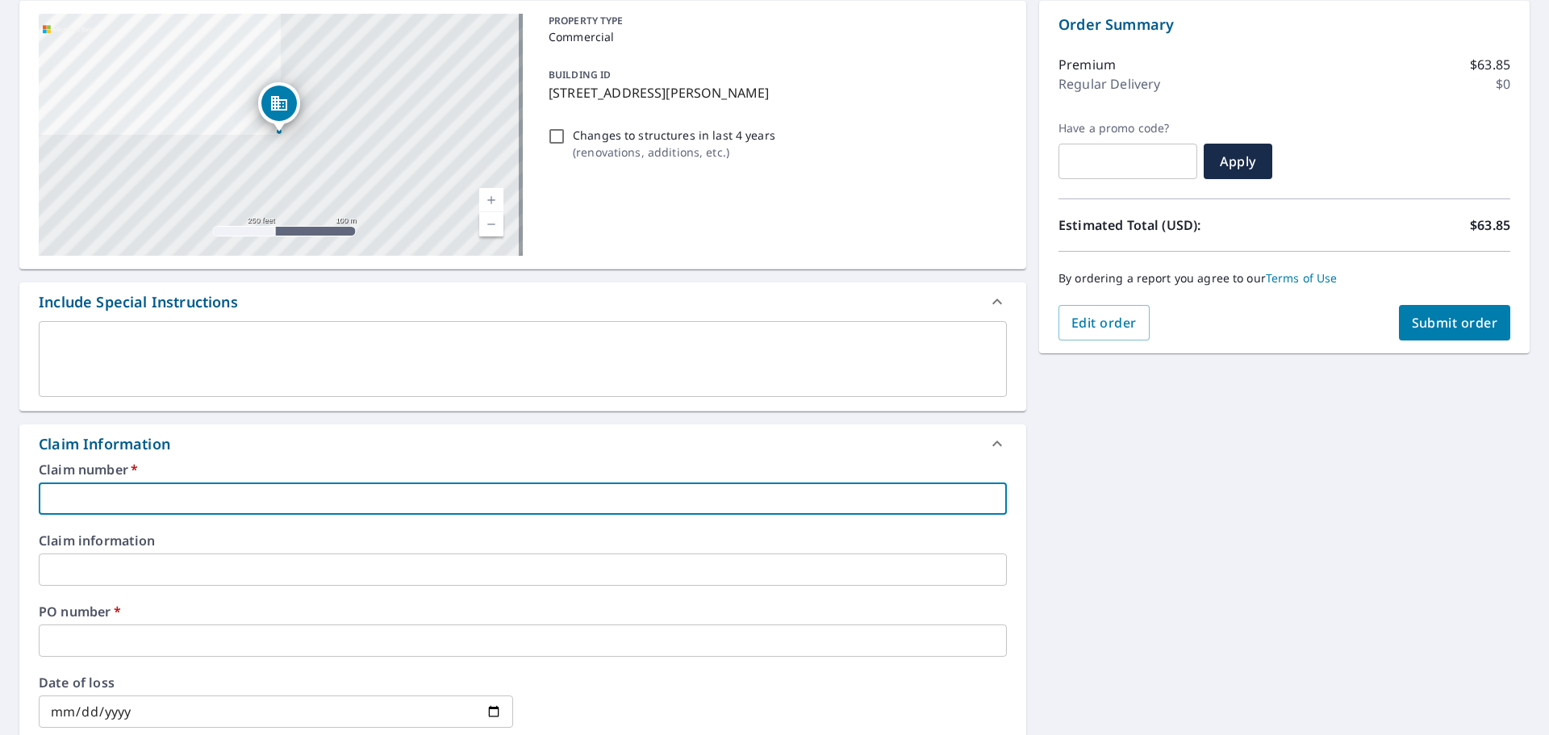
type input "W"
checkbox input "true"
type input "Wa"
checkbox input "true"
type input "Way"
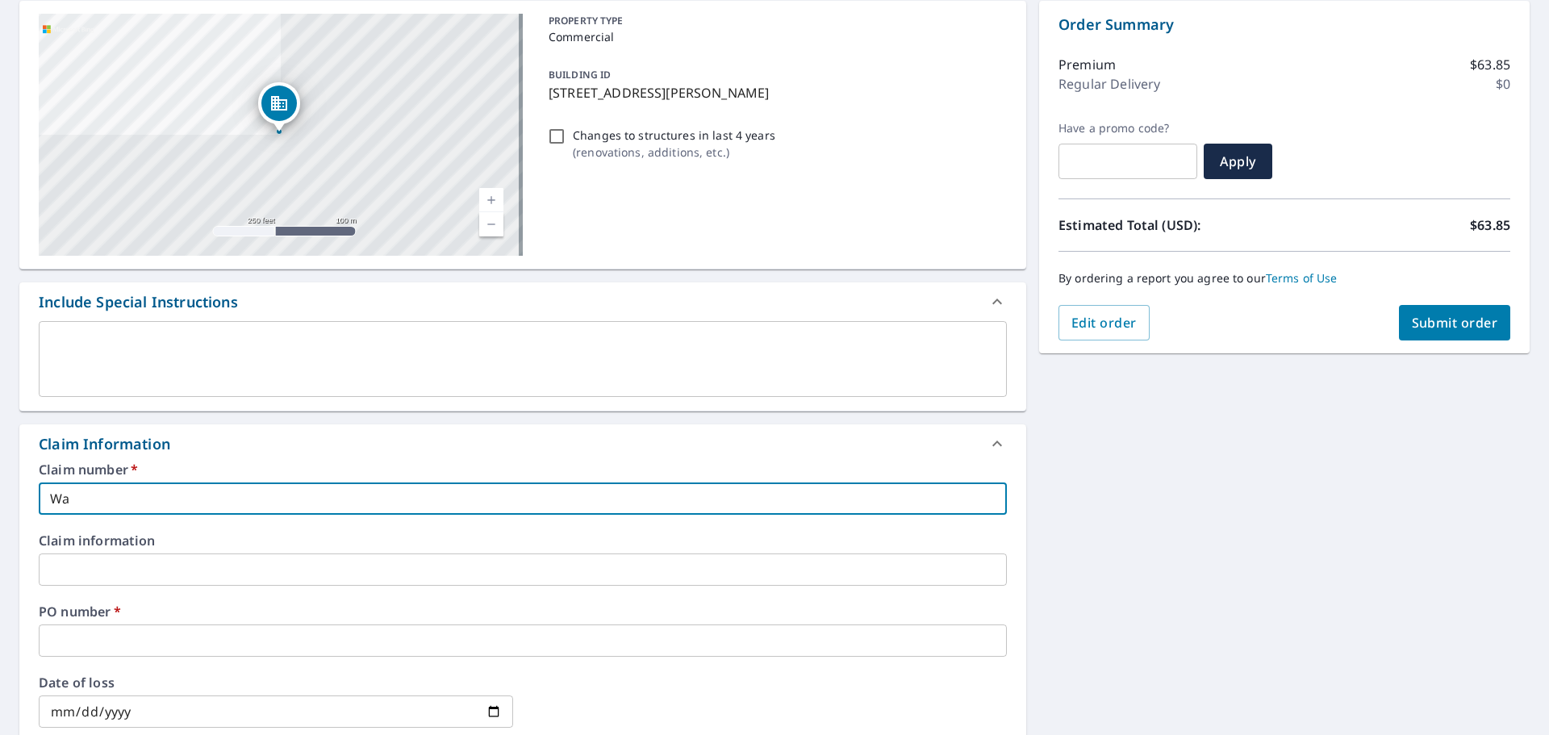
checkbox input "true"
type input "Way"
checkbox input "true"
type input "Way S"
checkbox input "true"
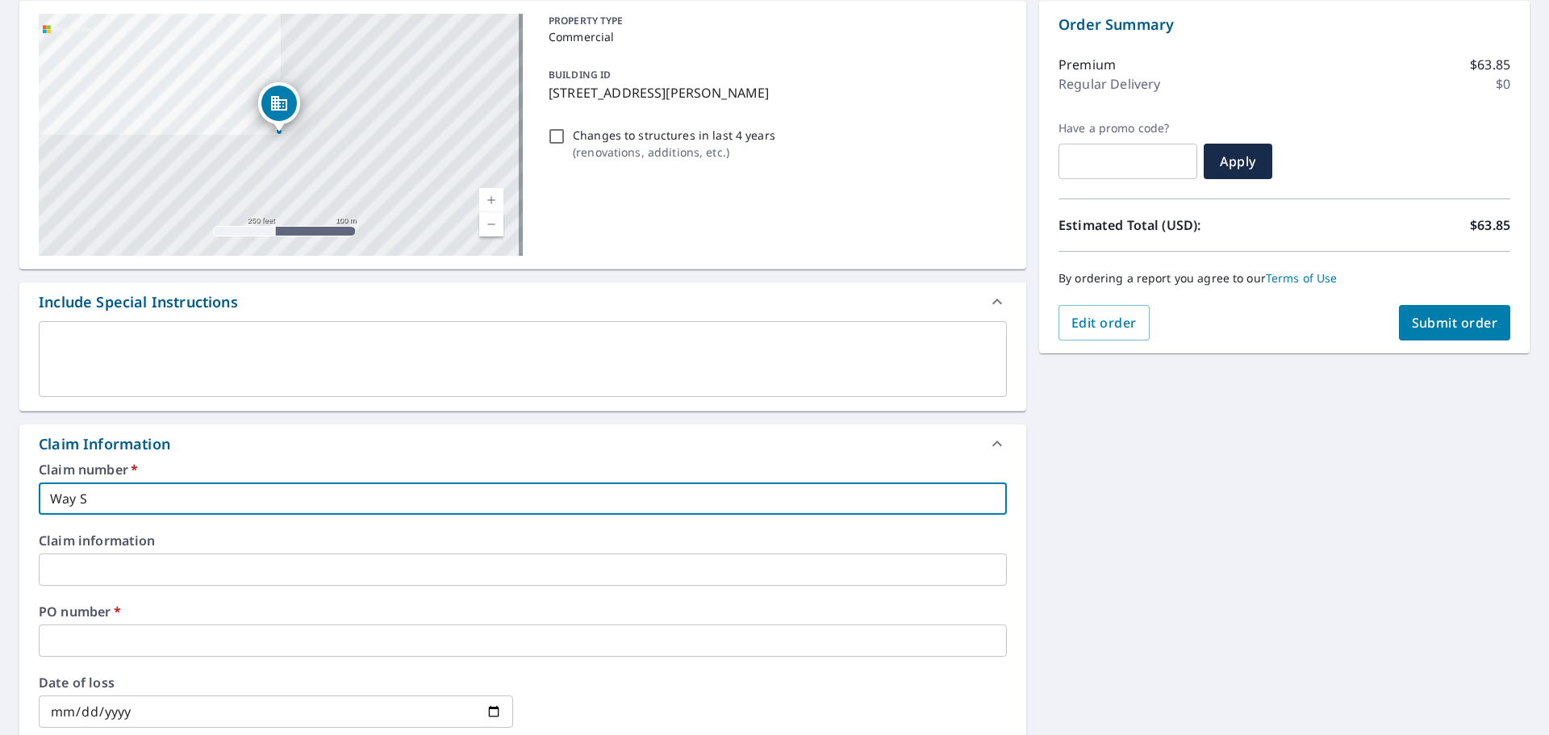
type input "Way St"
checkbox input "true"
type input "Way St"
checkbox input "true"
type input "Way St"
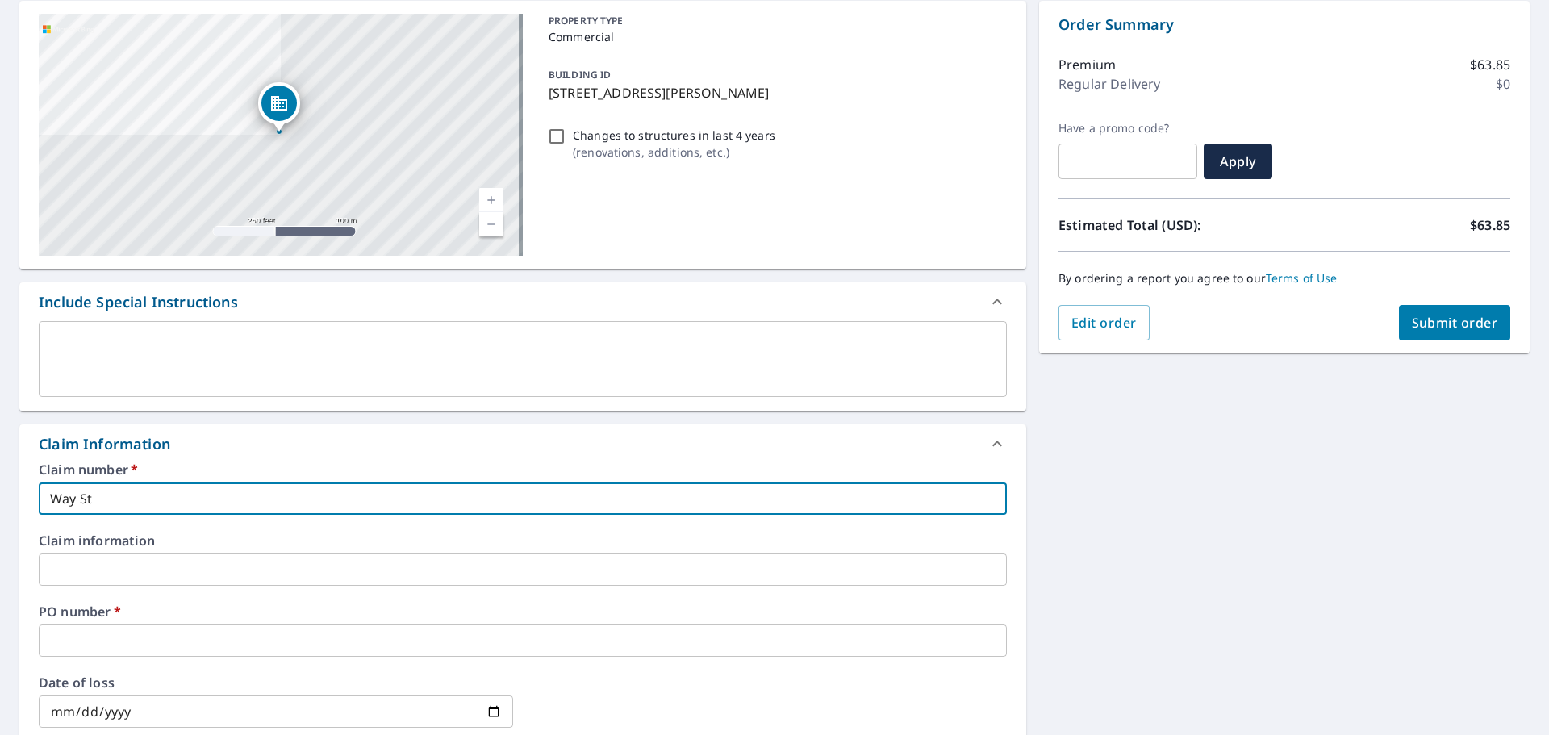
checkbox input "true"
type input "Wa"
checkbox input "true"
type input "W"
checkbox input "true"
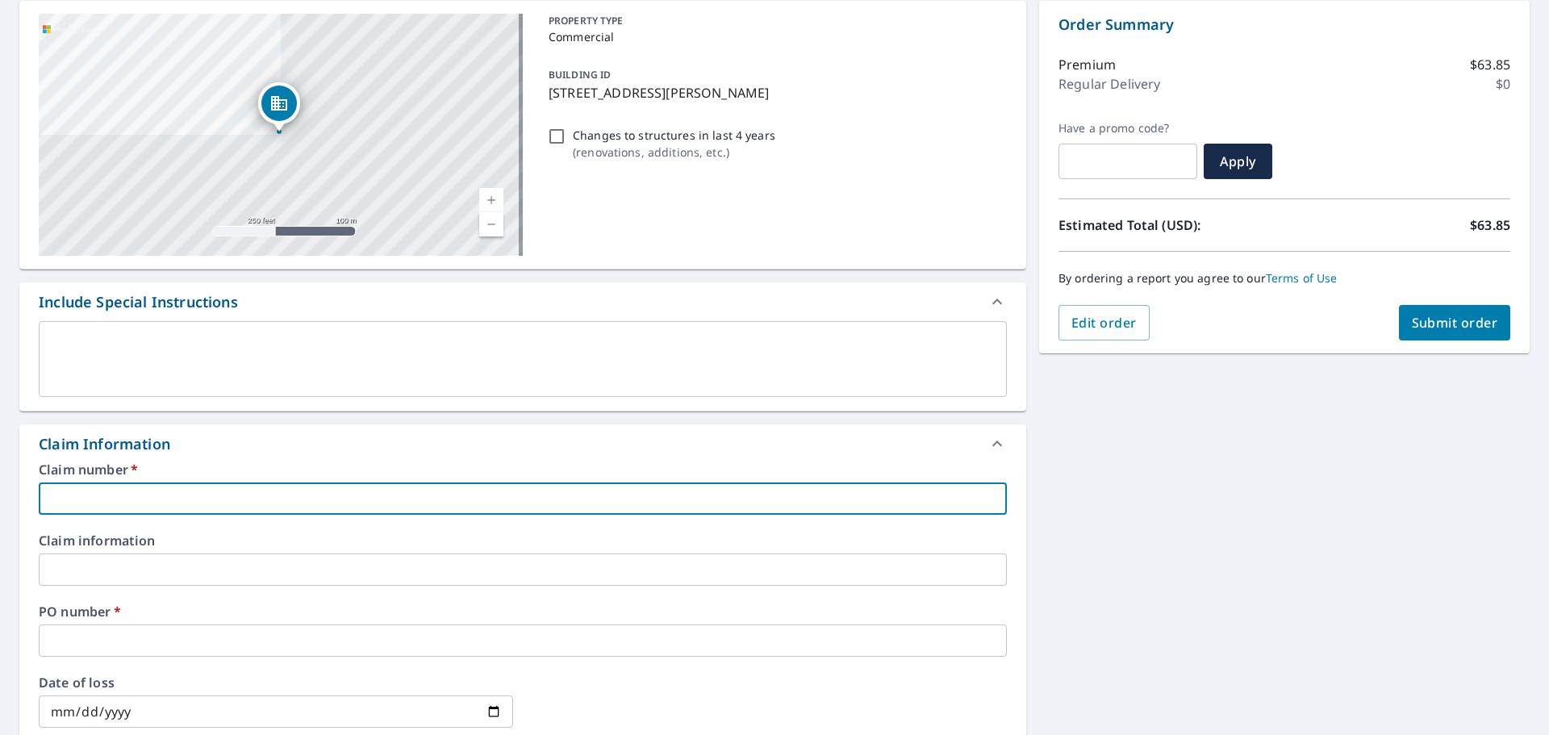
type input "F"
checkbox input "true"
type input "FO"
checkbox input "true"
type input "FOr"
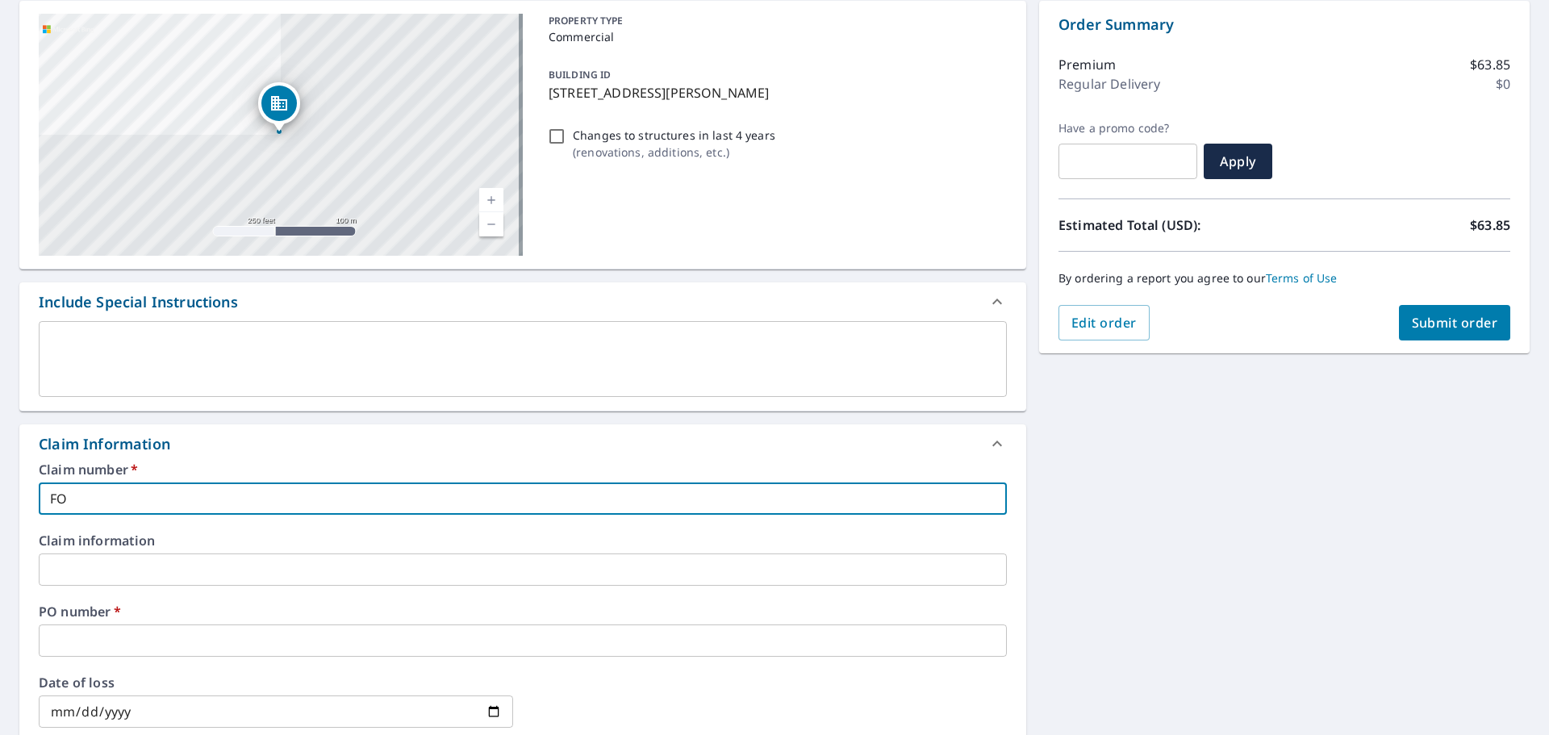
checkbox input "true"
type input "FOrt"
checkbox input "true"
type input "FOrt"
checkbox input "true"
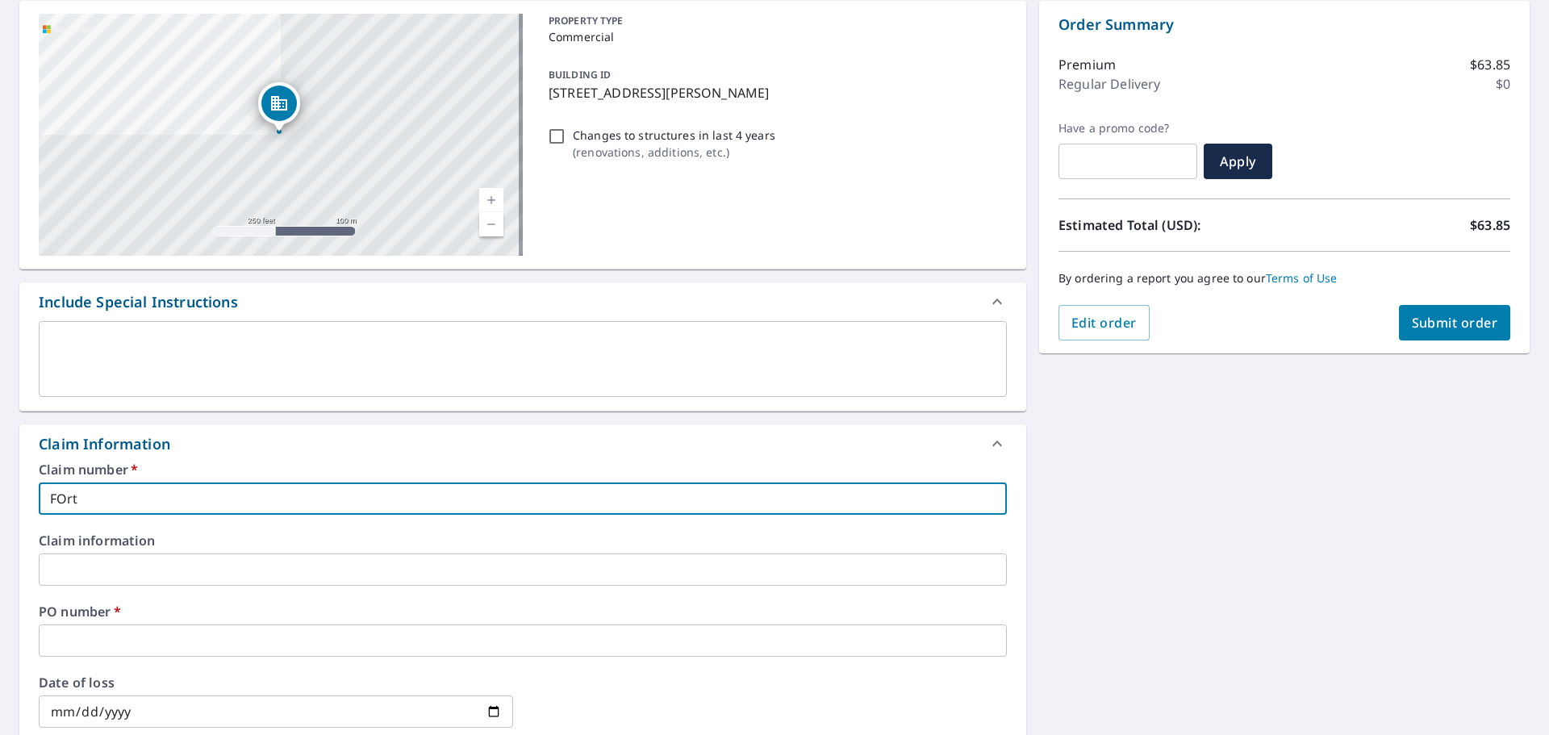
type input "FOrt"
checkbox input "true"
type input "FOr"
checkbox input "true"
type input "FO"
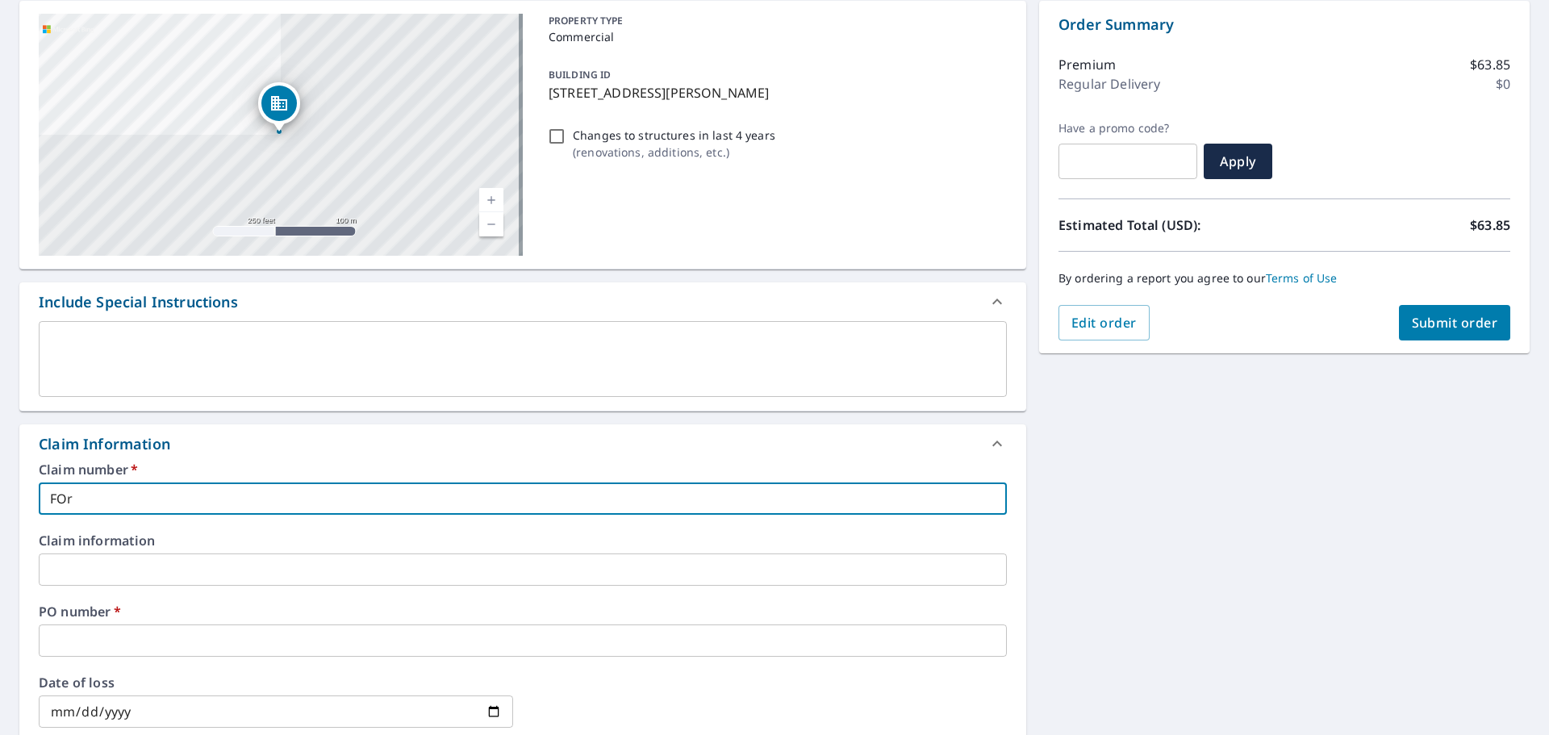
checkbox input "true"
type input "F"
checkbox input "true"
type input "Fo"
checkbox input "true"
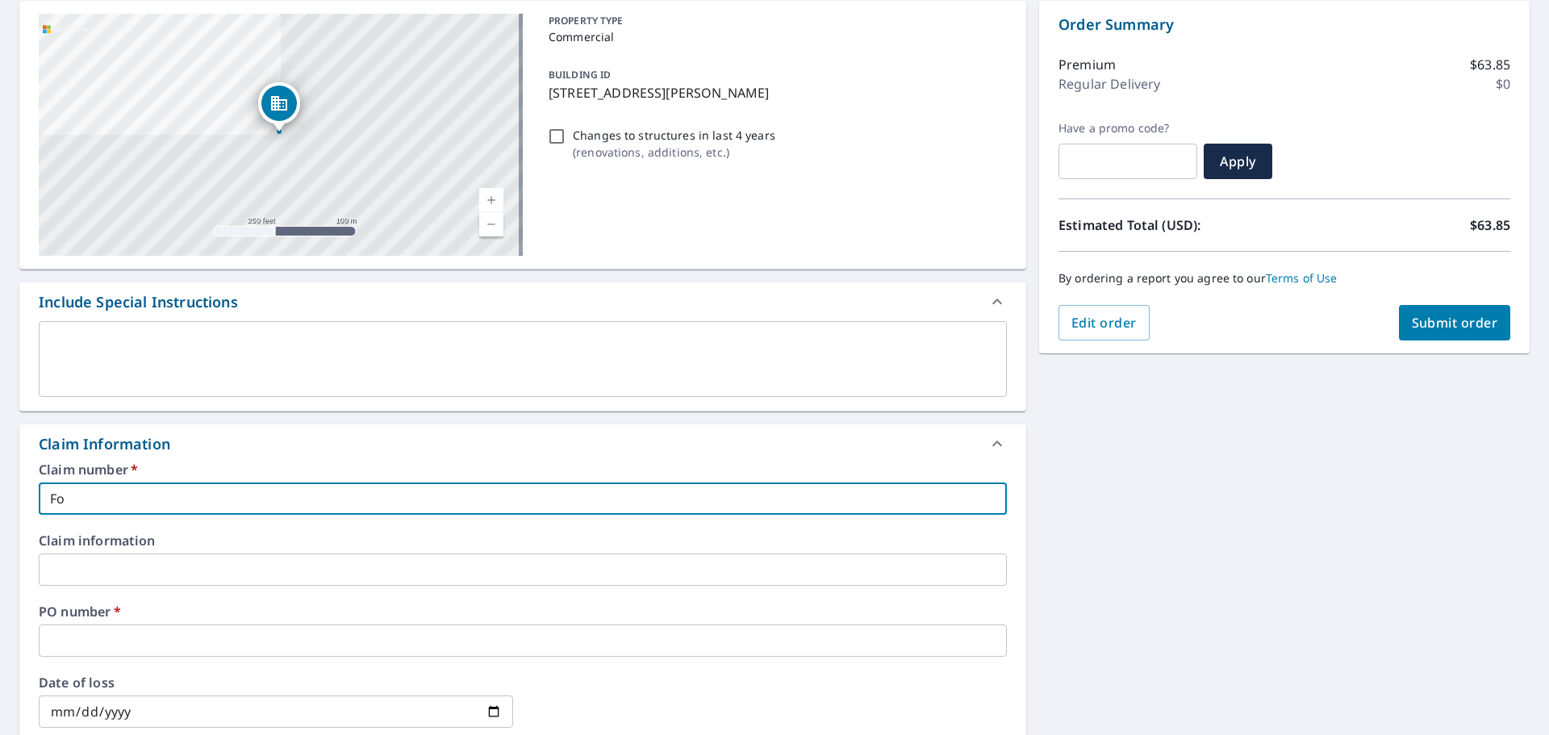
type input "For"
checkbox input "true"
type input "Fort"
checkbox input "true"
type input "Fort"
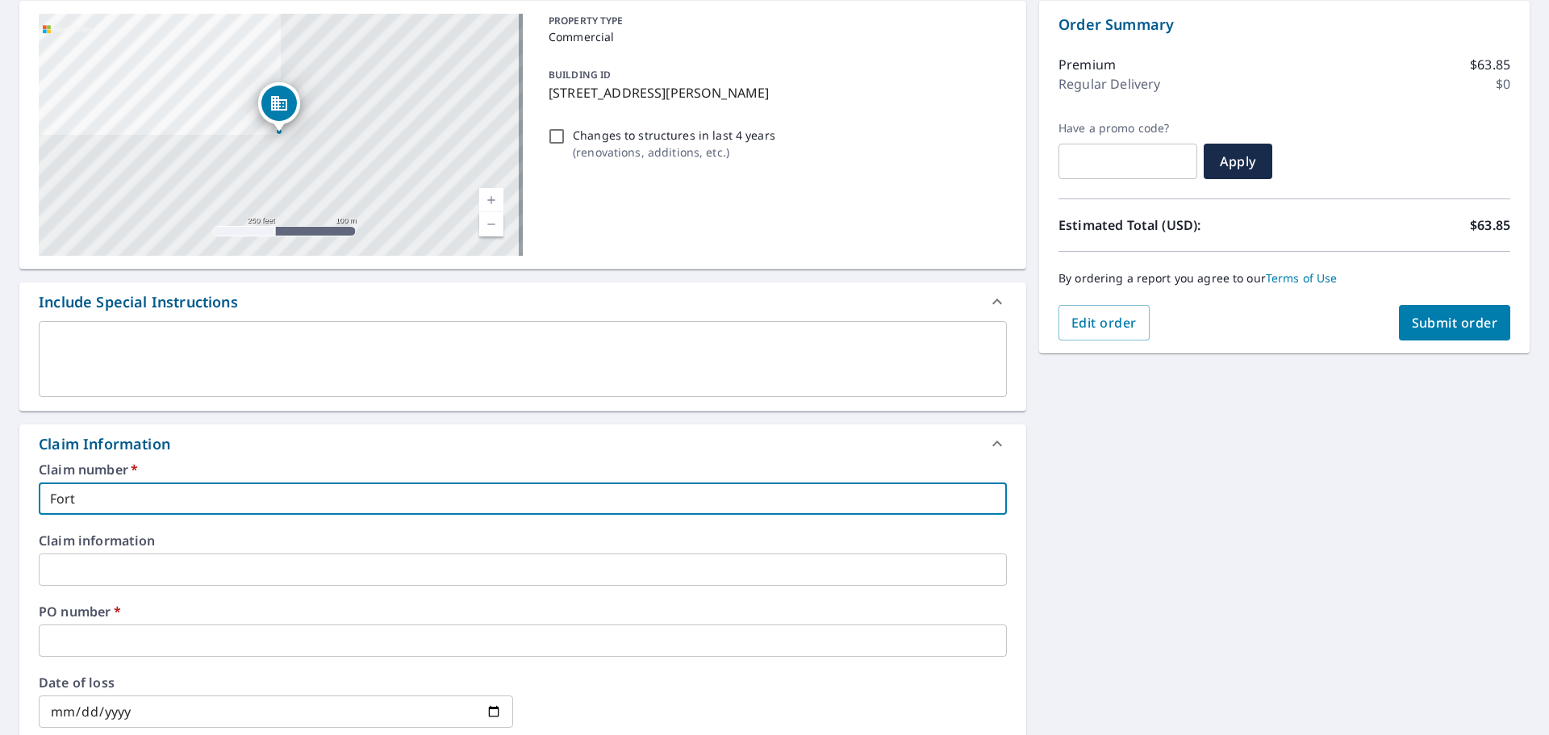
checkbox input "true"
type input "Fort B"
checkbox input "true"
type input "Fort Be"
checkbox input "true"
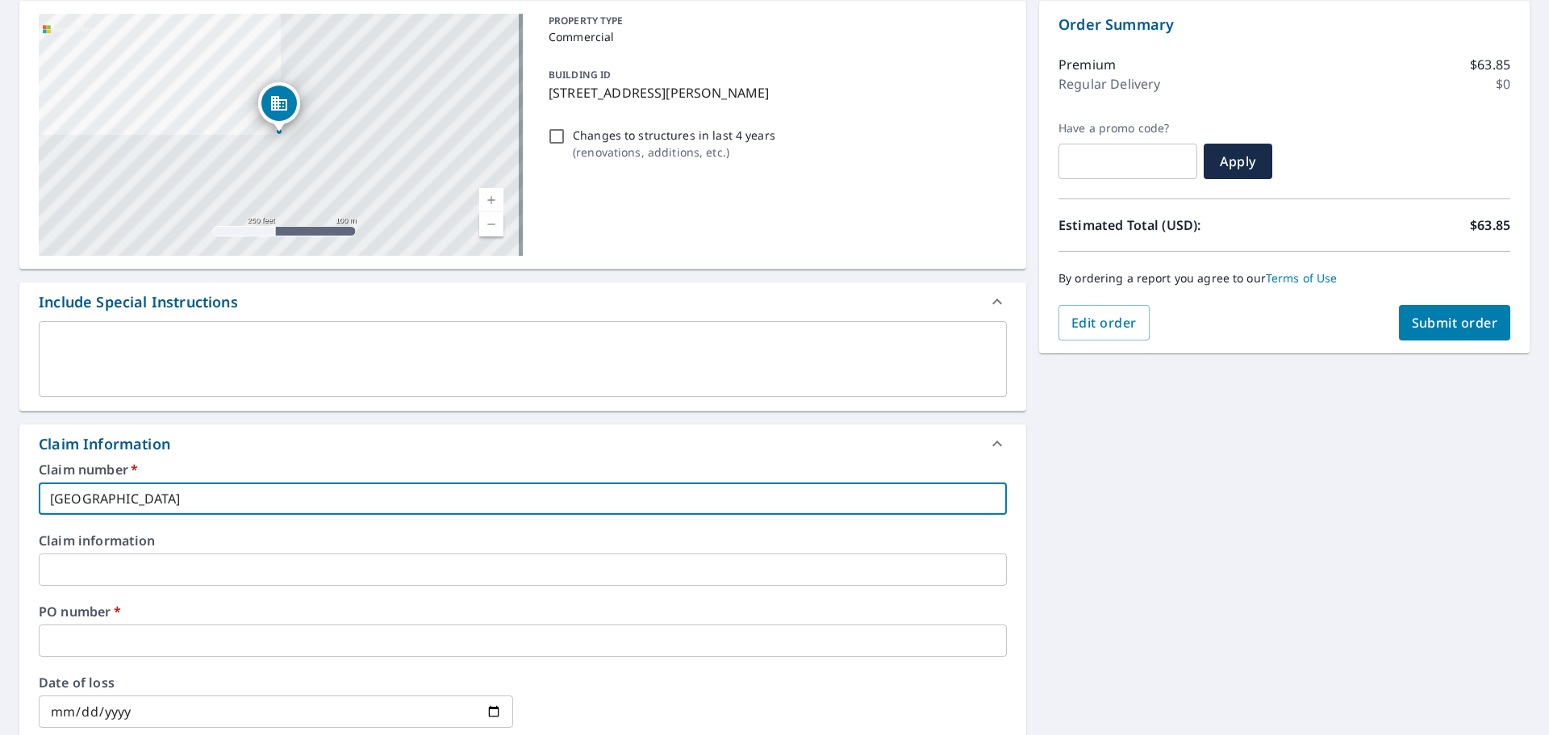
type input "Fort Ben"
checkbox input "true"
type input "Fort Benn"
checkbox input "true"
type input "Fort Benni"
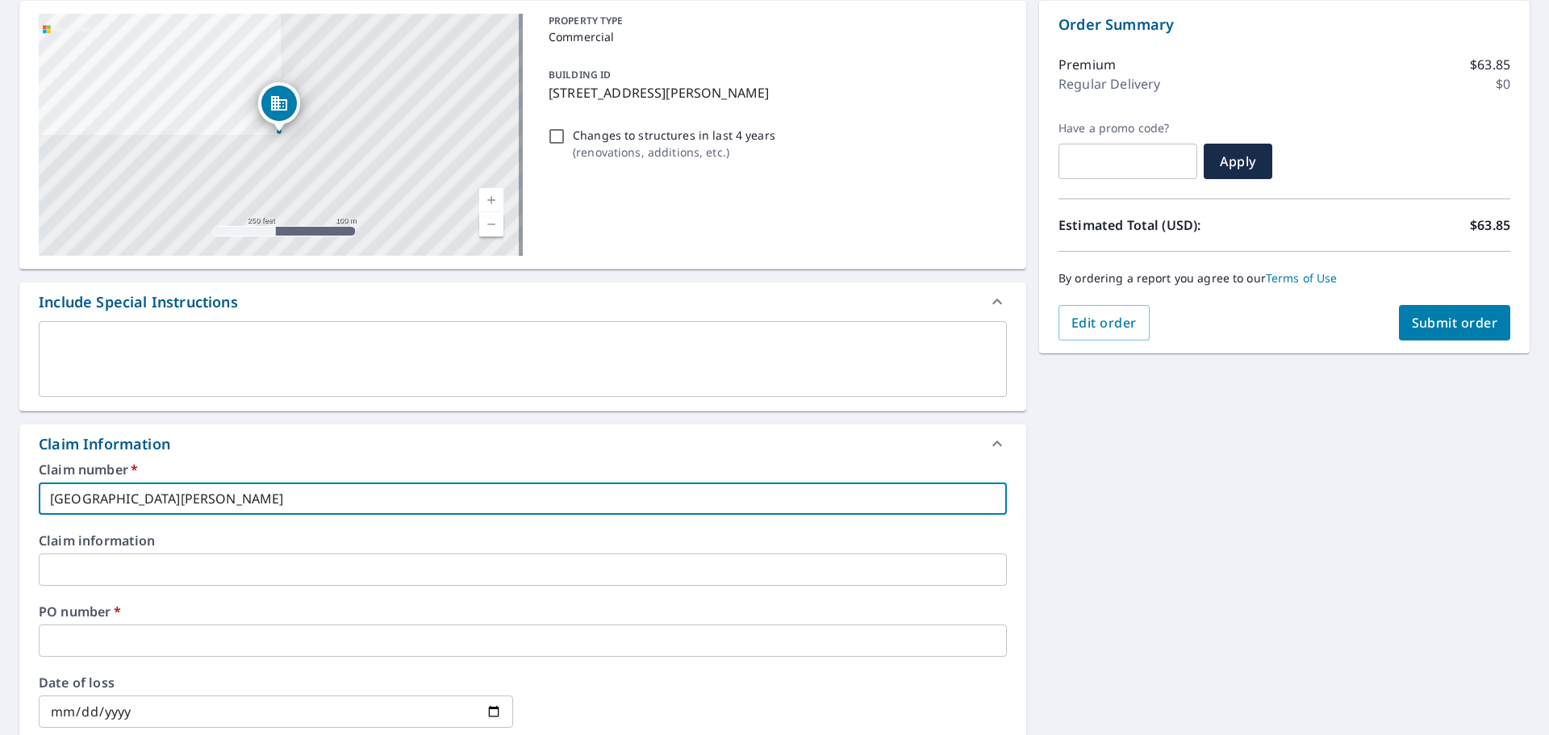
checkbox input "true"
type input "Fort Bennin"
checkbox input "true"
type input "Fort Benning"
checkbox input "true"
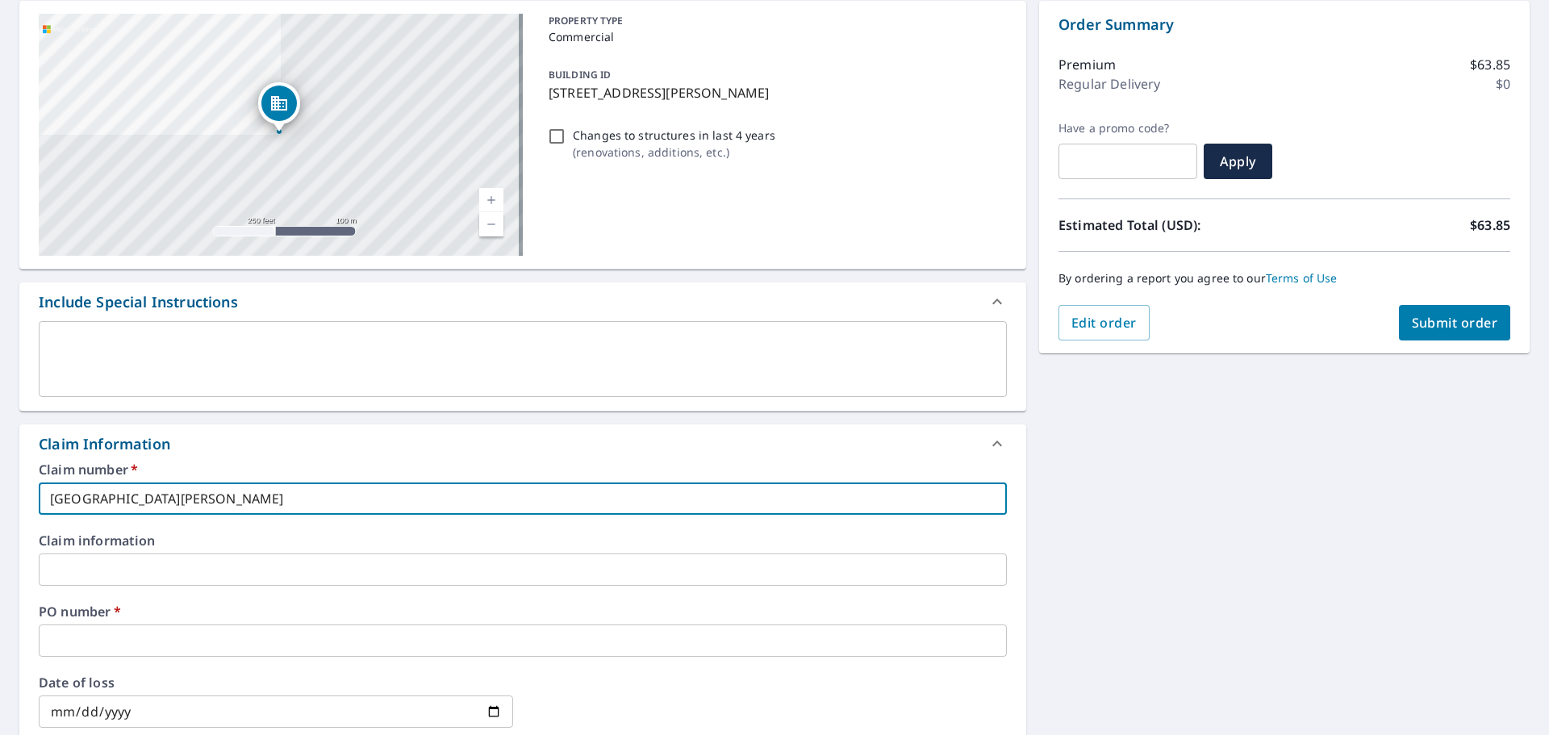
type input "Fort Benning"
checkbox input "true"
type input "Fort Benning G"
checkbox input "true"
type input "[GEOGRAPHIC_DATA][PERSON_NAME]"
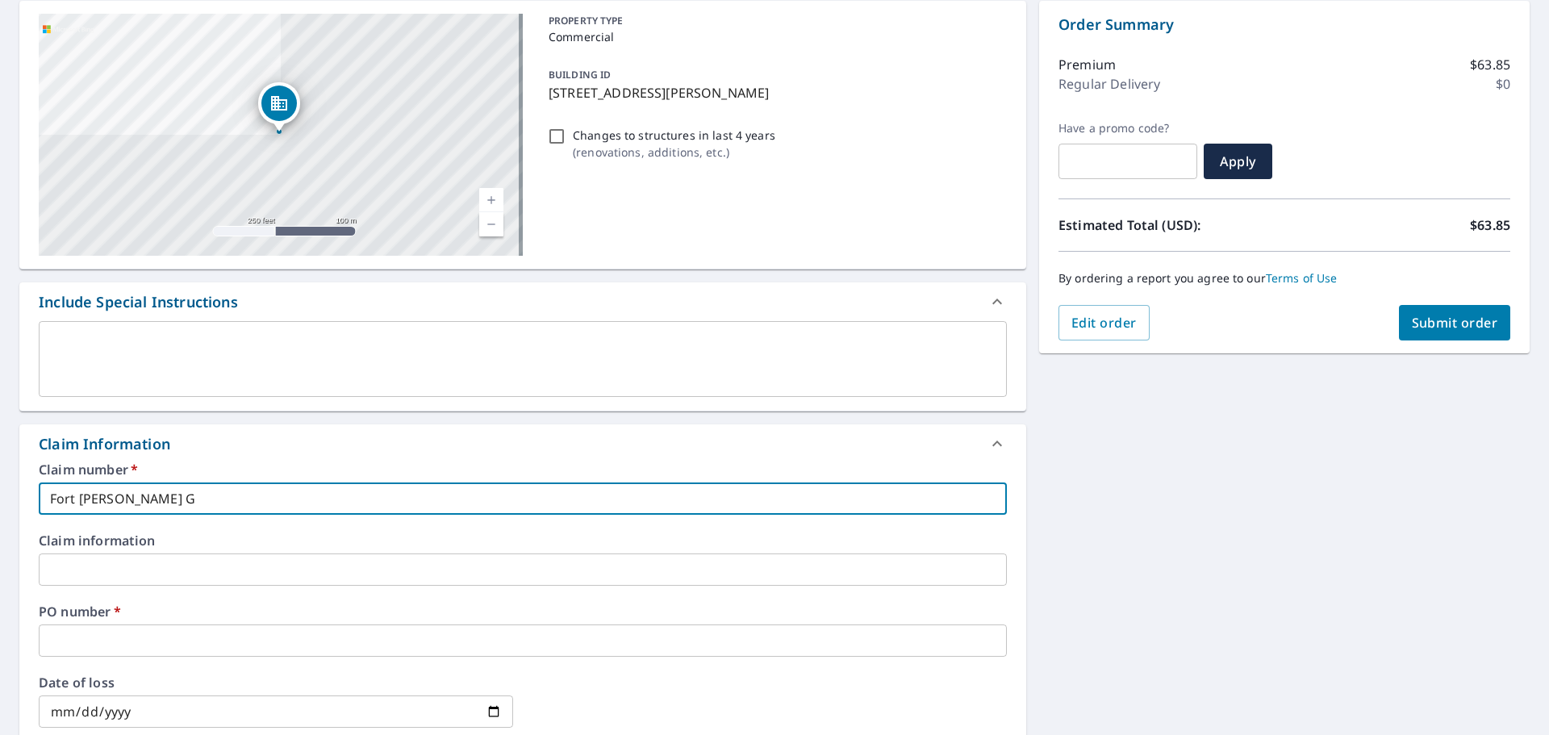
checkbox input "true"
type input "[GEOGRAPHIC_DATA][PERSON_NAME]"
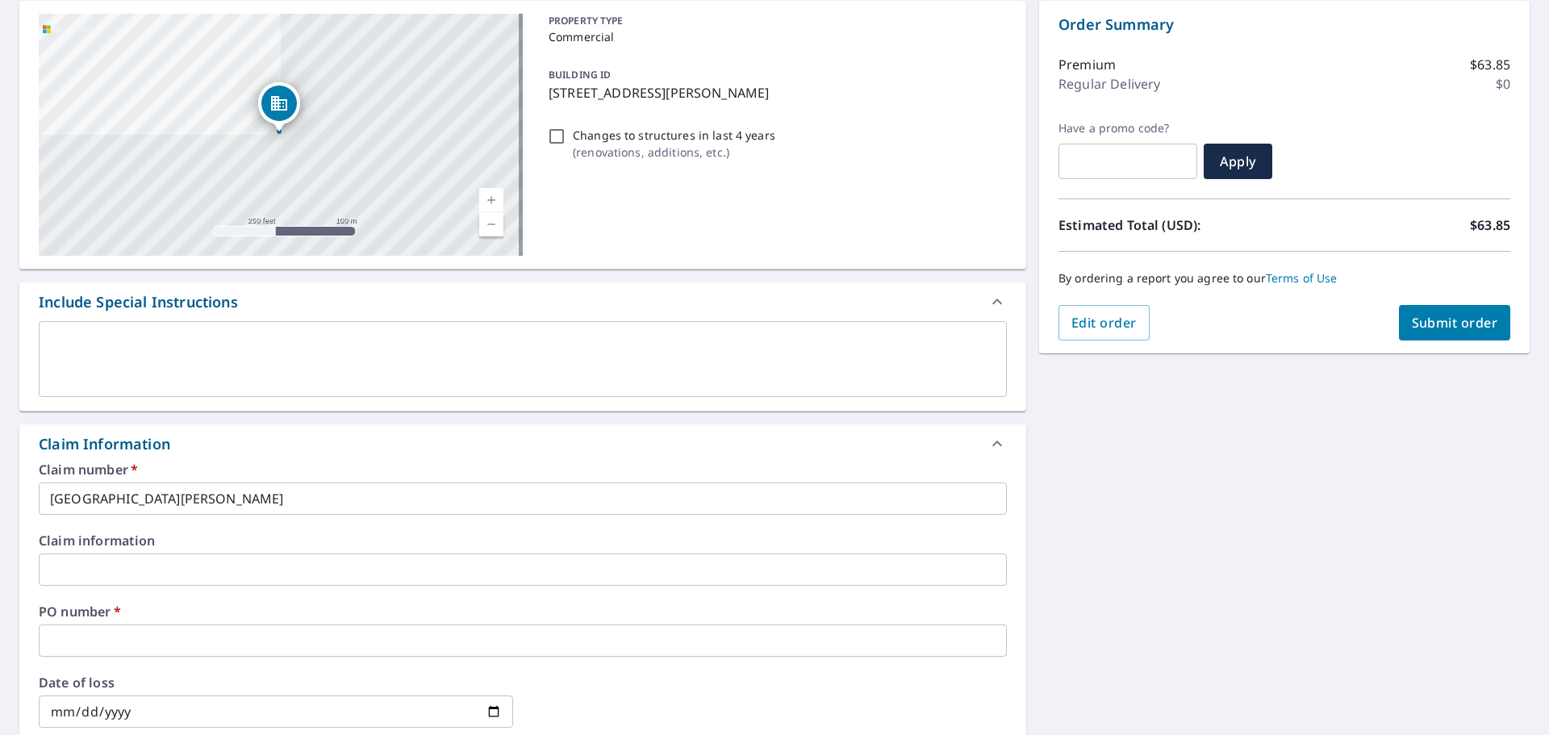
click at [290, 477] on div "Claim number   * Fort Benning GA ​" at bounding box center [523, 489] width 968 height 52
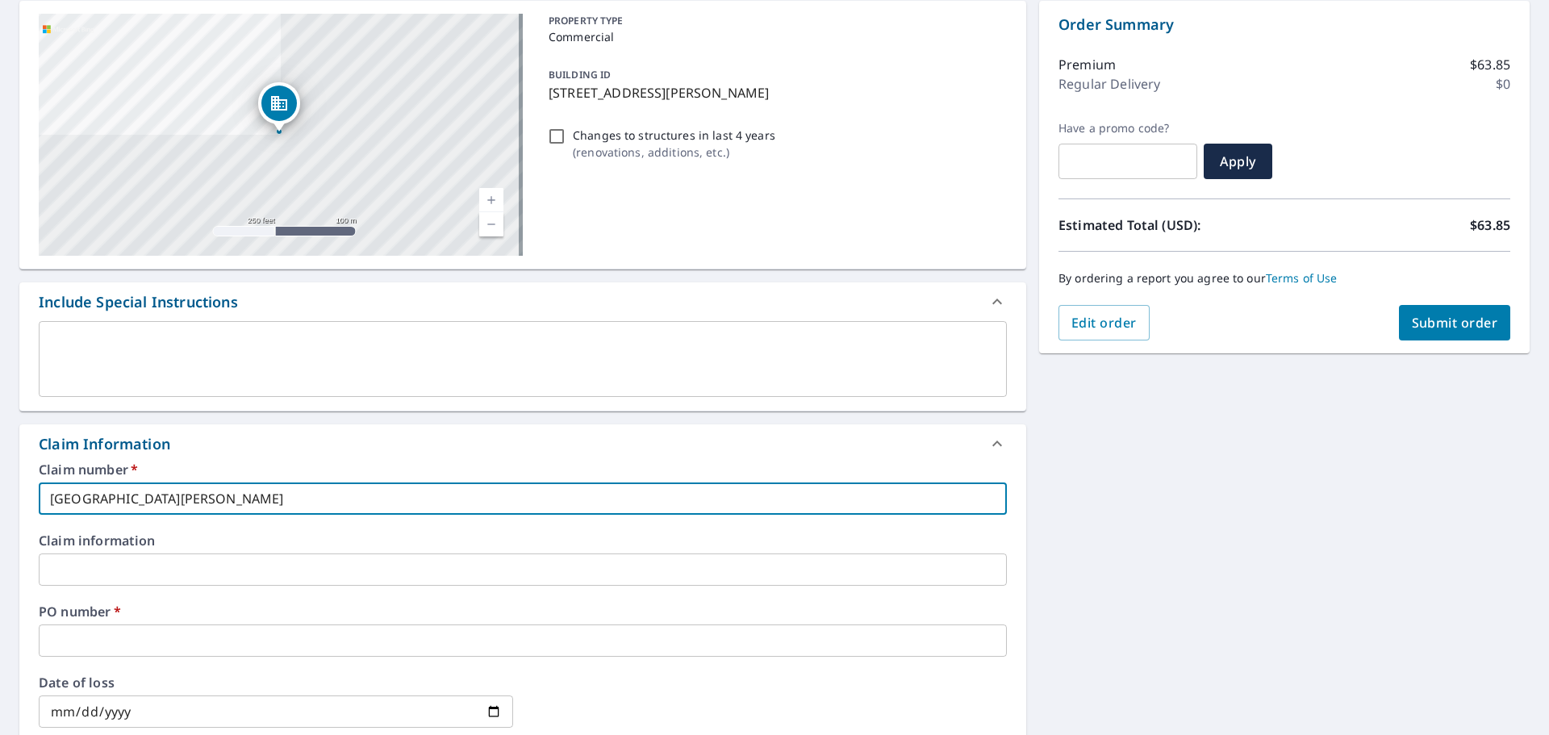
drag, startPoint x: 255, startPoint y: 490, endPoint x: 0, endPoint y: 455, distance: 257.4
click at [0, 455] on div "2828 Way Ave Fort Benning, GA 31905 Aerial Road A standard road map Aerial A de…" at bounding box center [774, 580] width 1549 height 1184
drag, startPoint x: 146, startPoint y: 641, endPoint x: 161, endPoint y: 634, distance: 15.9
click at [146, 641] on input "text" at bounding box center [523, 641] width 968 height 32
paste input "[GEOGRAPHIC_DATA][PERSON_NAME]"
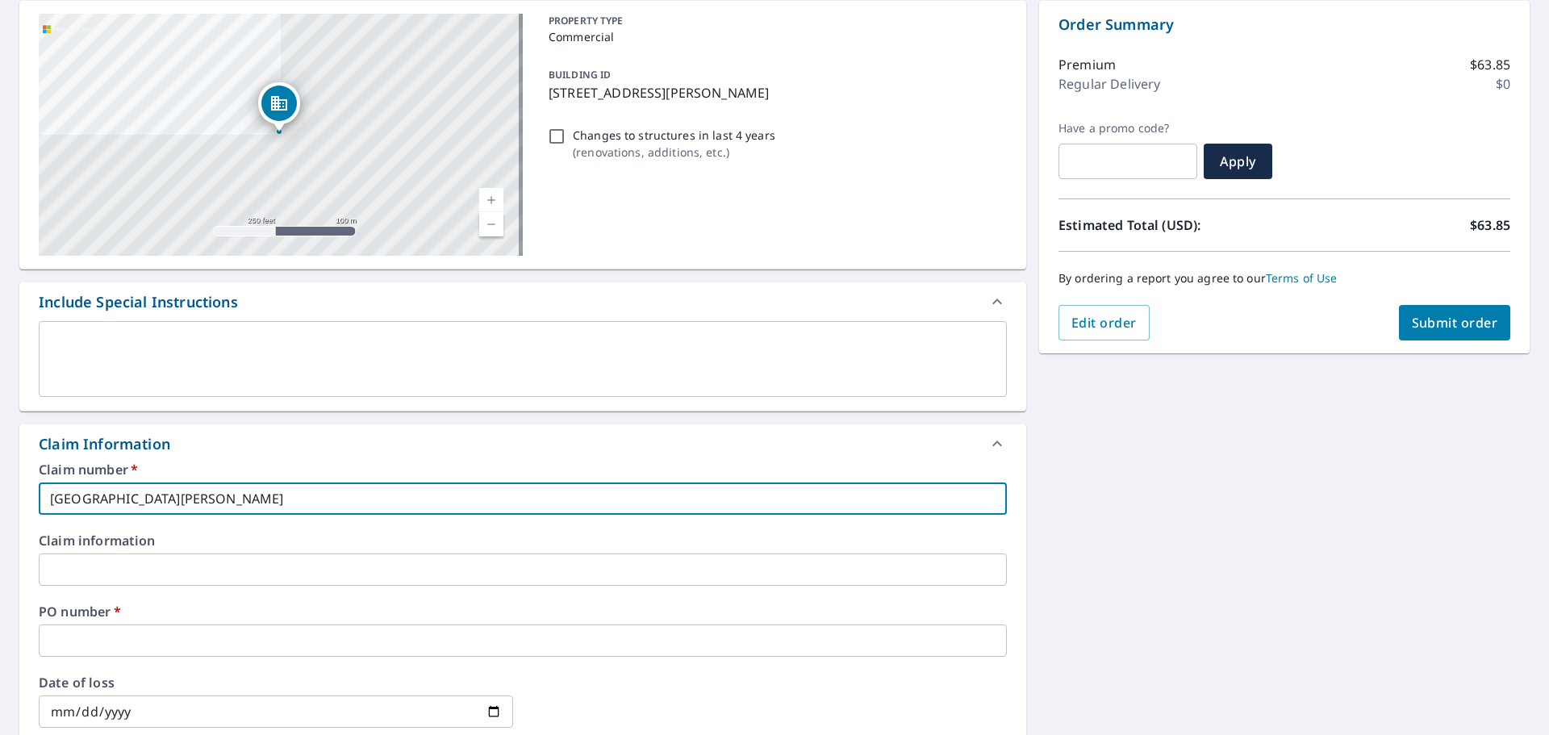
type input "[GEOGRAPHIC_DATA][PERSON_NAME]"
checkbox input "true"
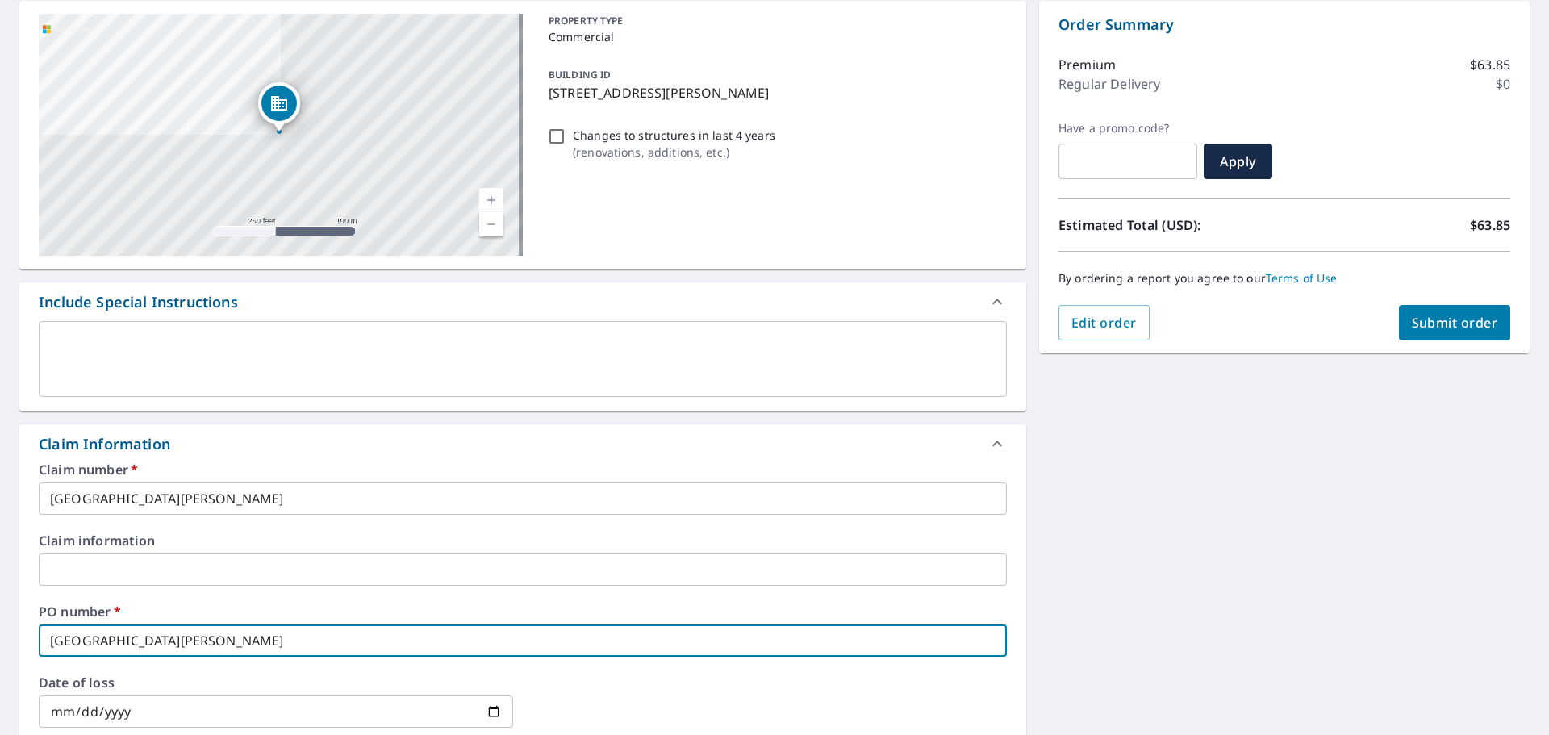
type input "[GEOGRAPHIC_DATA][PERSON_NAME]"
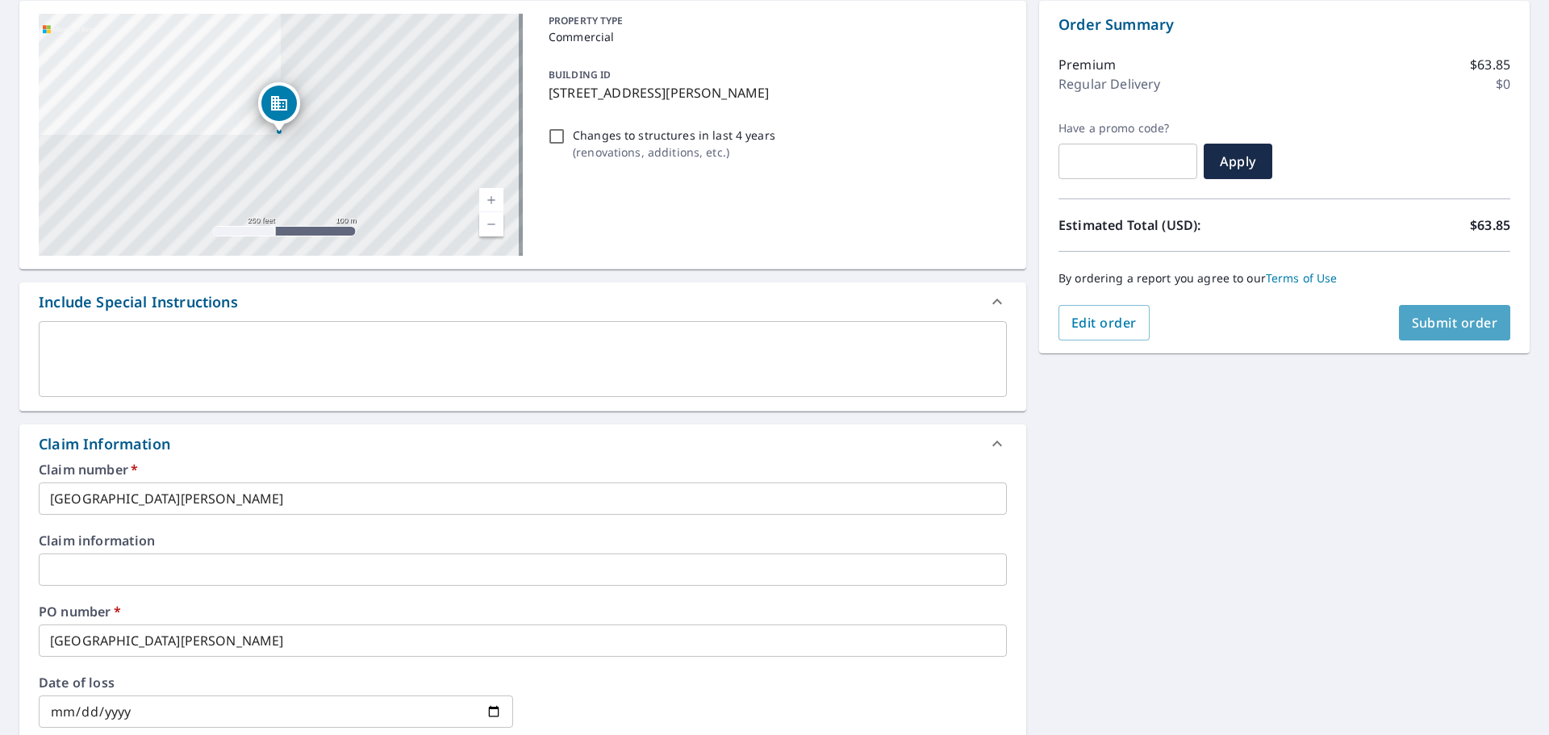
click at [1444, 328] on span "Submit order" at bounding box center [1455, 323] width 86 height 18
checkbox input "true"
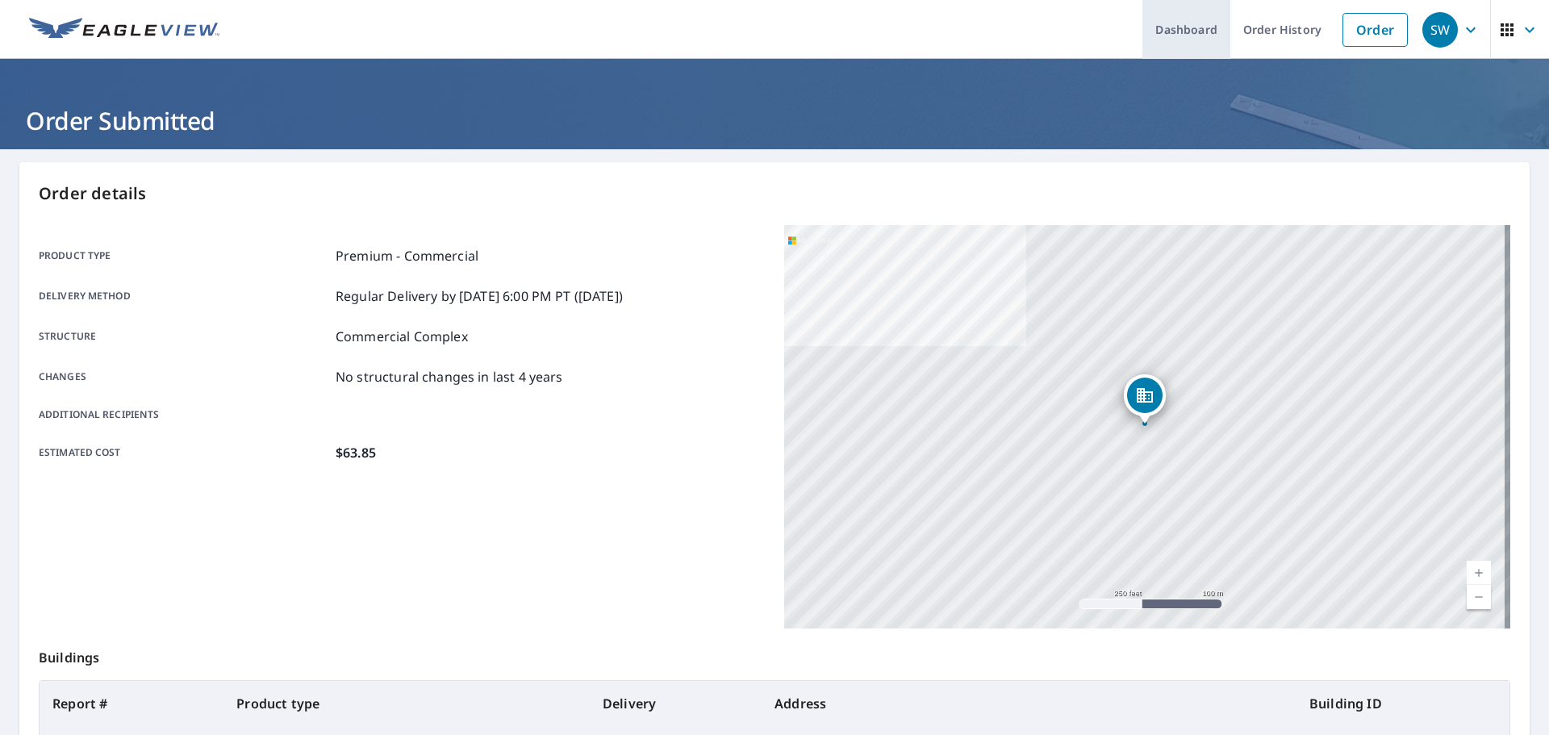
click at [1189, 27] on link "Dashboard" at bounding box center [1187, 29] width 88 height 59
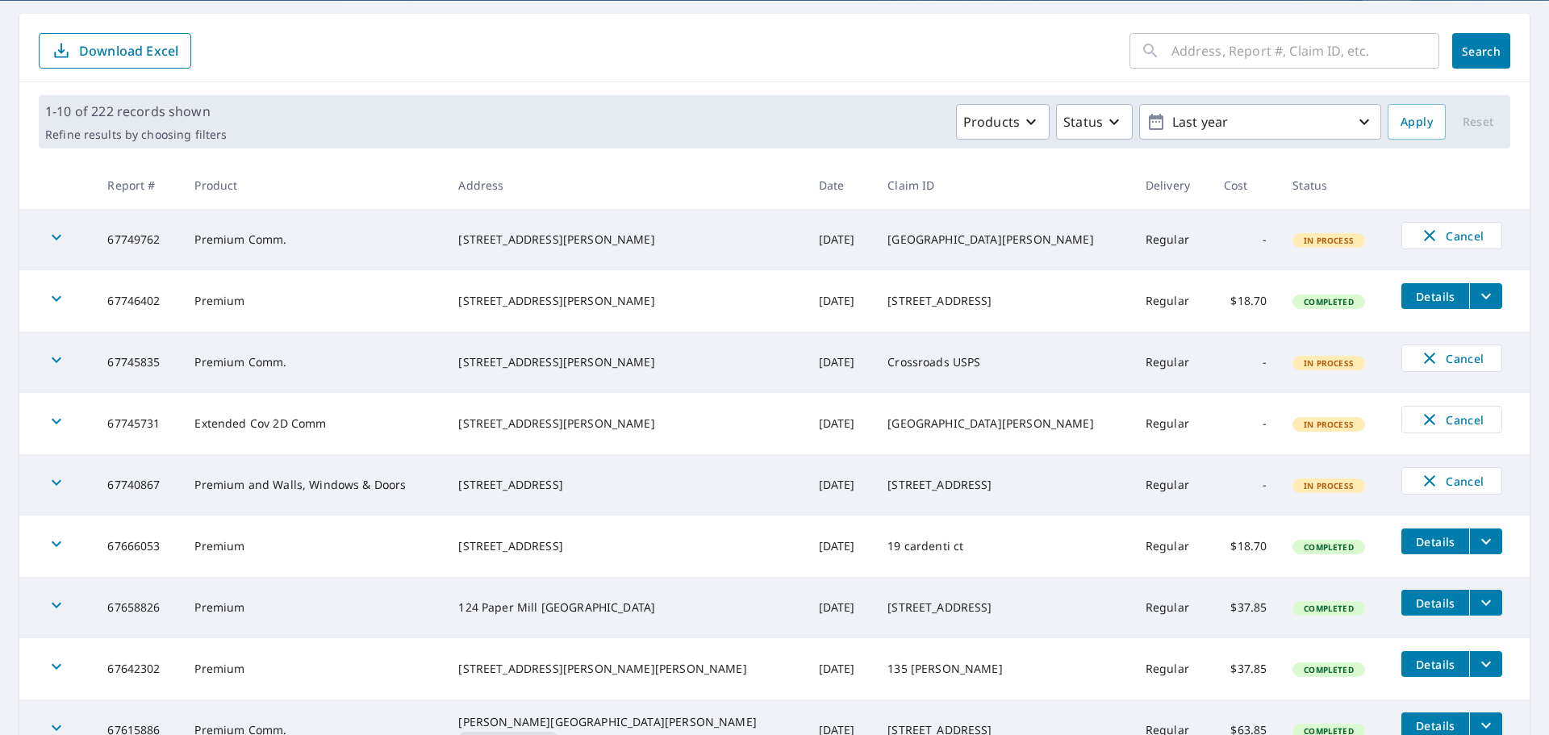
scroll to position [161, 0]
